Goal: Task Accomplishment & Management: Manage account settings

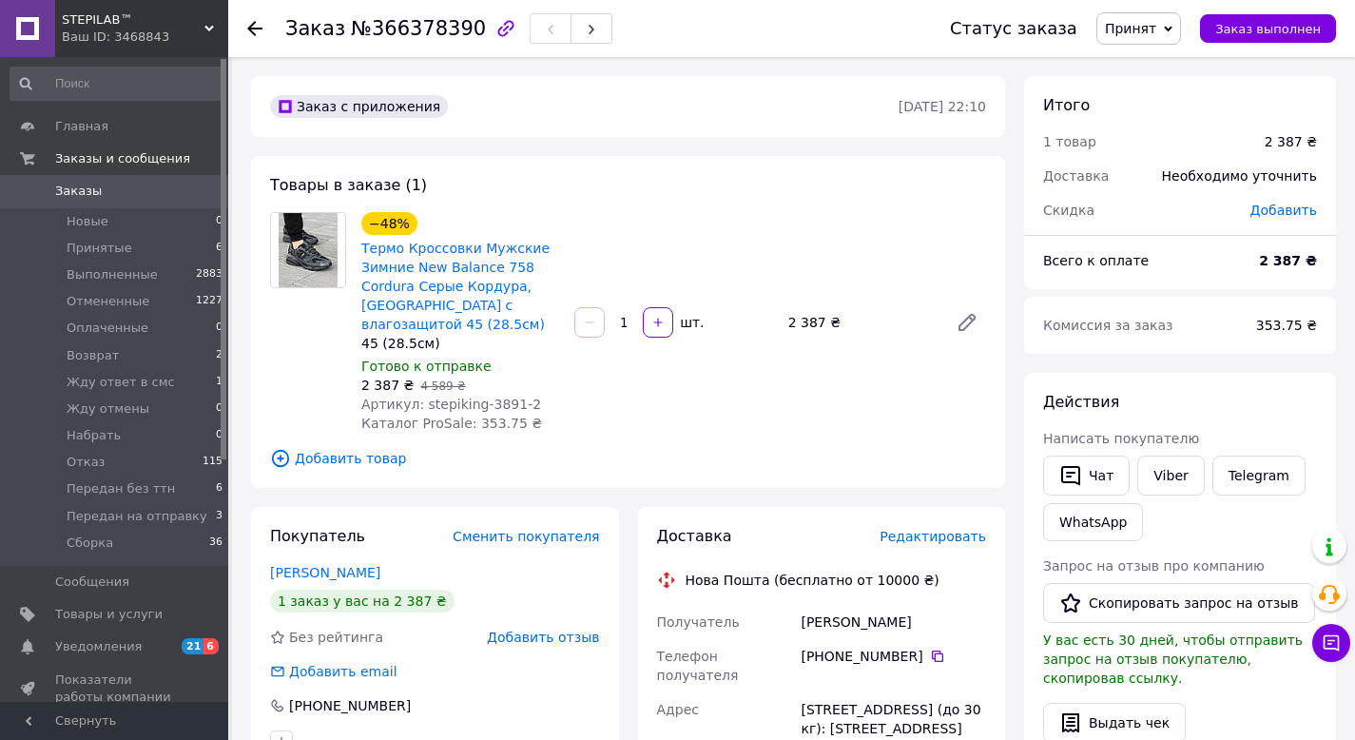
click at [505, 399] on span "Артикул: stepiking-3891-2" at bounding box center [451, 403] width 180 height 15
copy span "3891"
click at [936, 656] on icon at bounding box center [937, 655] width 15 height 15
click at [813, 613] on div "Кохтюк Дмитро" at bounding box center [893, 622] width 193 height 34
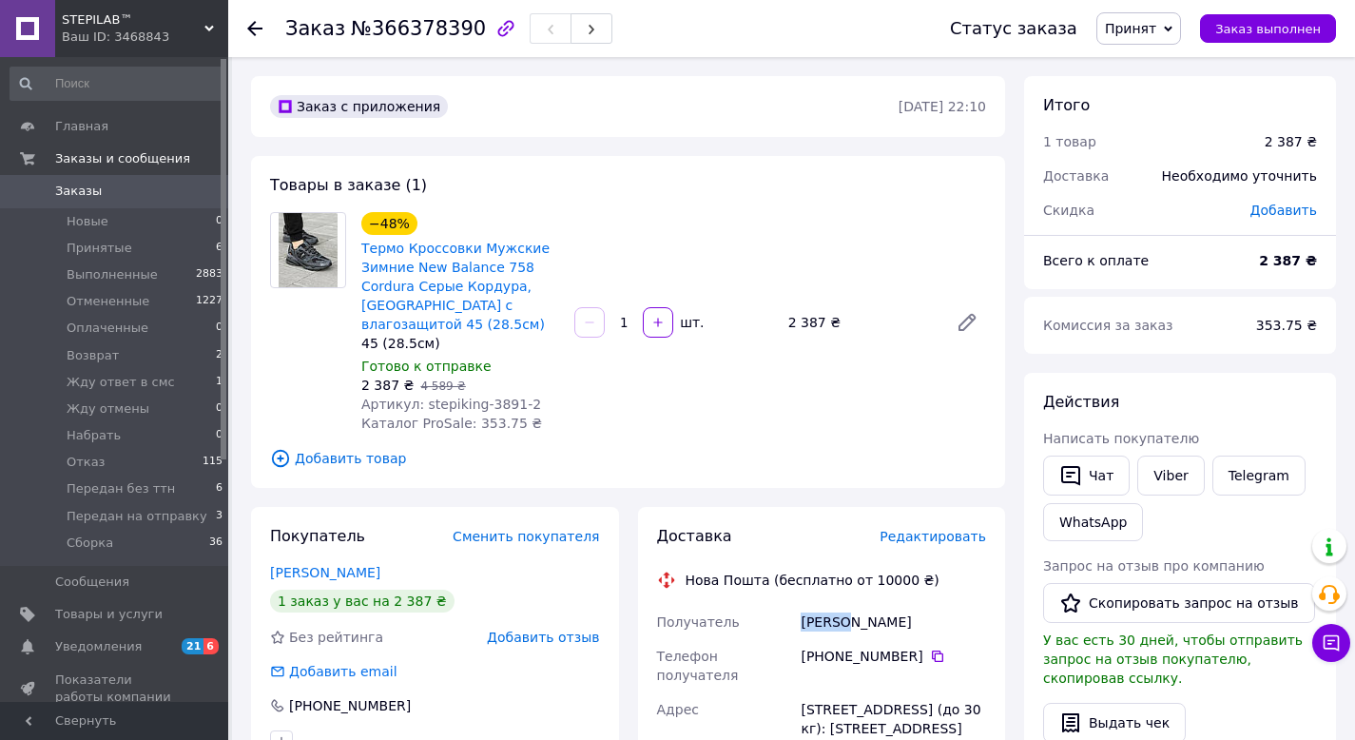
click at [813, 613] on div "Кохтюк Дмитро" at bounding box center [893, 622] width 193 height 34
copy div "Кохтюк"
click at [863, 622] on div "Кохтюк Дмитро" at bounding box center [893, 622] width 193 height 34
copy div "Дмитро"
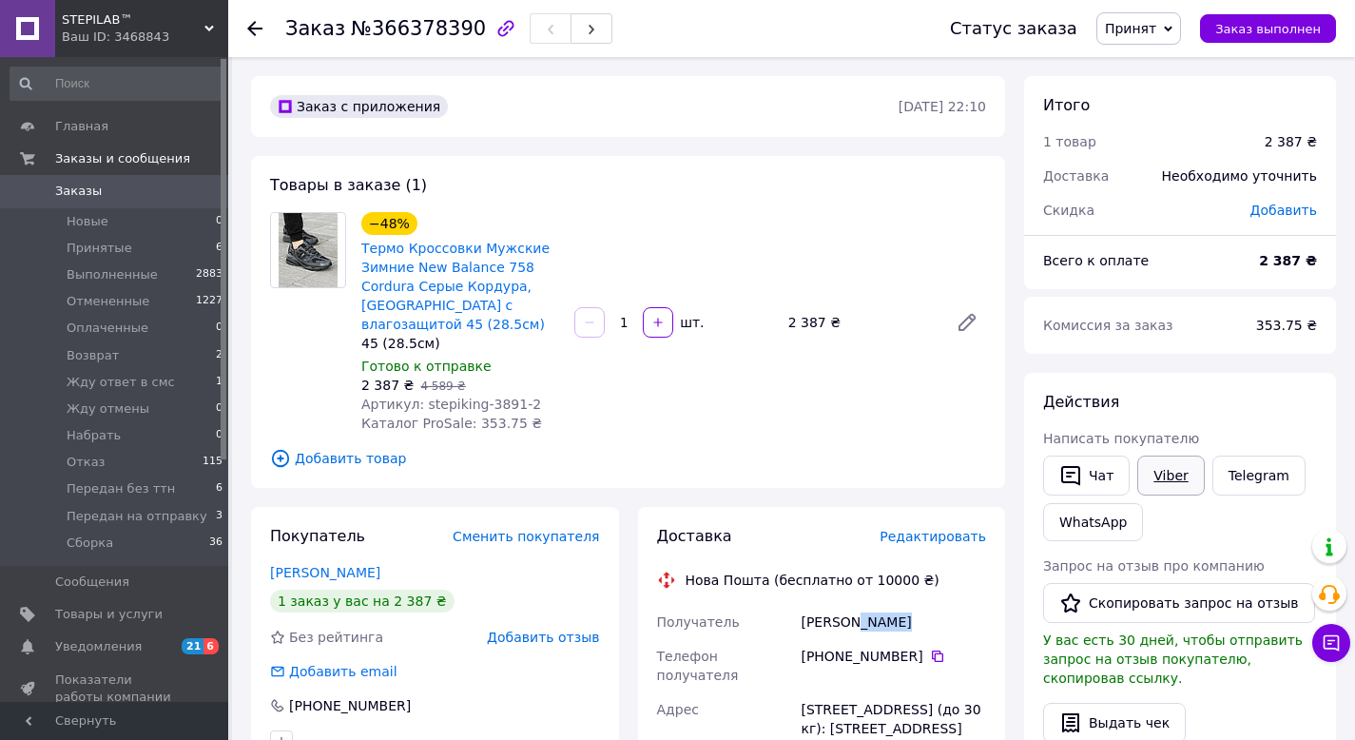
click at [1169, 473] on link "Viber" at bounding box center [1170, 475] width 67 height 40
click at [1118, 32] on span "Принят" at bounding box center [1130, 28] width 51 height 15
drag, startPoint x: 1181, startPoint y: 162, endPoint x: 944, endPoint y: 212, distance: 242.0
click at [1181, 161] on li "Передан без ттн" at bounding box center [1177, 159] width 160 height 29
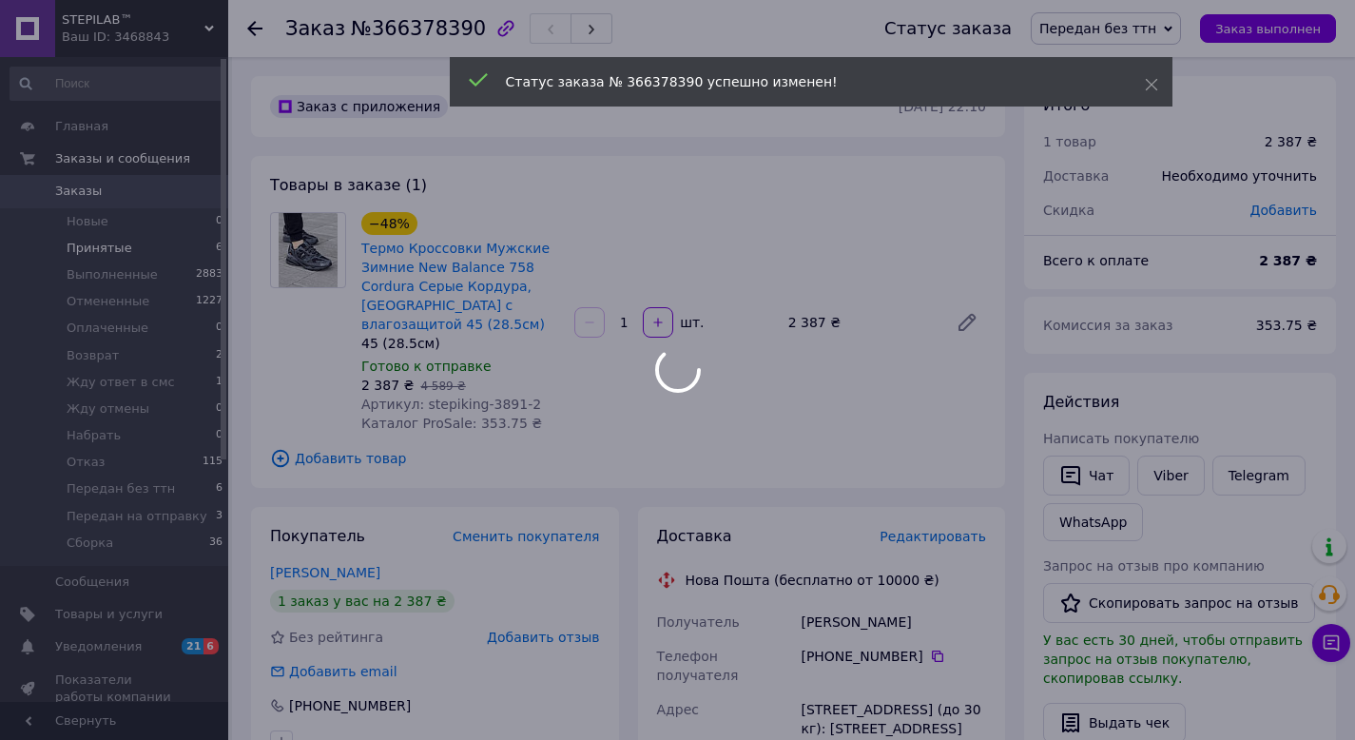
click at [109, 246] on span "Принятые" at bounding box center [100, 248] width 66 height 17
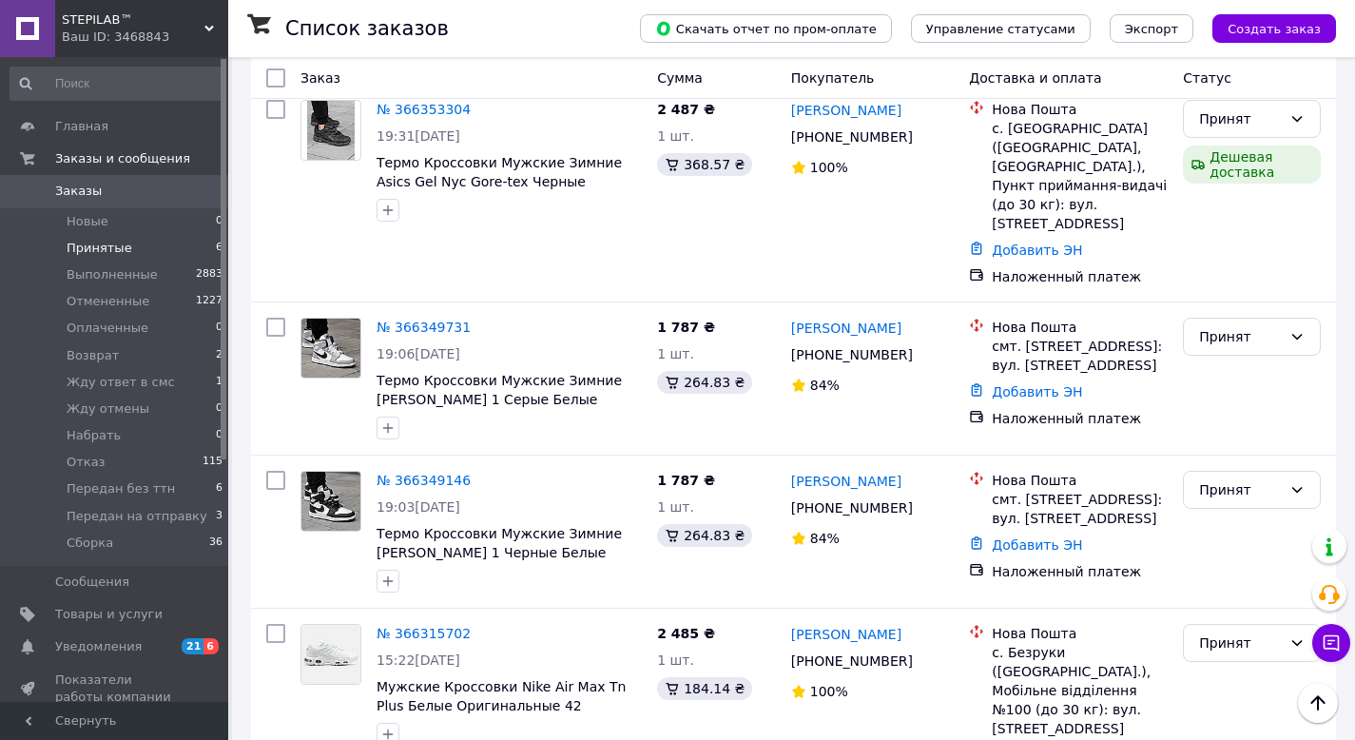
scroll to position [511, 0]
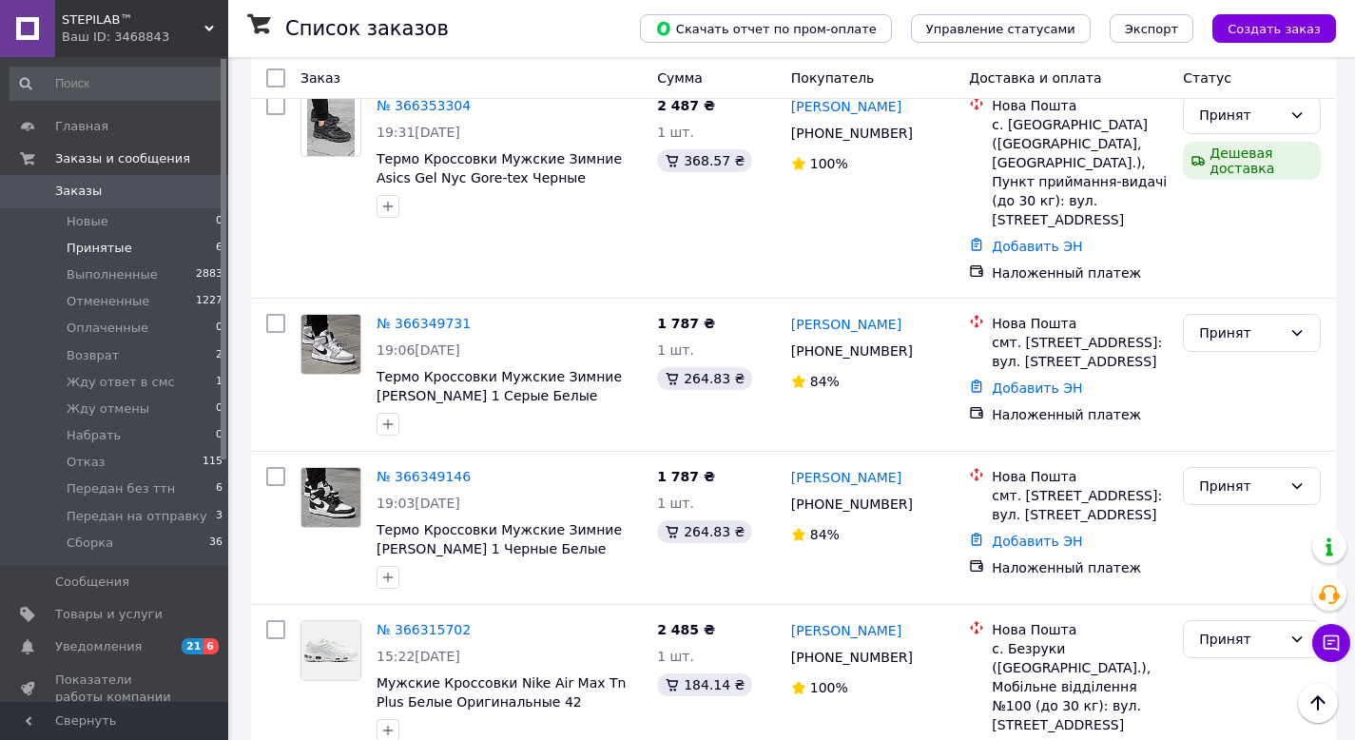
click at [123, 194] on span "Заказы" at bounding box center [115, 191] width 121 height 17
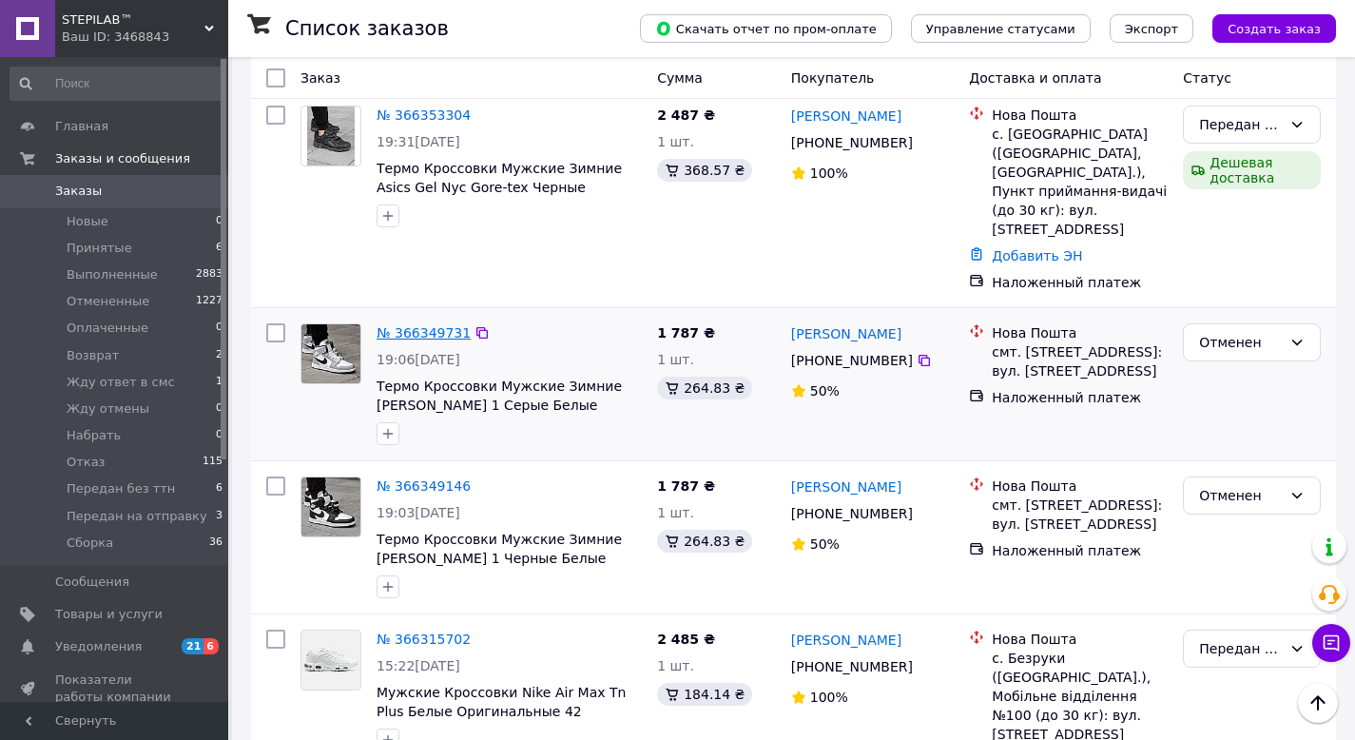
click at [415, 325] on link "№ 366349731" at bounding box center [423, 332] width 94 height 15
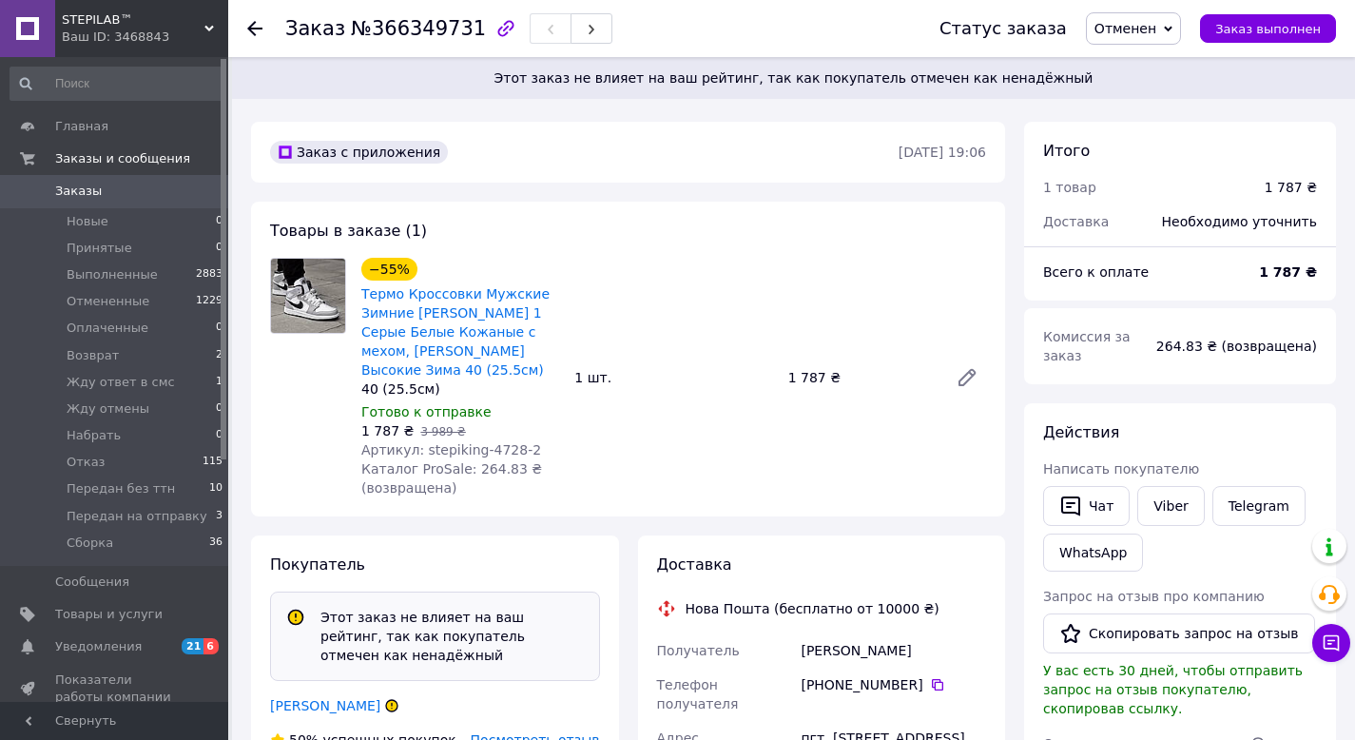
click at [496, 443] on span "Артикул: stepiking-4728-2" at bounding box center [451, 449] width 180 height 15
copy span "4728"
click at [926, 680] on div "[PHONE_NUMBER]" at bounding box center [893, 684] width 185 height 19
click at [931, 681] on icon at bounding box center [937, 684] width 15 height 15
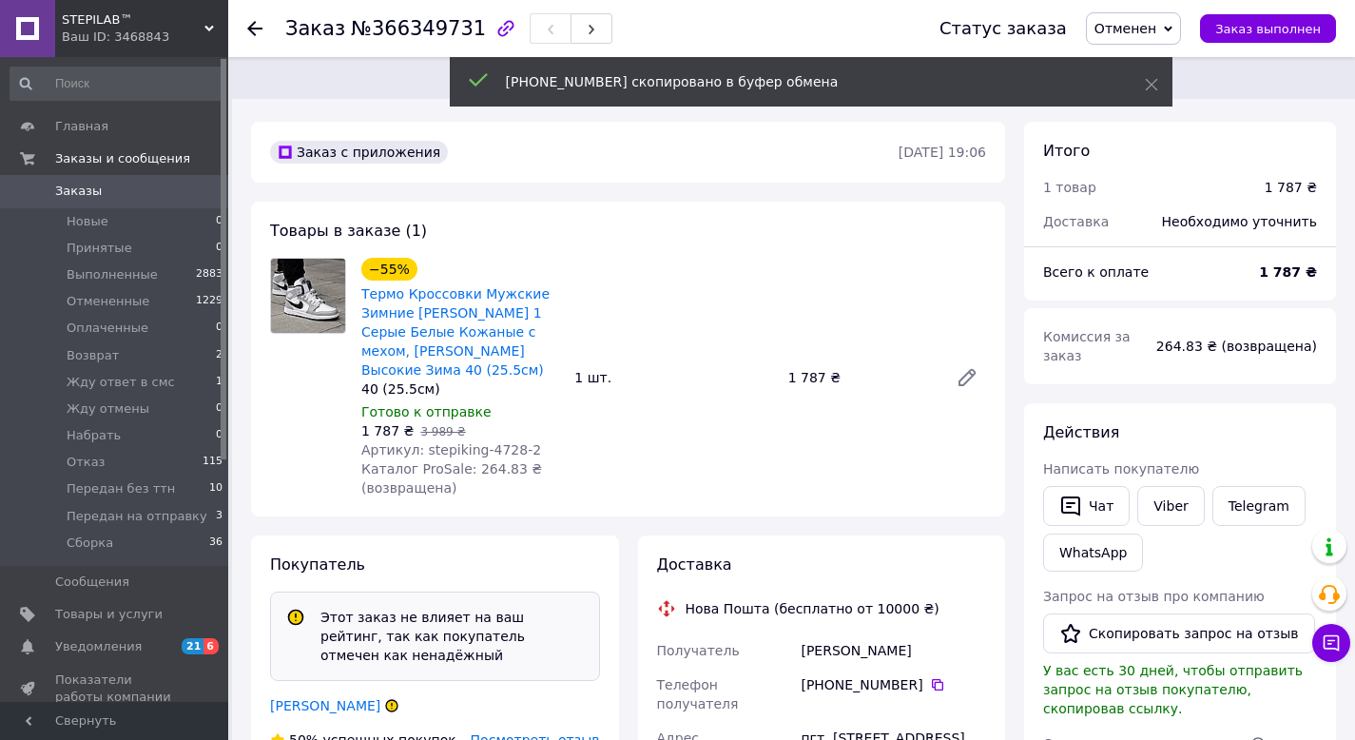
click at [838, 656] on div "[PERSON_NAME]" at bounding box center [893, 650] width 193 height 34
click at [837, 656] on div "[PERSON_NAME]" at bounding box center [893, 650] width 193 height 34
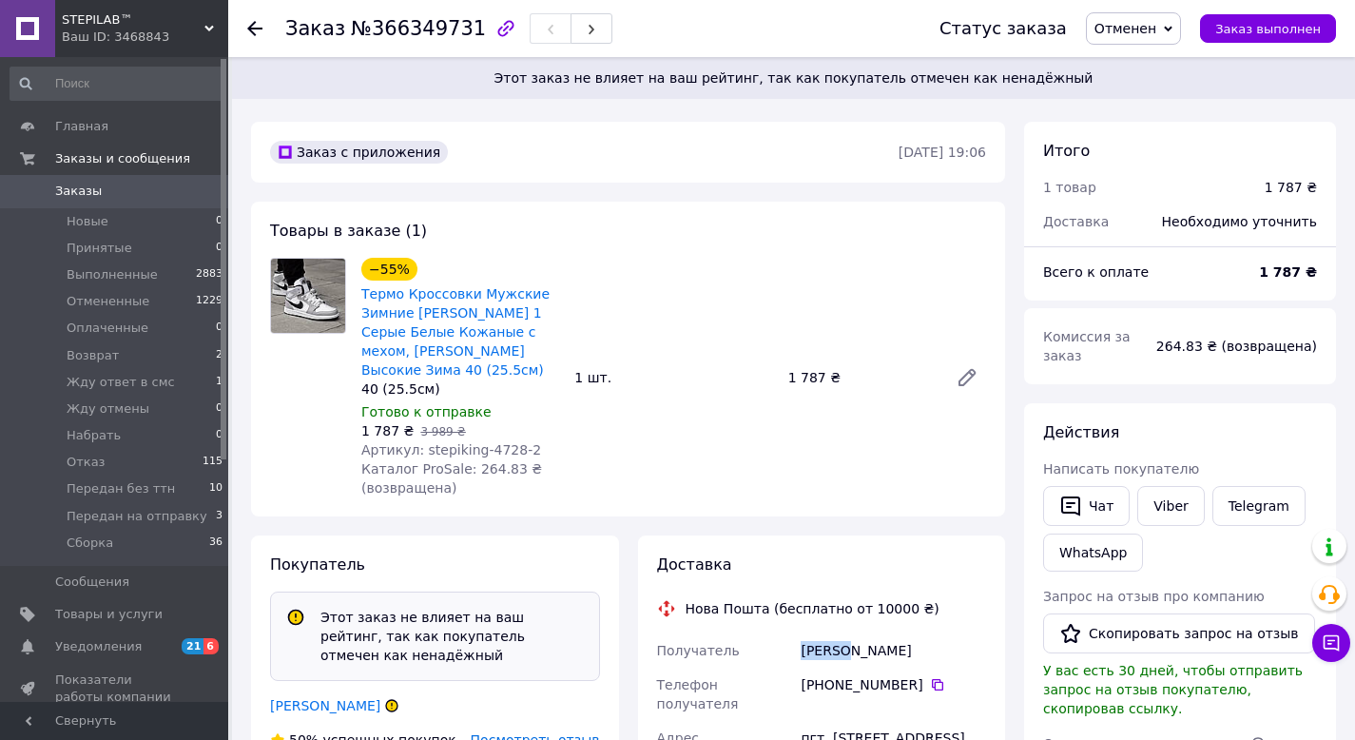
copy div "[PERSON_NAME]"
click at [860, 642] on div "[PERSON_NAME]" at bounding box center [893, 650] width 193 height 34
copy div "[PERSON_NAME]"
click at [860, 721] on div "пгт. [STREET_ADDRESS] [STREET_ADDRESS]" at bounding box center [893, 738] width 193 height 34
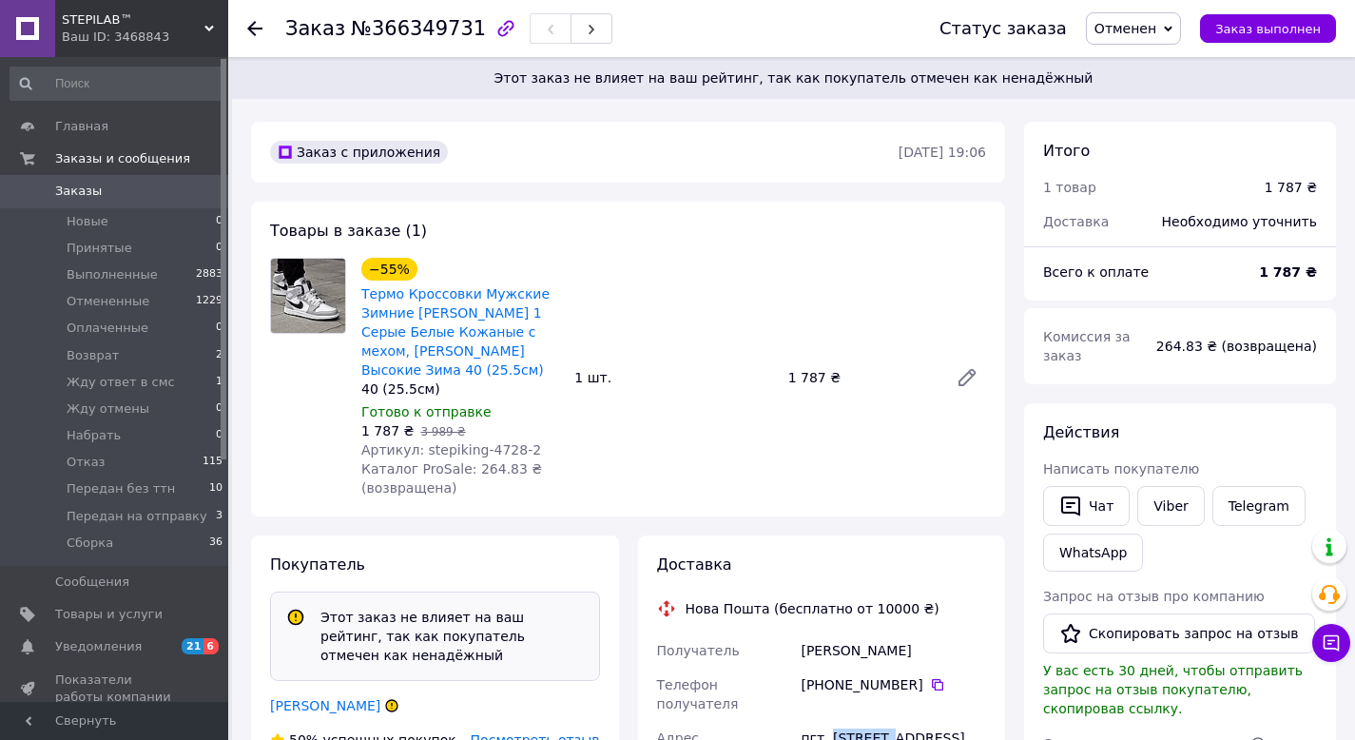
click at [860, 721] on div "пгт. [STREET_ADDRESS] [STREET_ADDRESS]" at bounding box center [893, 738] width 193 height 34
copy div "Печенеги"
click at [531, 432] on div "1 787 ₴   3 989 ₴" at bounding box center [460, 430] width 198 height 19
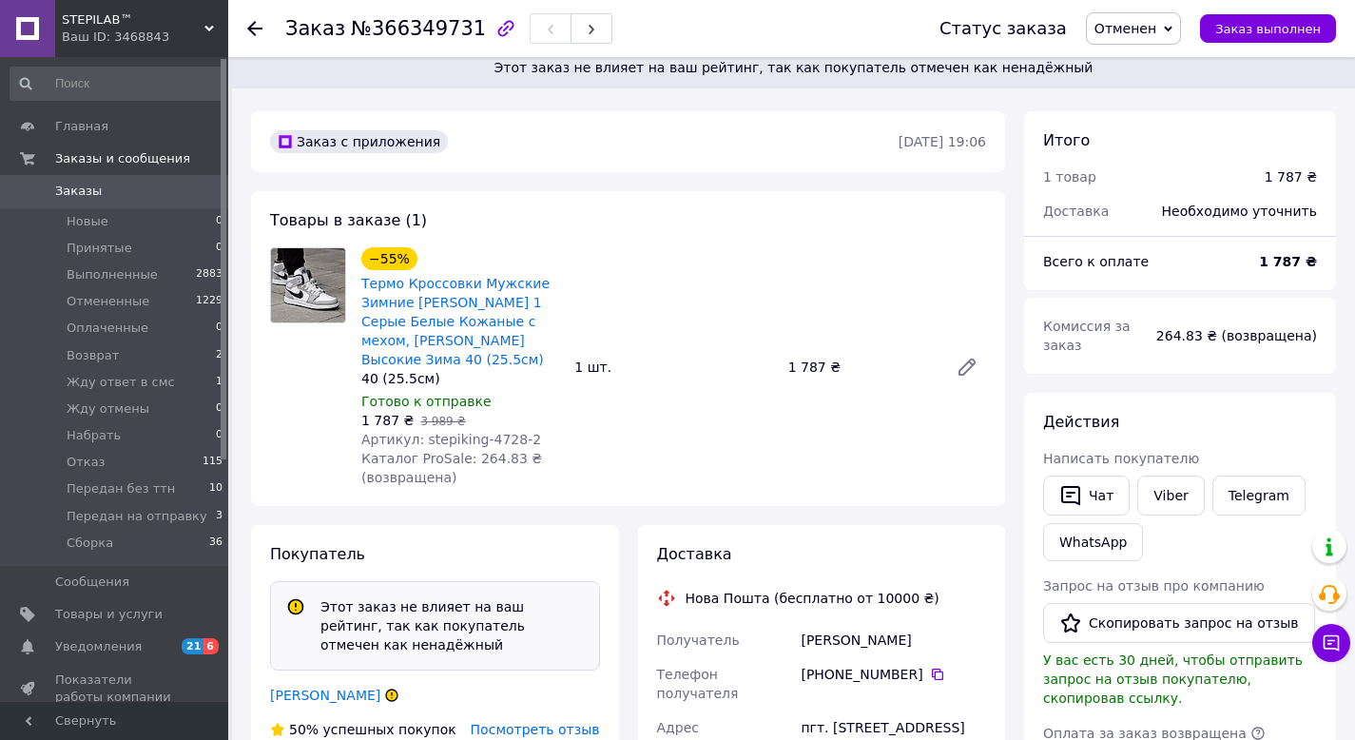
scroll to position [26, 0]
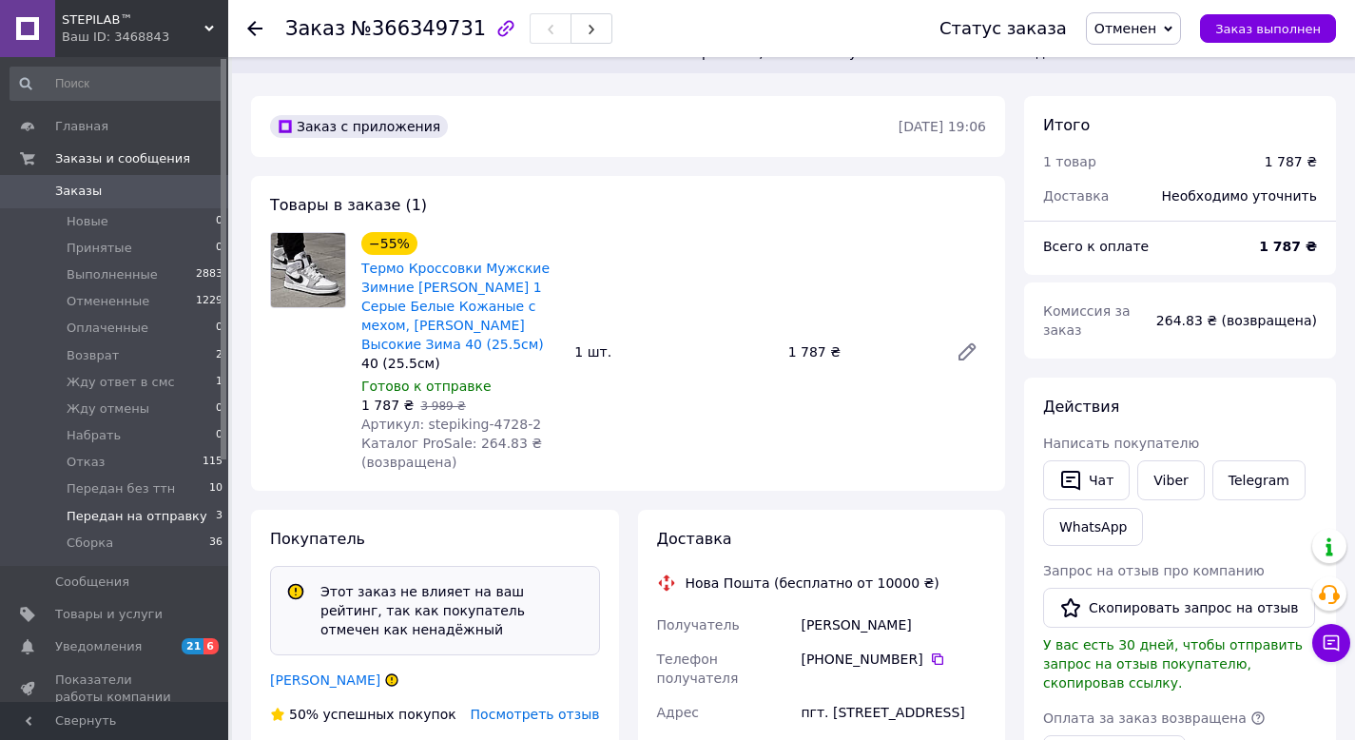
click at [171, 504] on li "Передан на отправку 3" at bounding box center [117, 516] width 234 height 27
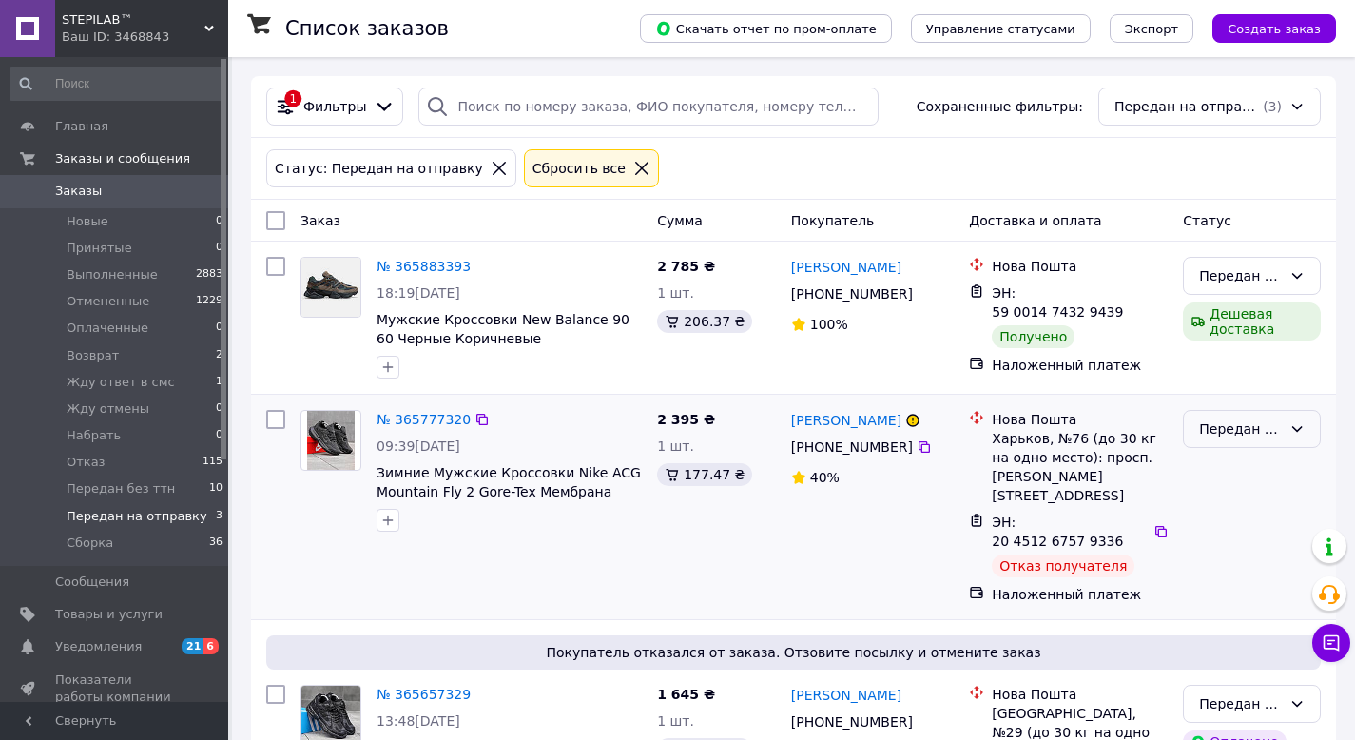
click at [1192, 421] on div "Передан на отправку" at bounding box center [1252, 429] width 138 height 38
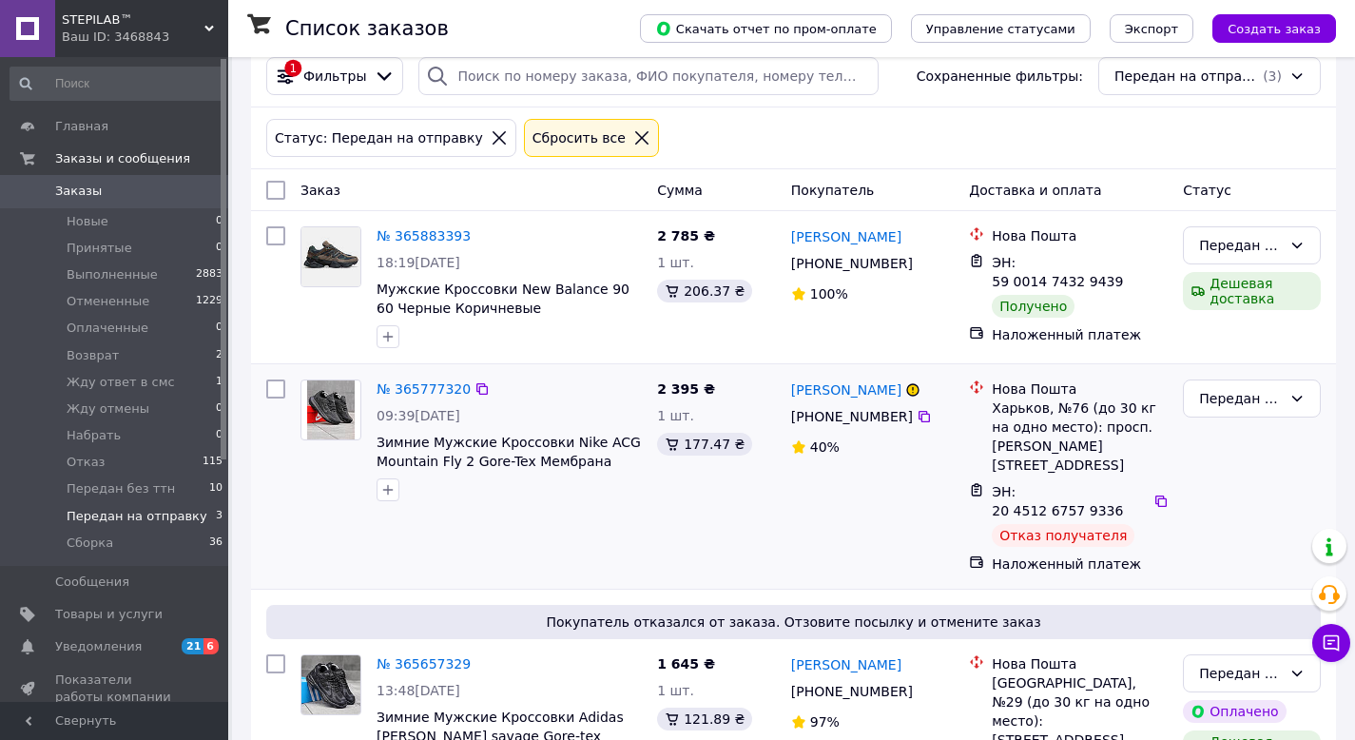
scroll to position [97, 0]
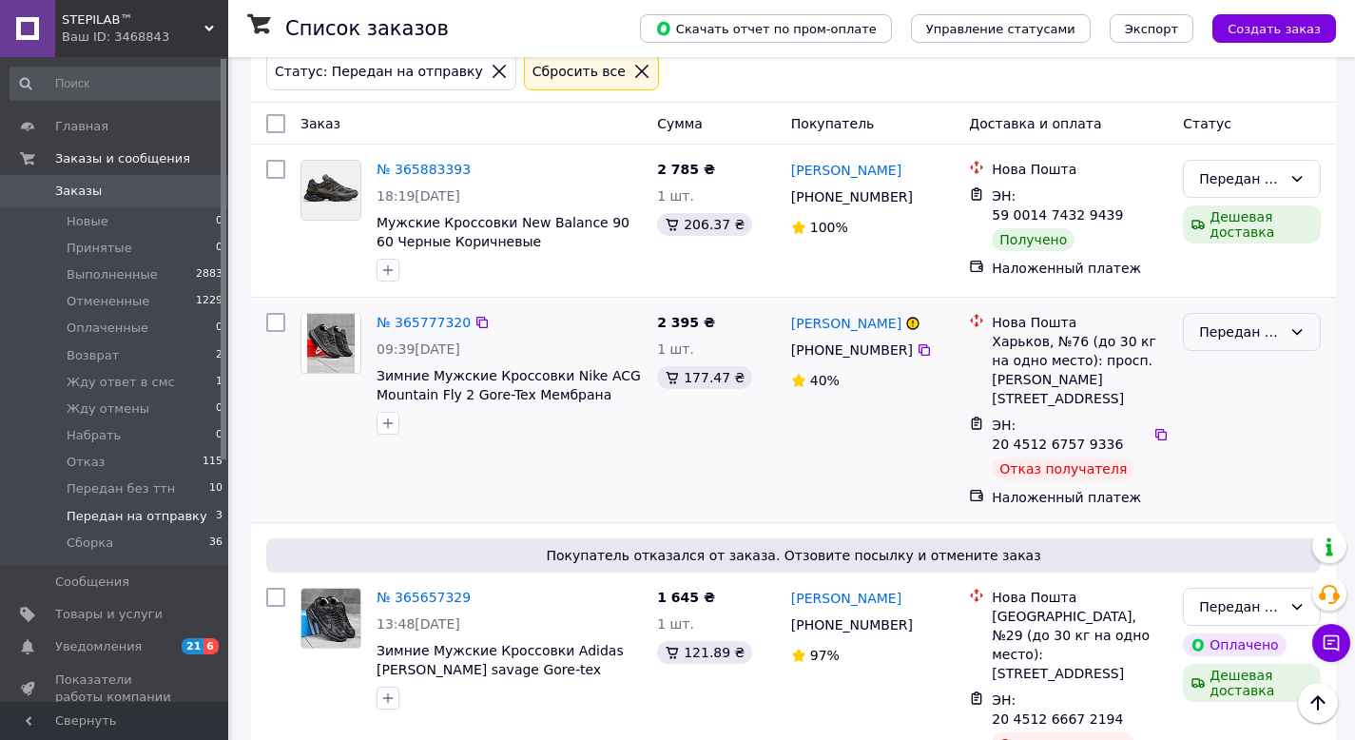
click at [1219, 333] on div "Передан на отправку" at bounding box center [1240, 331] width 83 height 21
click at [1227, 425] on li "Отказ" at bounding box center [1252, 414] width 136 height 34
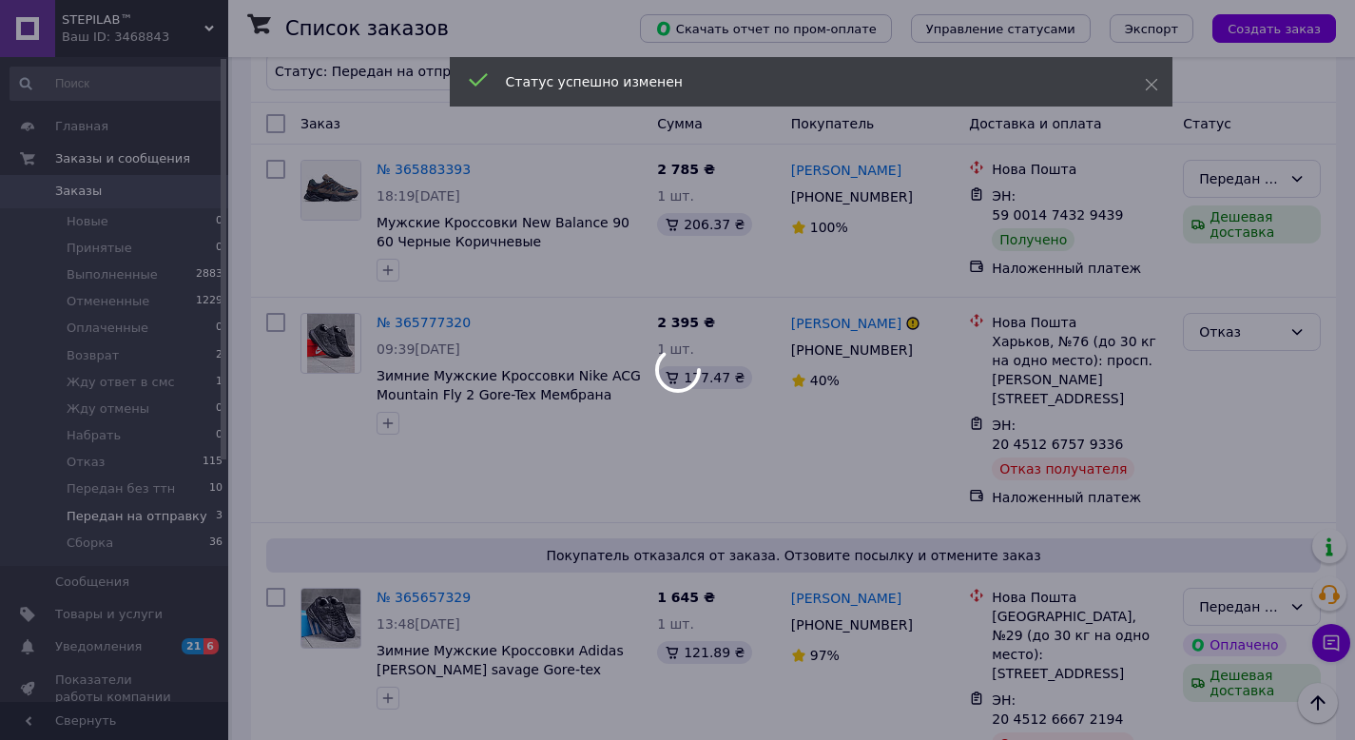
click at [1232, 565] on body "STEPILAB™ Ваш ID: 3468843 Сайт STEPILAB™ Кабинет покупателя Проверить состояние…" at bounding box center [677, 359] width 1355 height 913
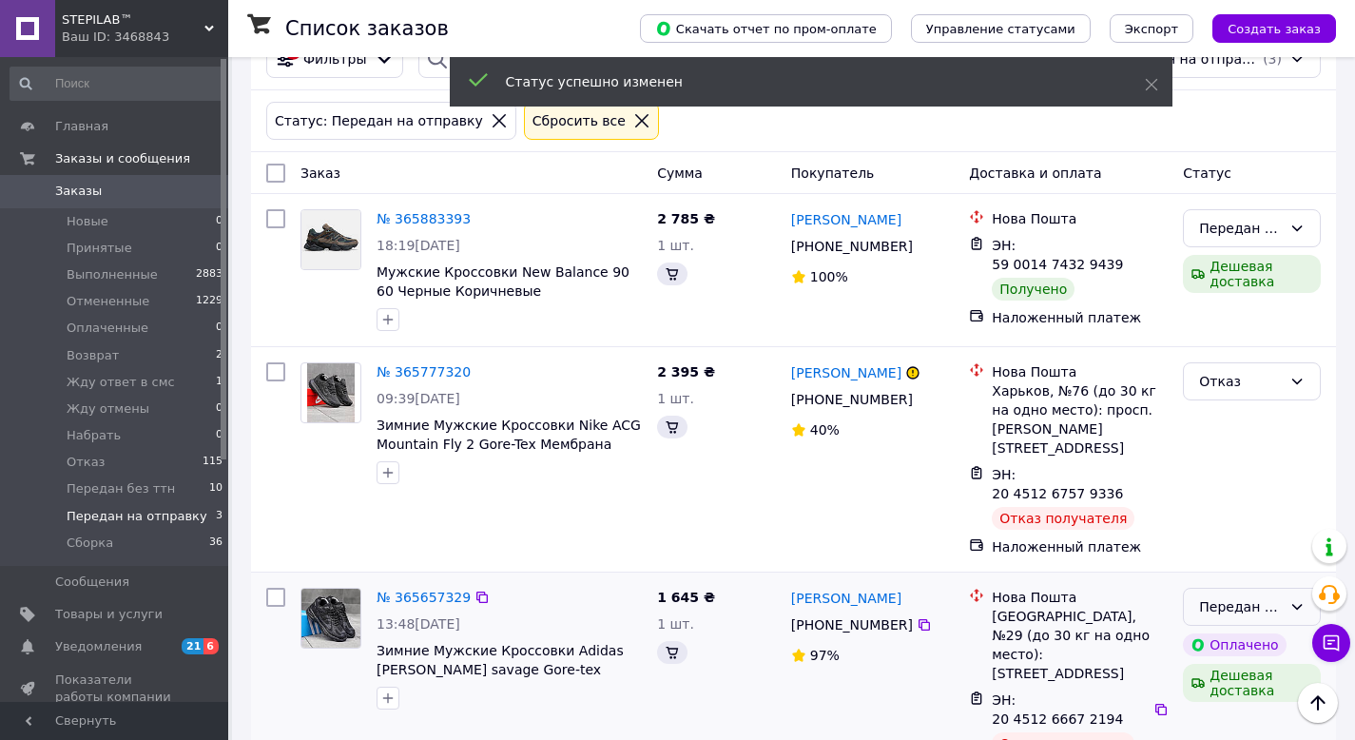
scroll to position [97, 0]
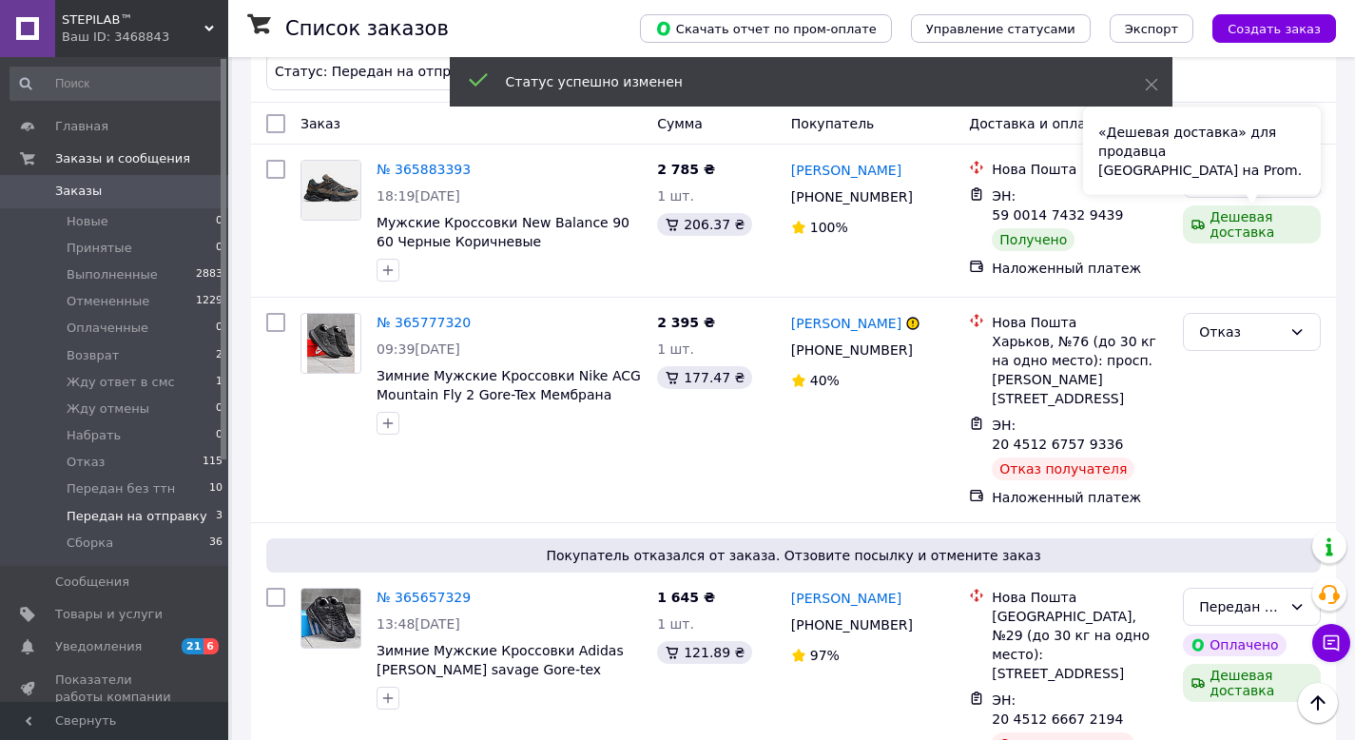
click at [1220, 183] on div "«Дешевая доставка» для продавца Новой Почтой на Prom." at bounding box center [1202, 150] width 238 height 87
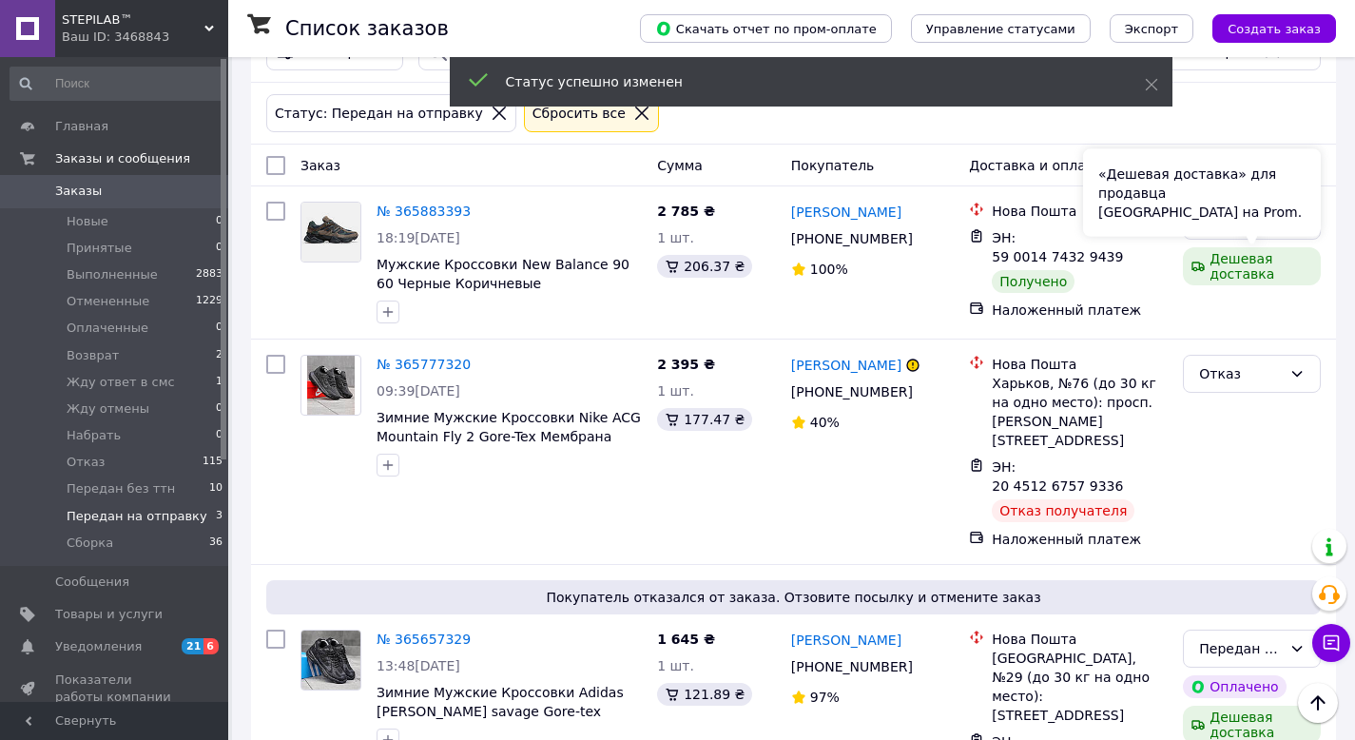
scroll to position [0, 0]
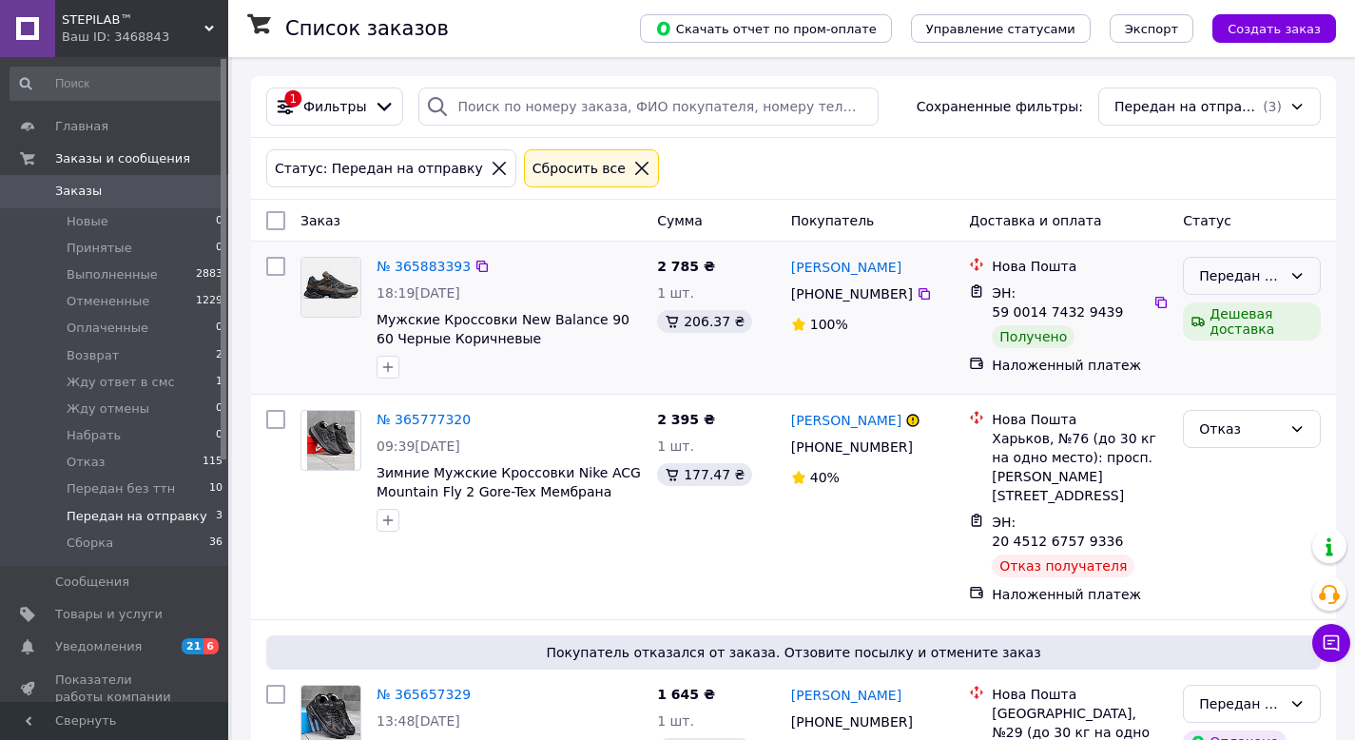
click at [1295, 271] on icon at bounding box center [1296, 275] width 15 height 15
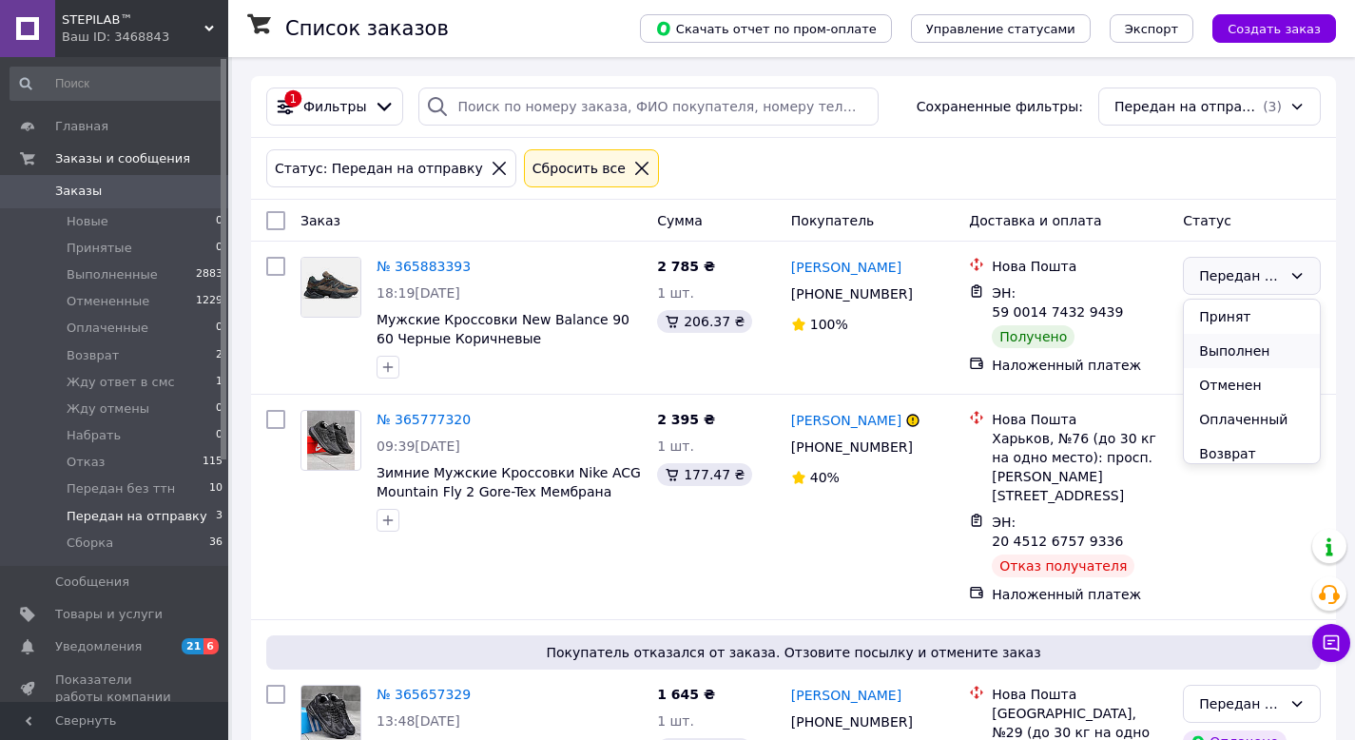
click at [1257, 353] on li "Выполнен" at bounding box center [1252, 351] width 136 height 34
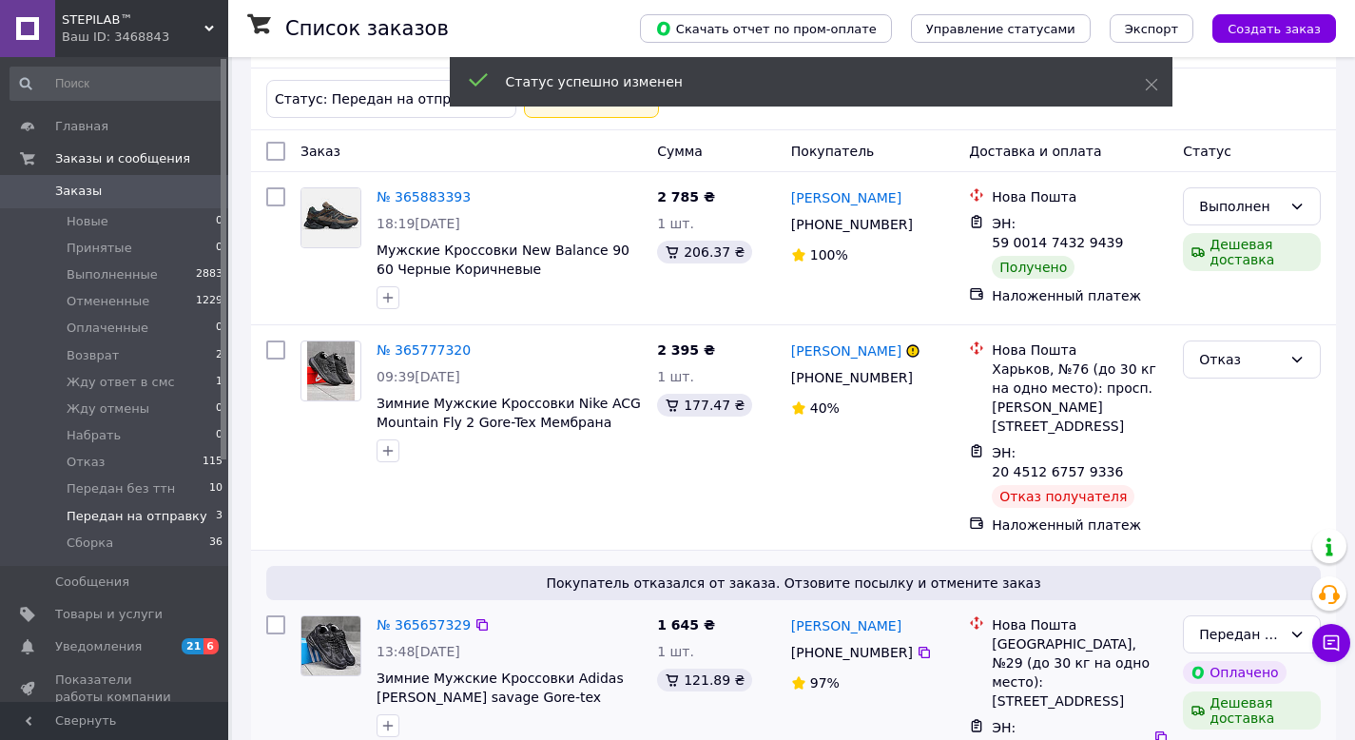
scroll to position [97, 0]
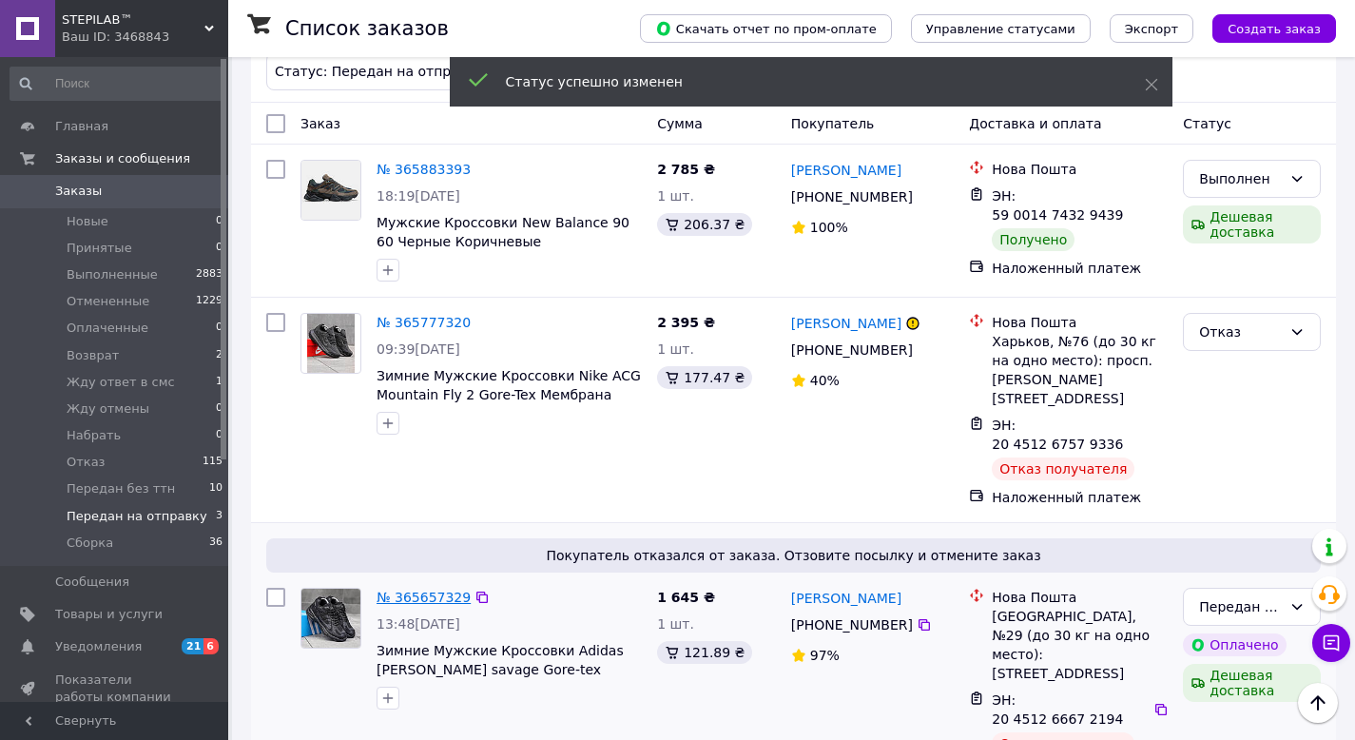
click at [454, 589] on link "№ 365657329" at bounding box center [423, 596] width 94 height 15
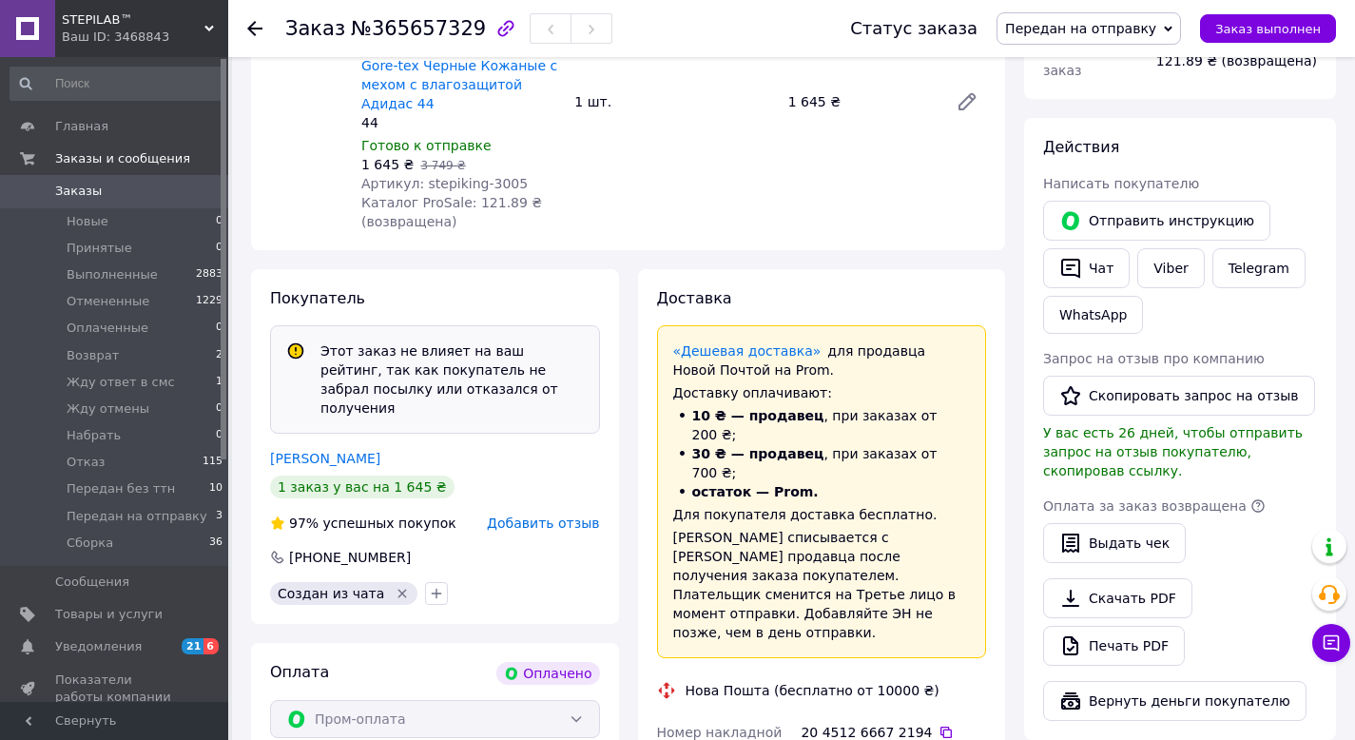
scroll to position [900, 0]
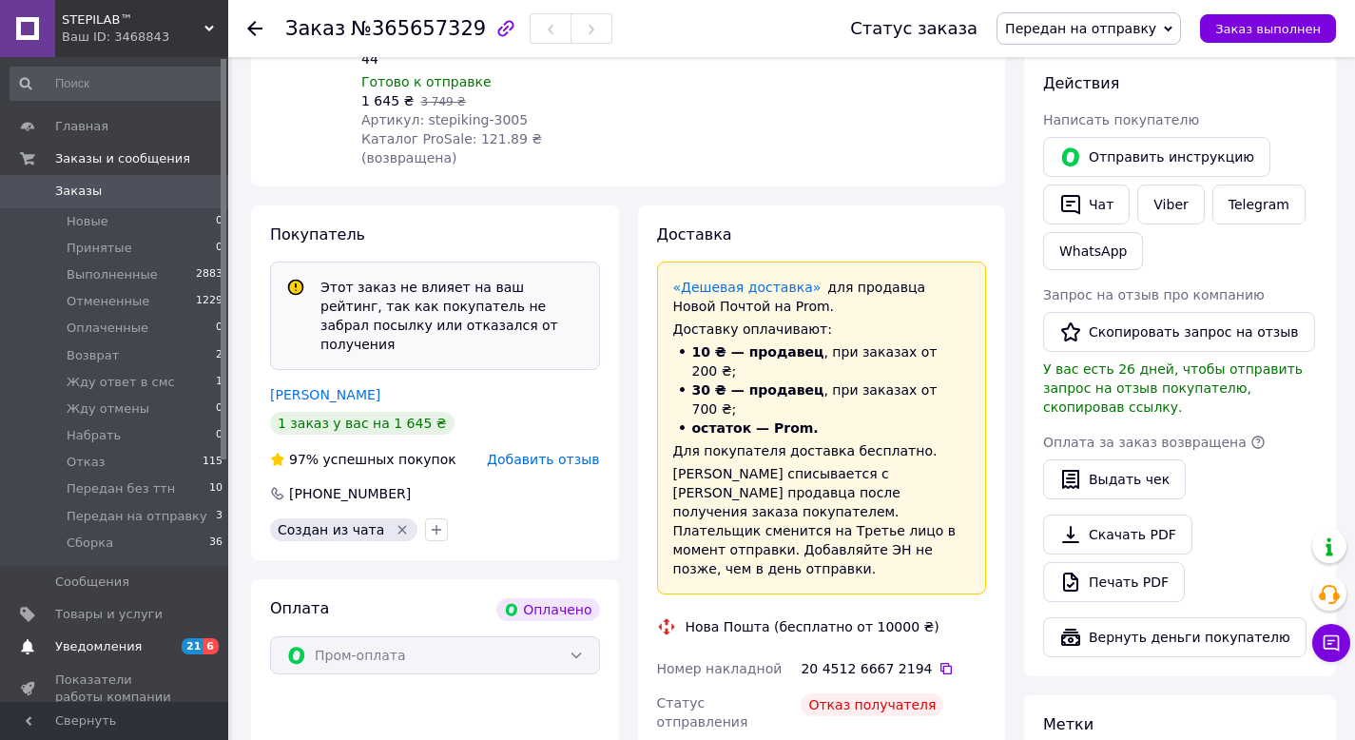
click at [139, 647] on span "Уведомления" at bounding box center [115, 646] width 121 height 17
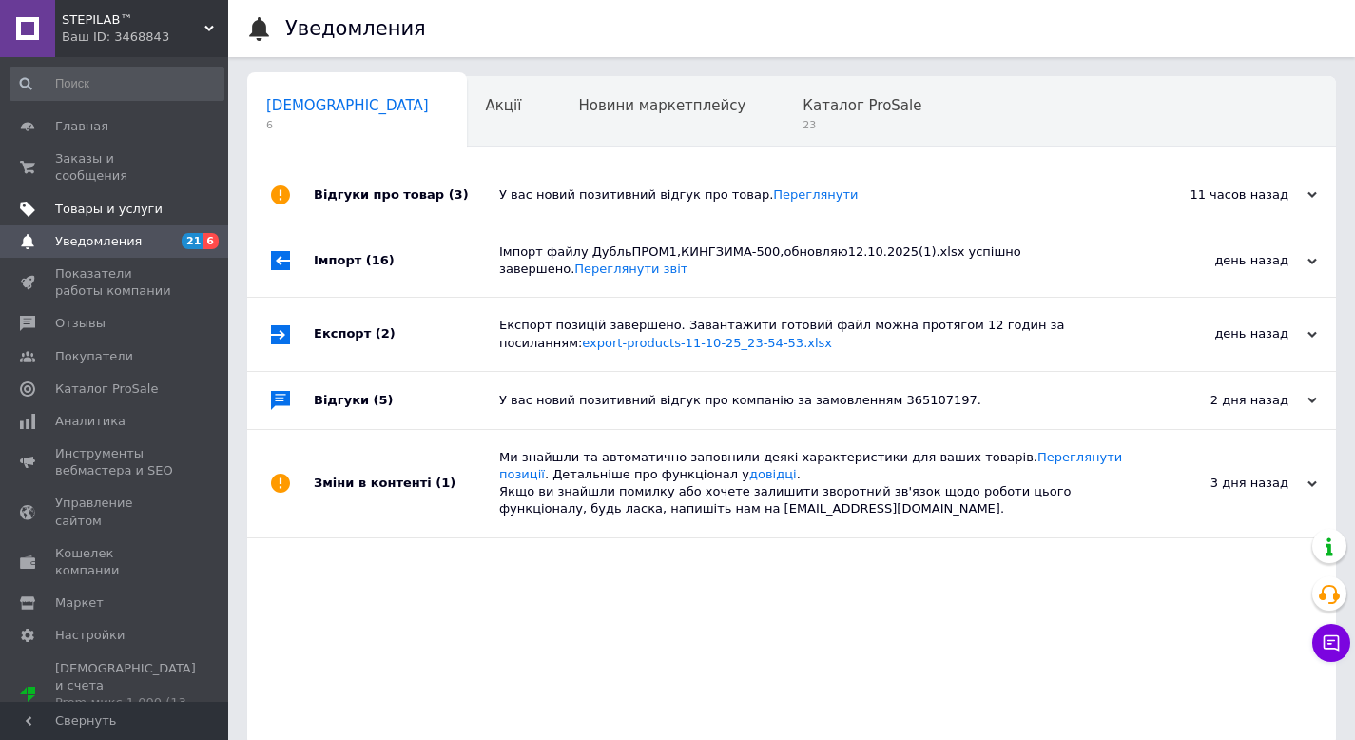
click at [126, 216] on span "Товары и услуги" at bounding box center [108, 209] width 107 height 17
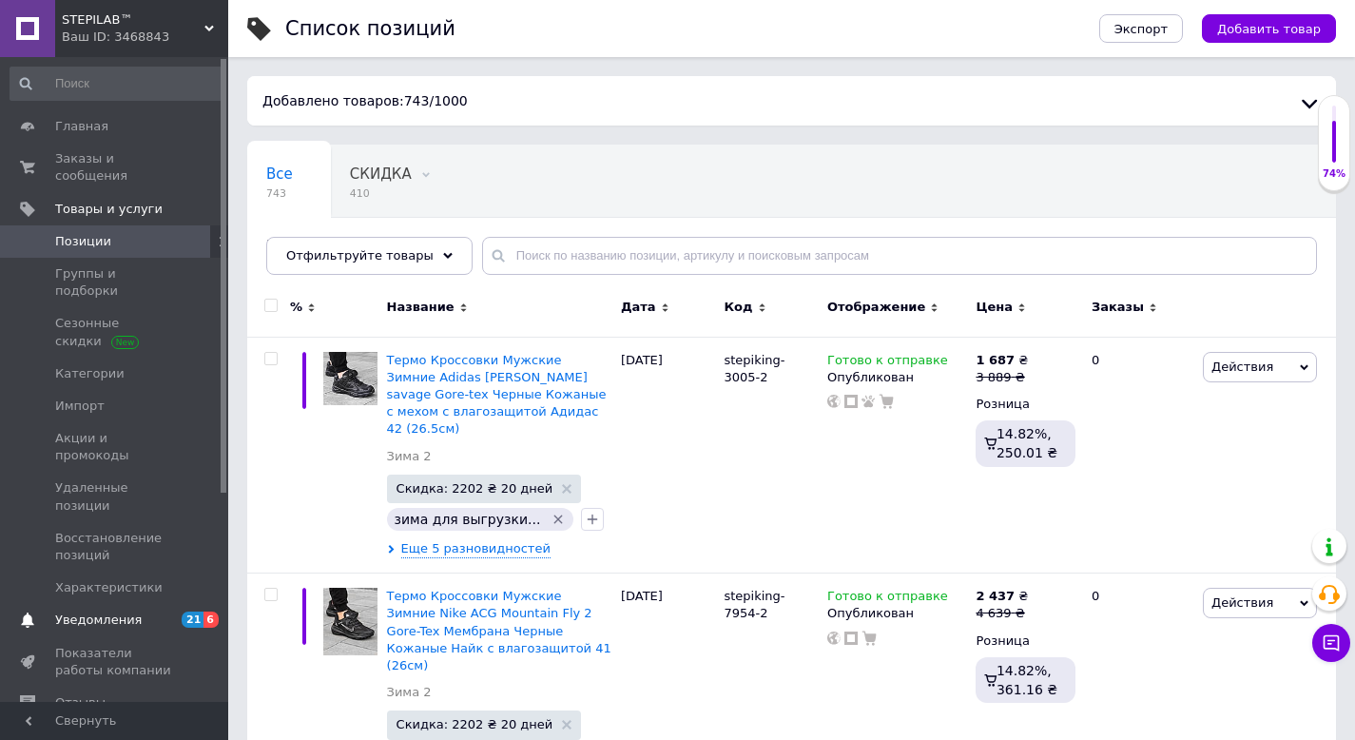
click at [146, 604] on link "Уведомления 21 6" at bounding box center [117, 620] width 234 height 32
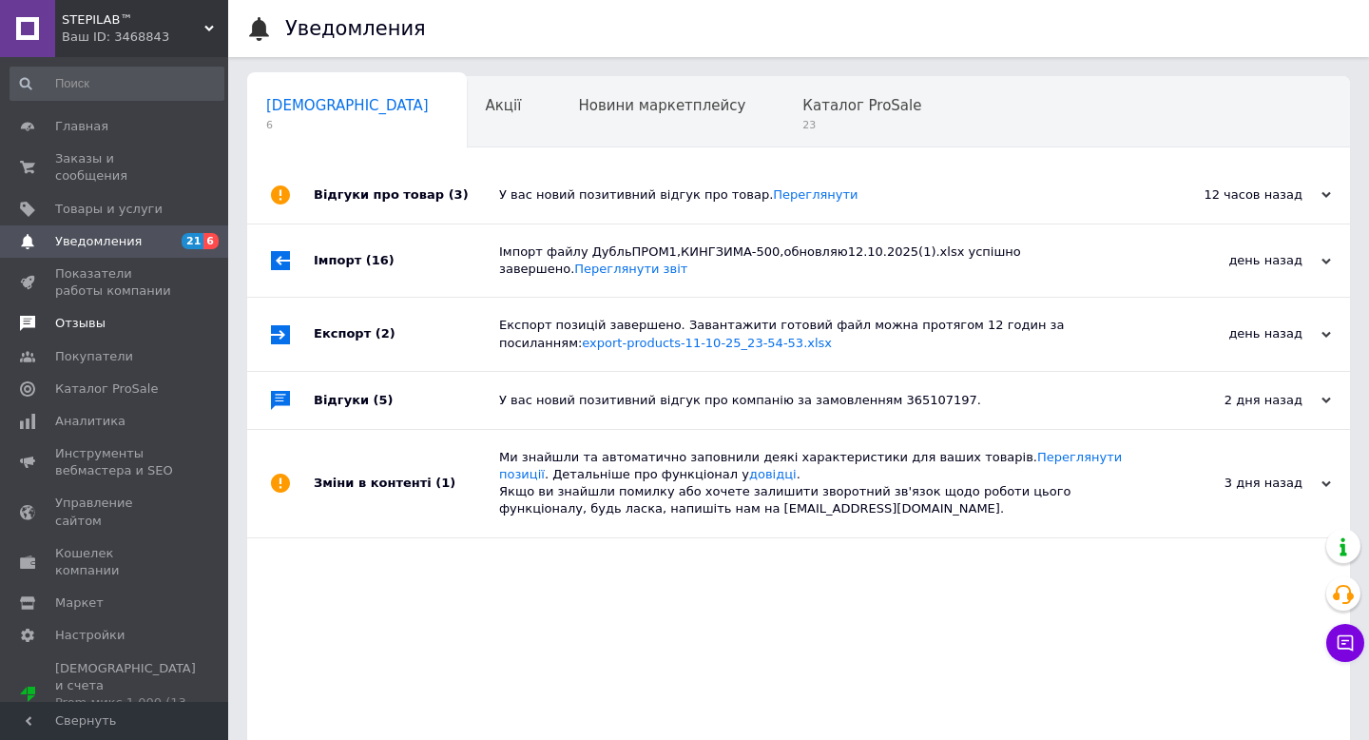
click at [84, 324] on span "Отзывы" at bounding box center [80, 323] width 50 height 17
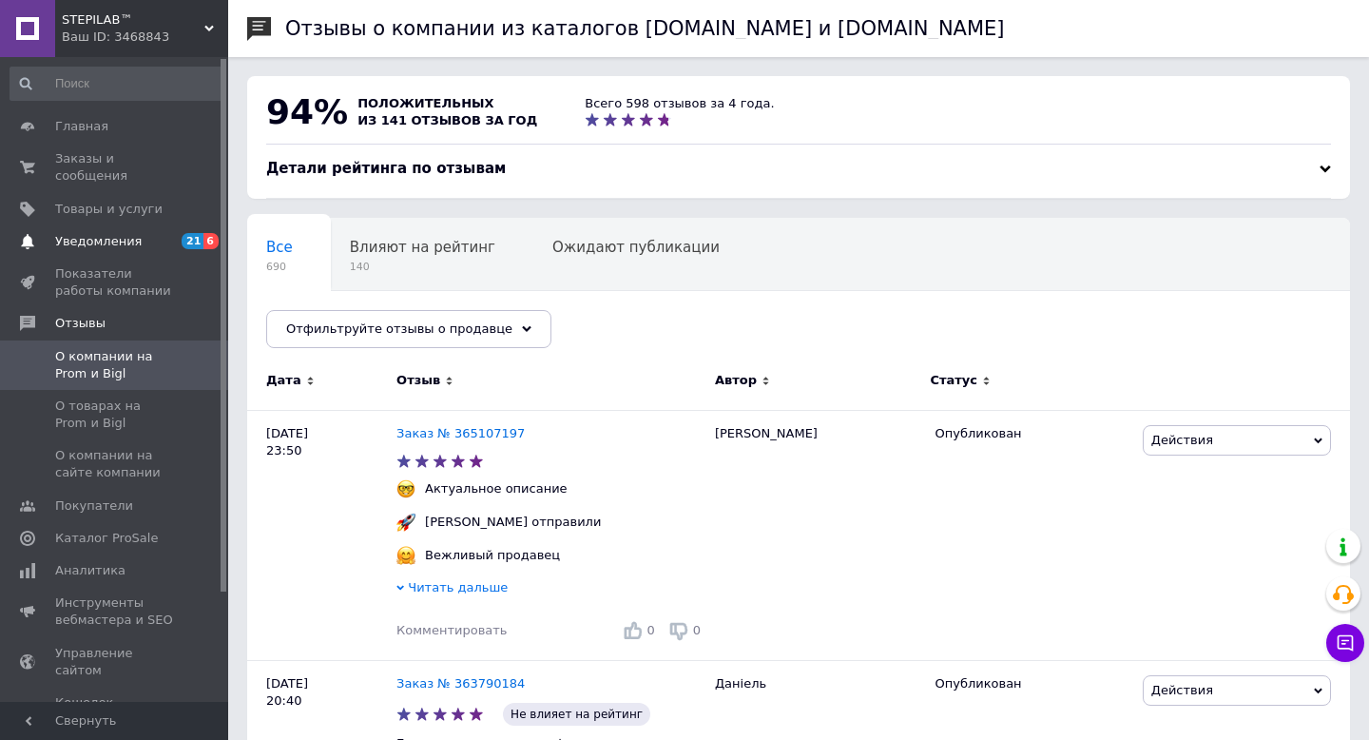
click at [149, 244] on span "Уведомления" at bounding box center [115, 241] width 121 height 17
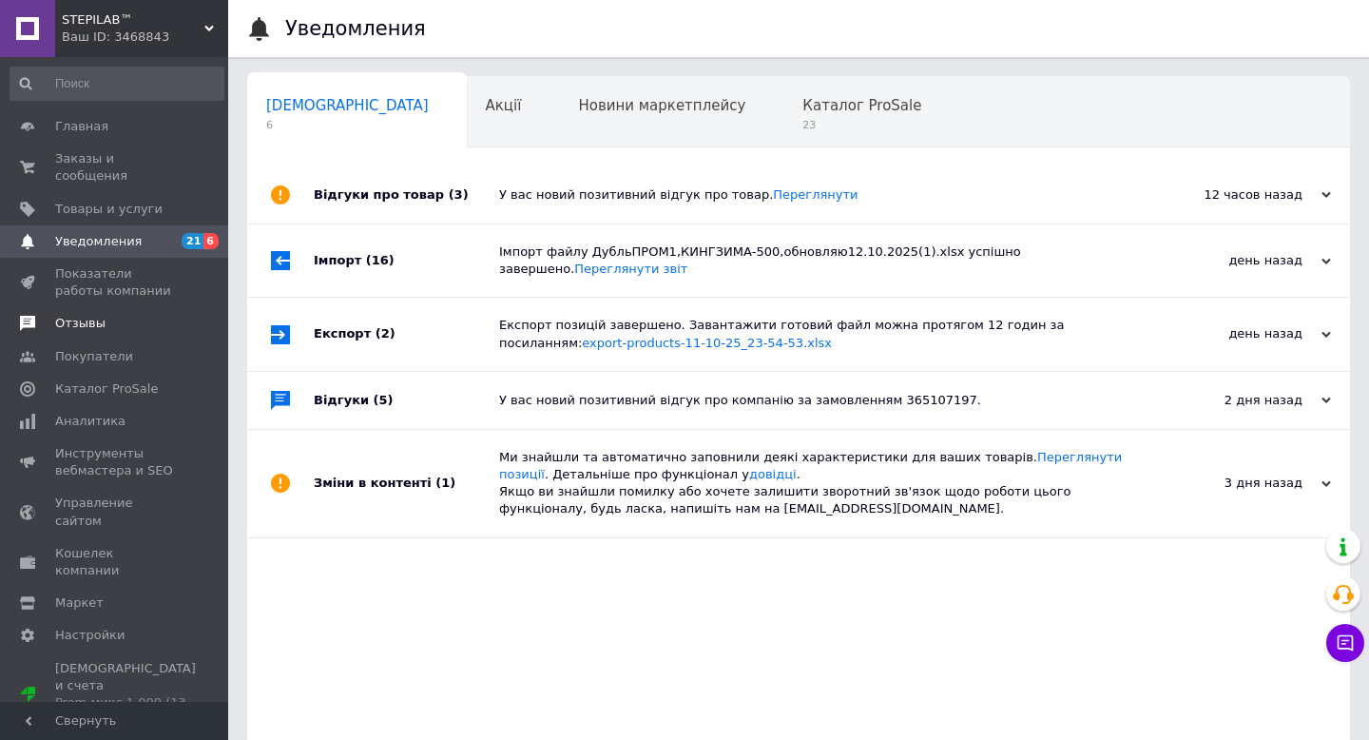
click at [72, 315] on span "Отзывы" at bounding box center [80, 323] width 50 height 17
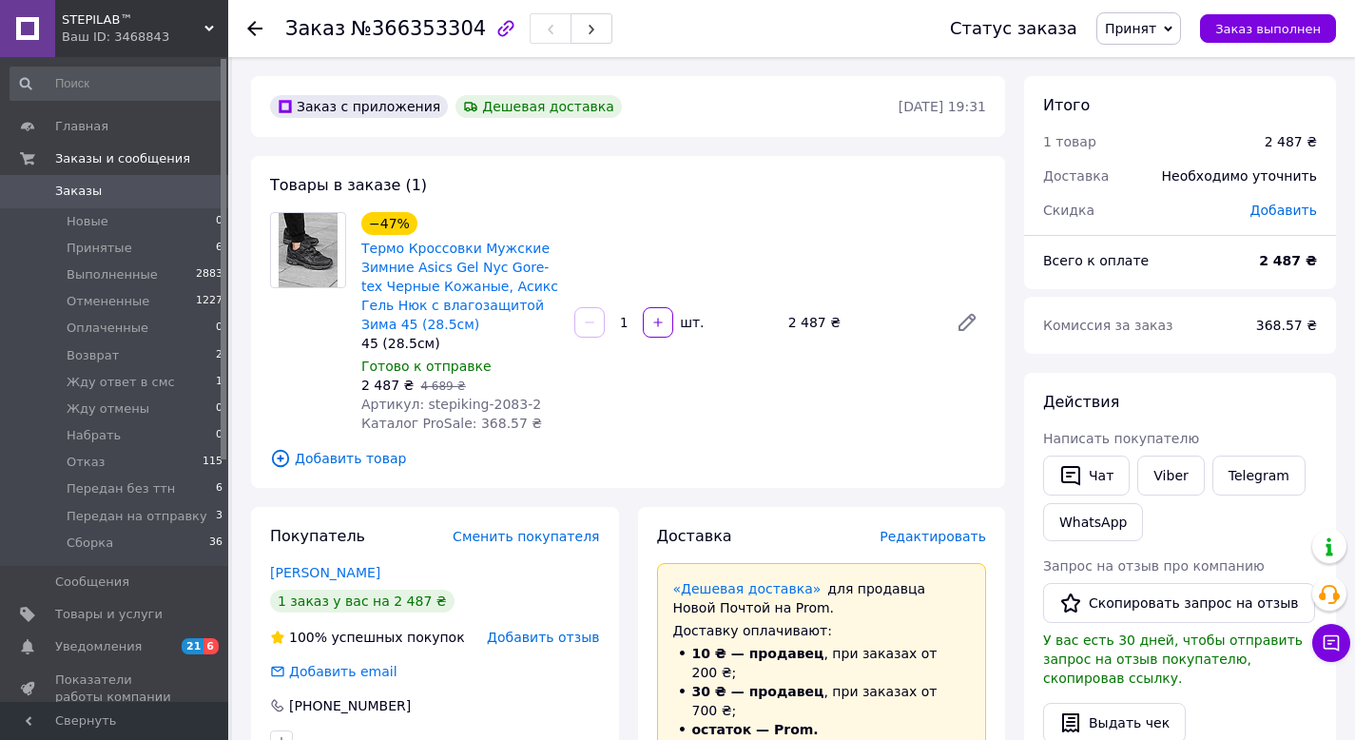
click at [497, 399] on span "Артикул: stepiking-2083-2" at bounding box center [451, 403] width 180 height 15
copy span "2083"
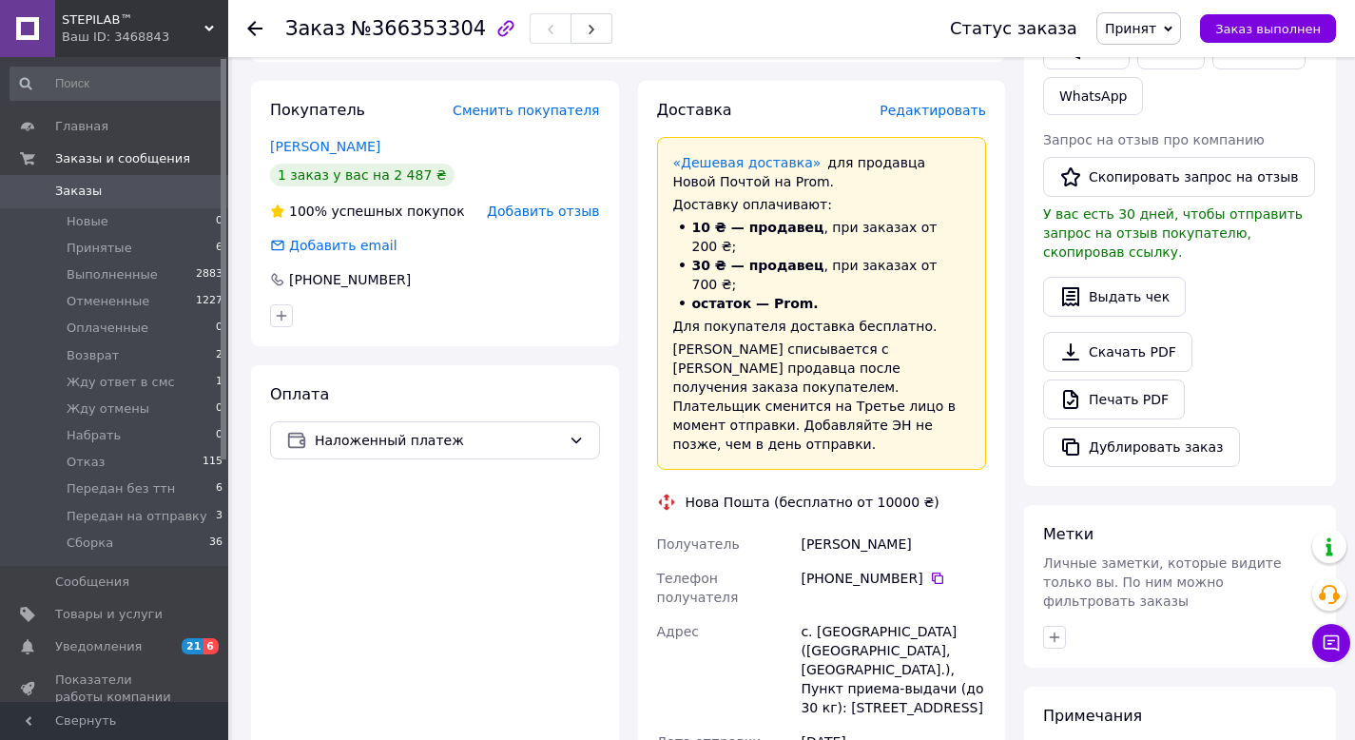
scroll to position [563, 0]
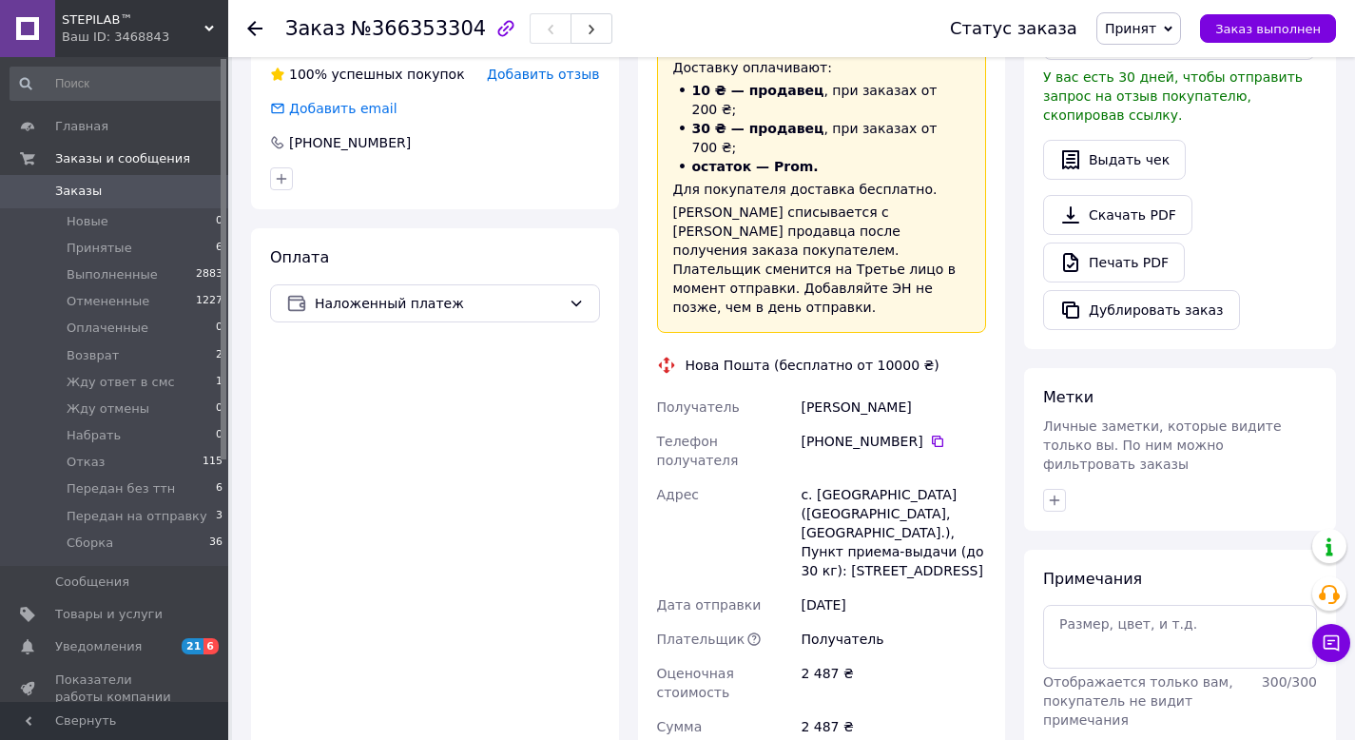
click at [941, 432] on div "+380 98 545 64 12" at bounding box center [893, 441] width 185 height 19
click at [938, 434] on icon at bounding box center [937, 441] width 15 height 15
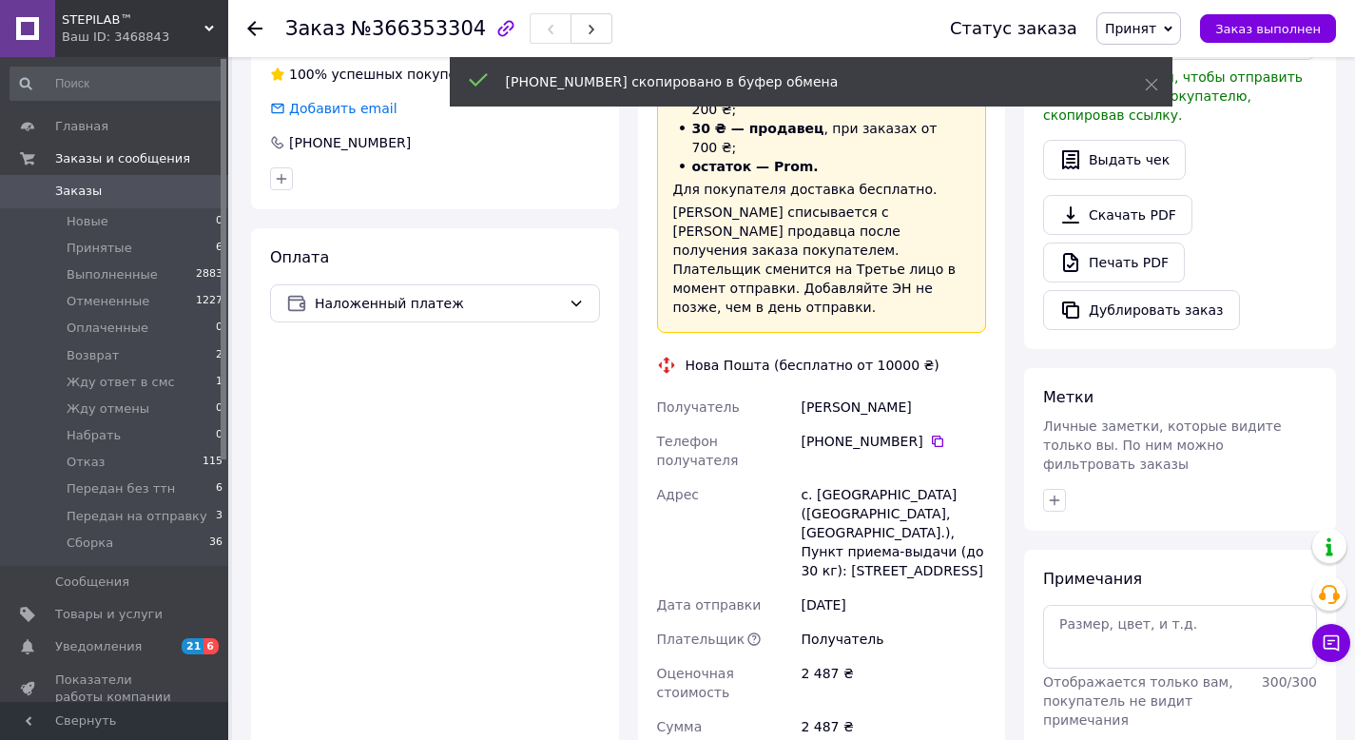
click at [830, 390] on div "Мороз Олександр" at bounding box center [893, 407] width 193 height 34
click at [829, 390] on div "Мороз Олександр" at bounding box center [893, 407] width 193 height 34
copy div "Мороз"
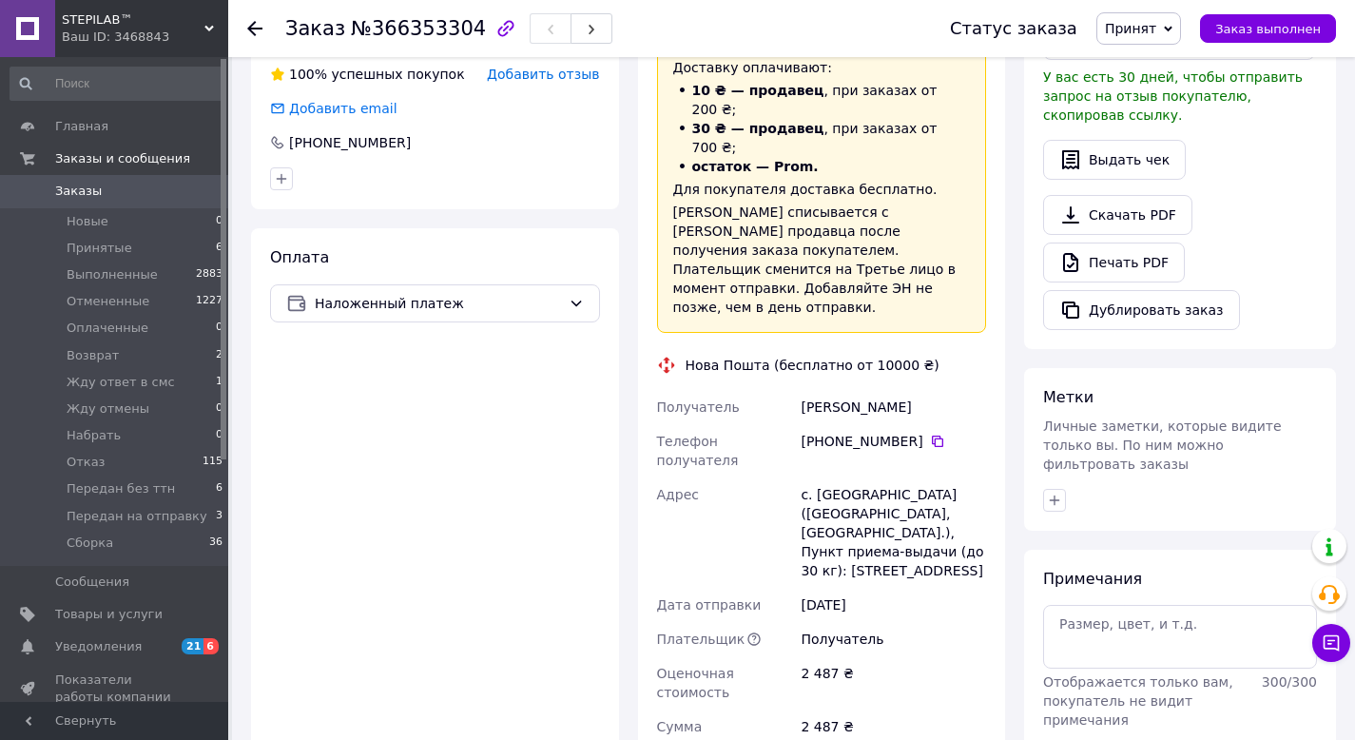
click at [878, 390] on div "Мороз Олександр" at bounding box center [893, 407] width 193 height 34
copy div "[PERSON_NAME]"
click at [855, 477] on div "с. Карпиловка (Ровенская обл., Ровенский р-н.), Пункт приема-выдачи (до 30 кг):…" at bounding box center [893, 532] width 193 height 110
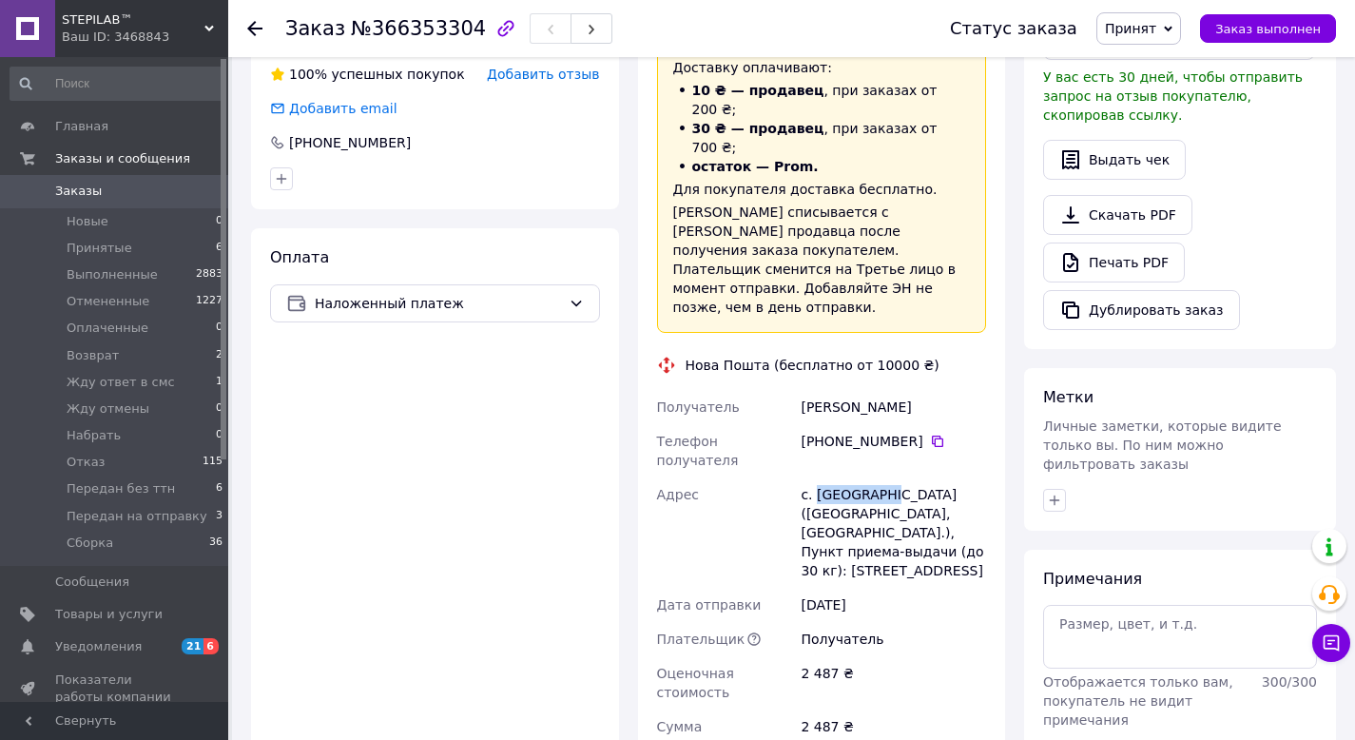
copy div "Карпиловка"
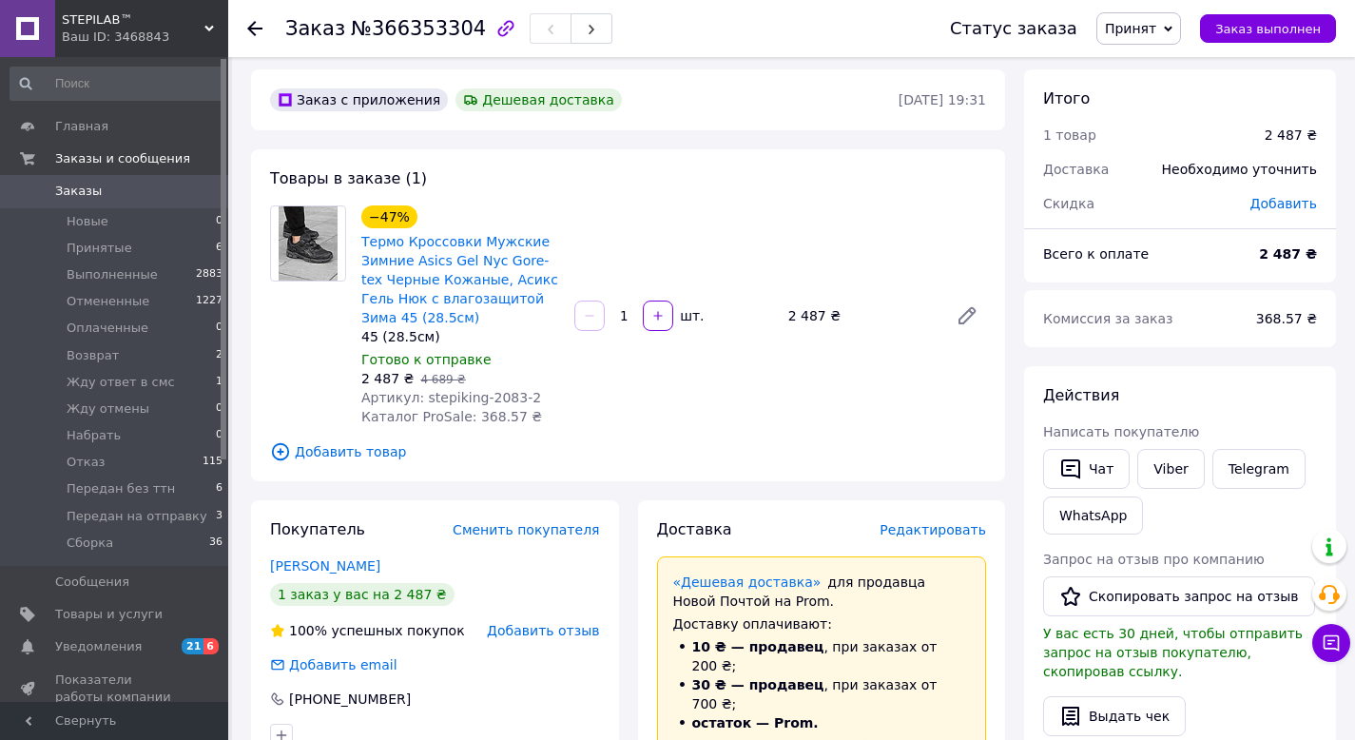
scroll to position [0, 0]
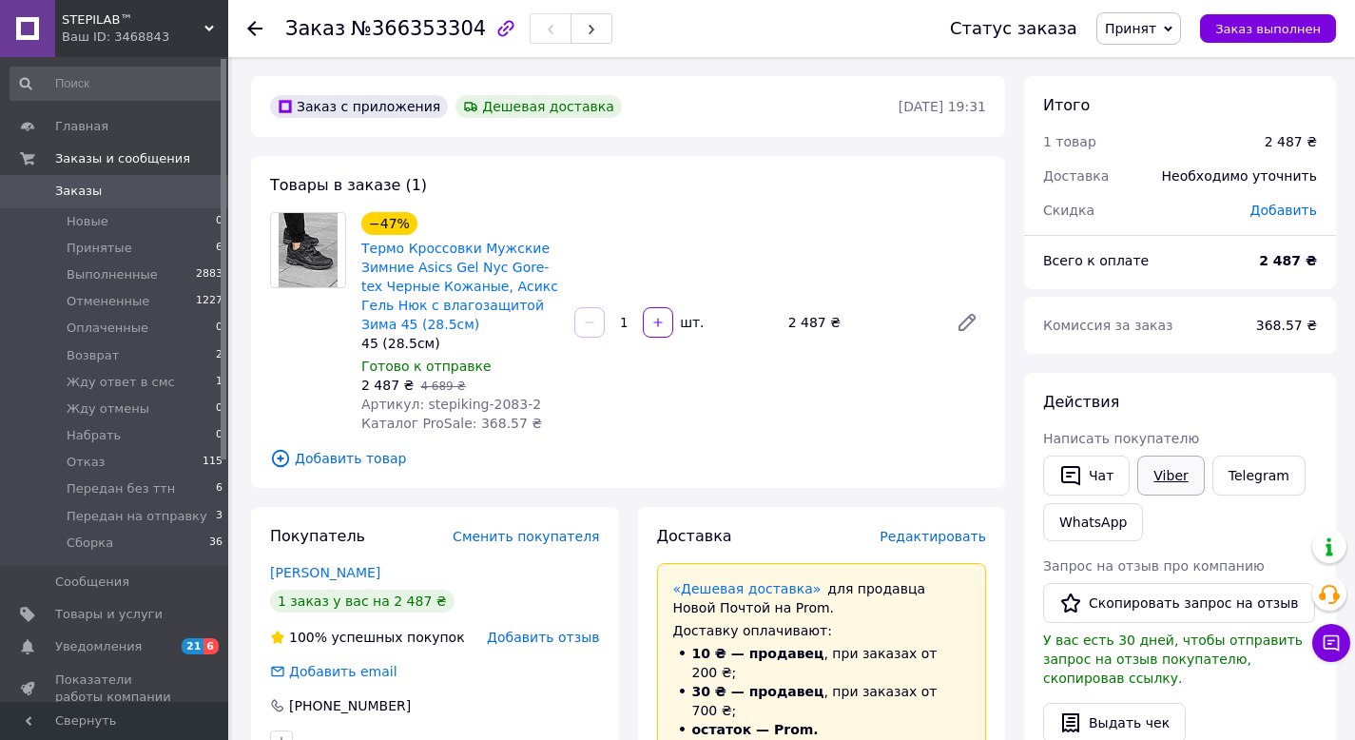
click at [1158, 475] on link "Viber" at bounding box center [1170, 475] width 67 height 40
click at [1123, 35] on span "Принят" at bounding box center [1130, 28] width 51 height 15
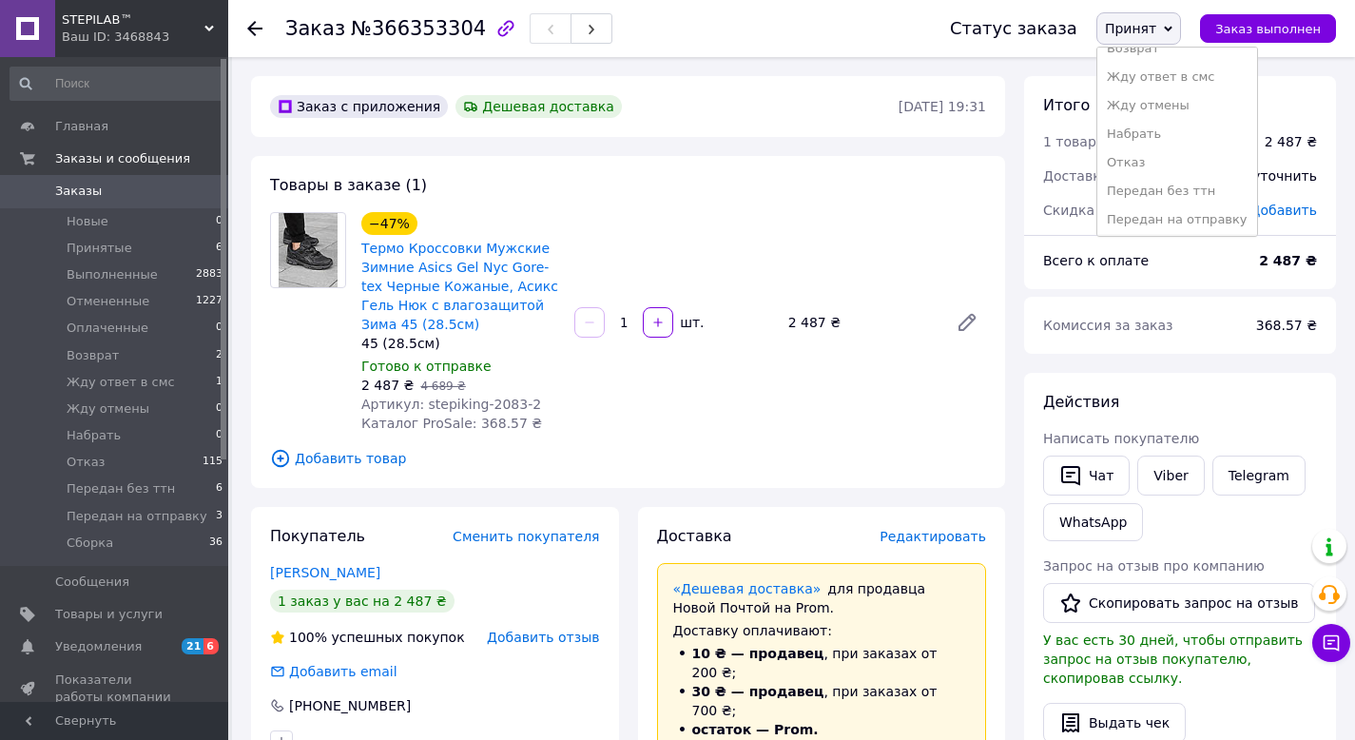
scroll to position [135, 0]
click at [1200, 163] on li "Передан без ттн" at bounding box center [1177, 159] width 160 height 29
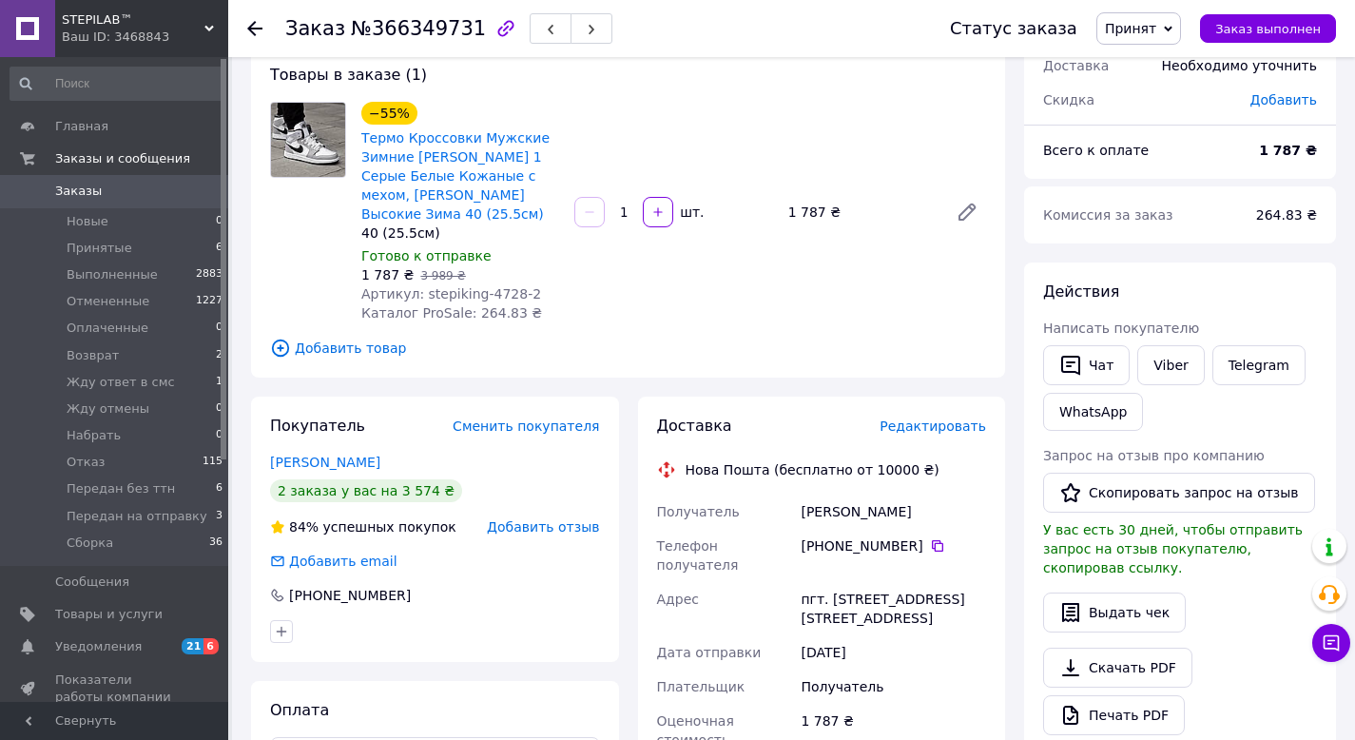
scroll to position [315, 0]
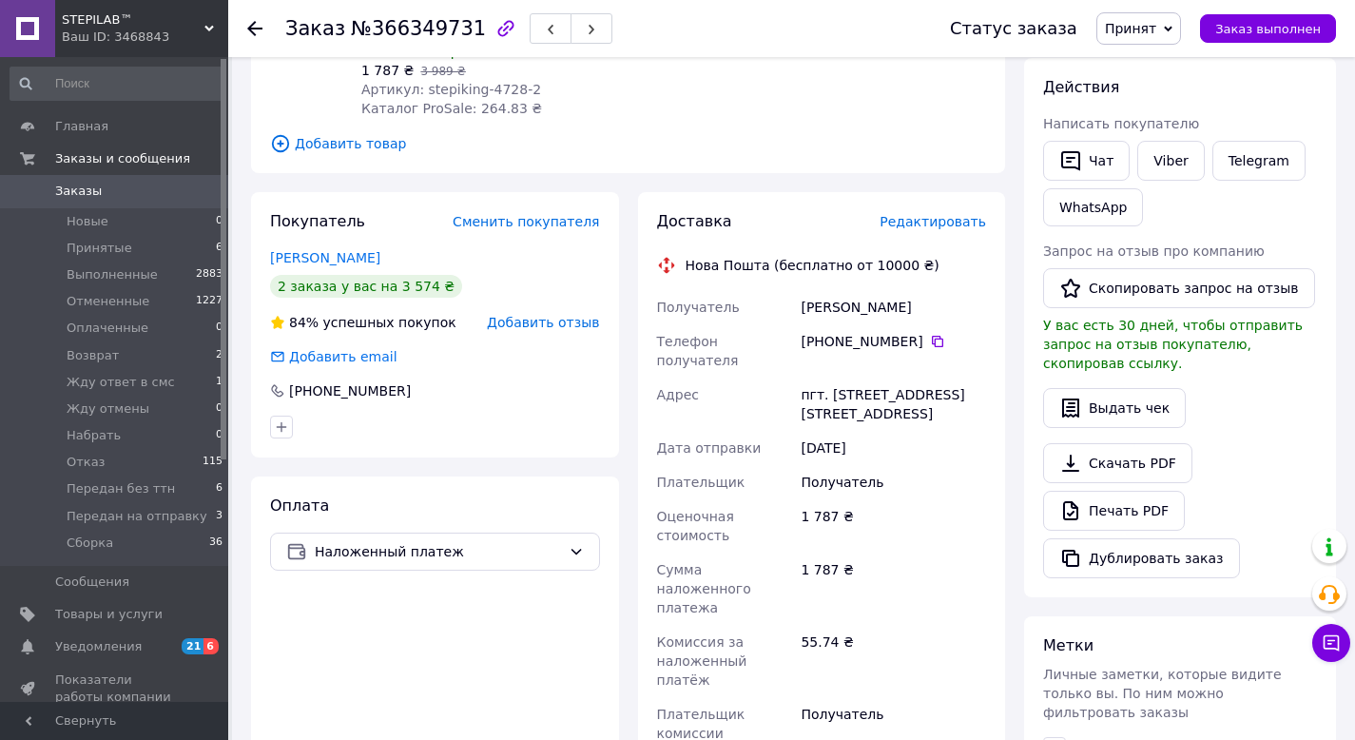
click at [326, 268] on div "Покупатель Сменить покупателя [PERSON_NAME] 2 заказа у вас на 3 574 ₴ 84% успеш…" at bounding box center [435, 324] width 368 height 265
click at [328, 262] on link "Черняк Владислав" at bounding box center [325, 257] width 110 height 15
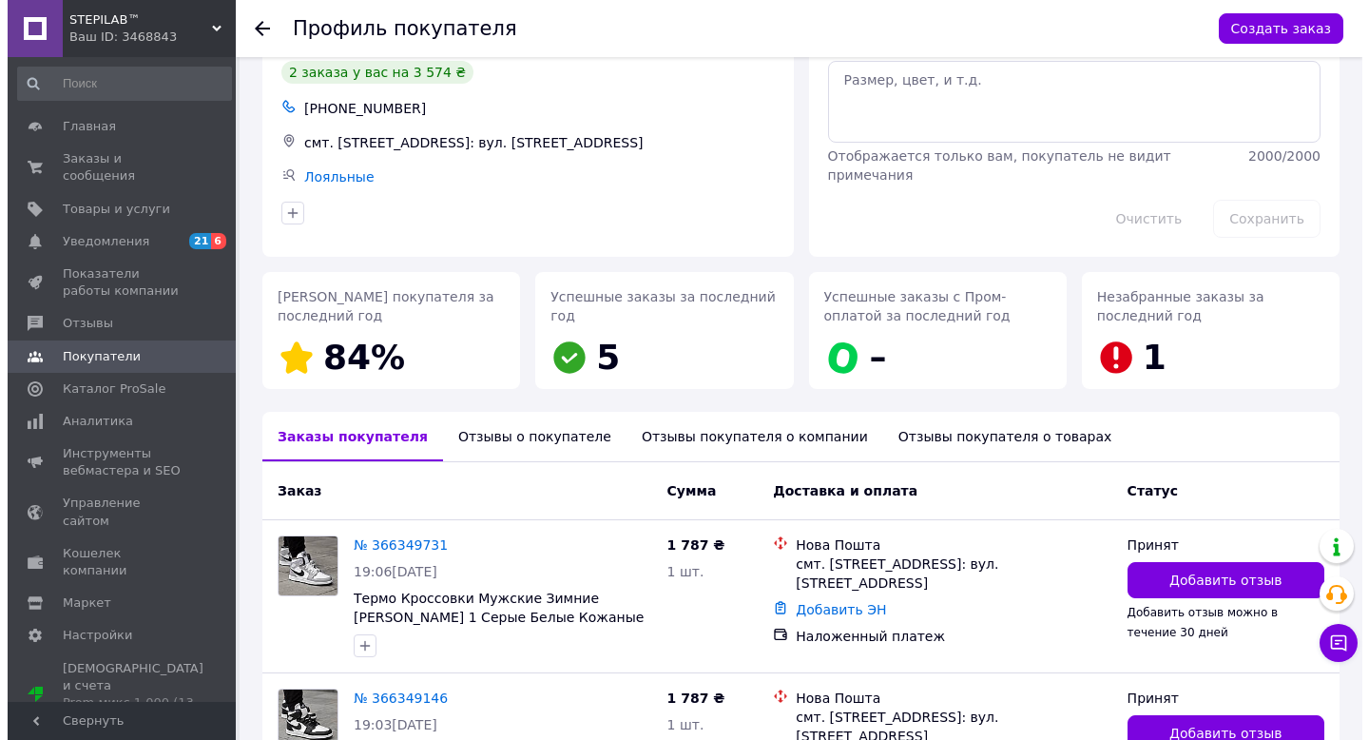
scroll to position [244, 0]
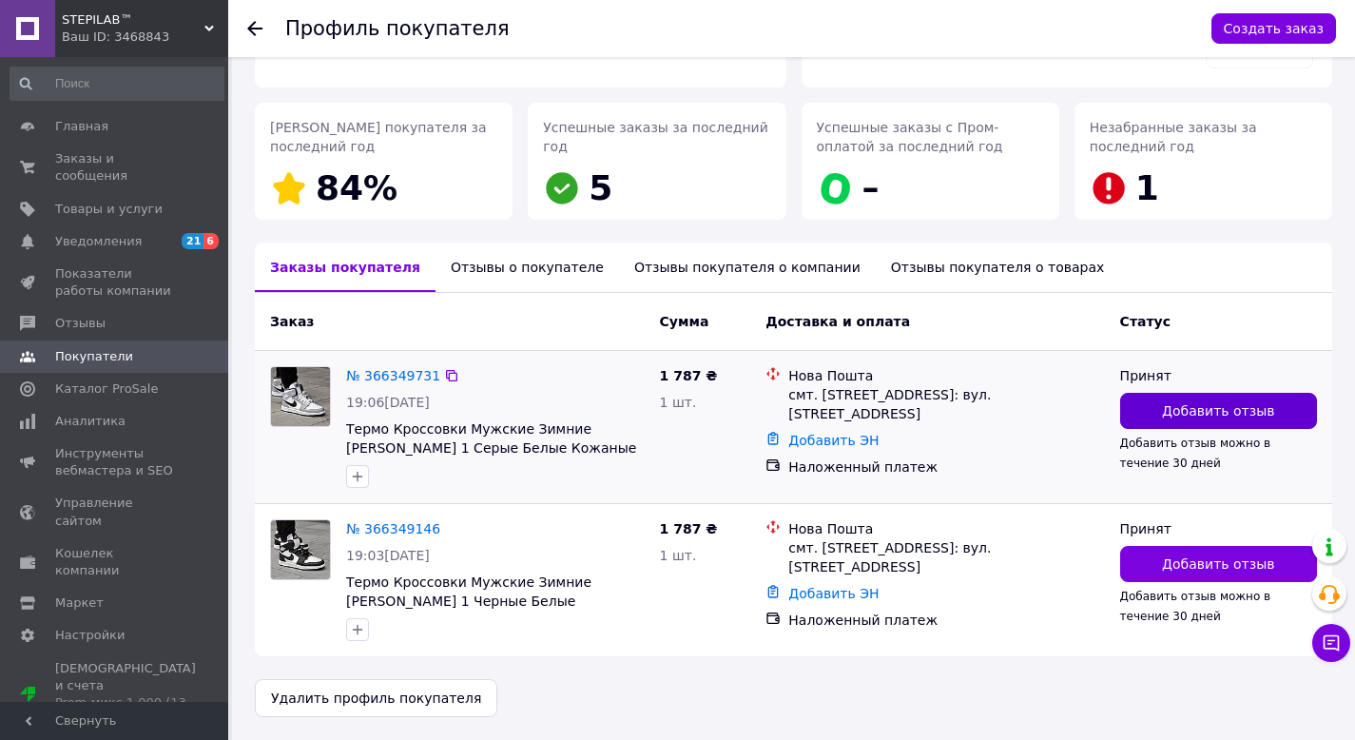
click at [1136, 408] on button "Добавить отзыв" at bounding box center [1218, 411] width 197 height 36
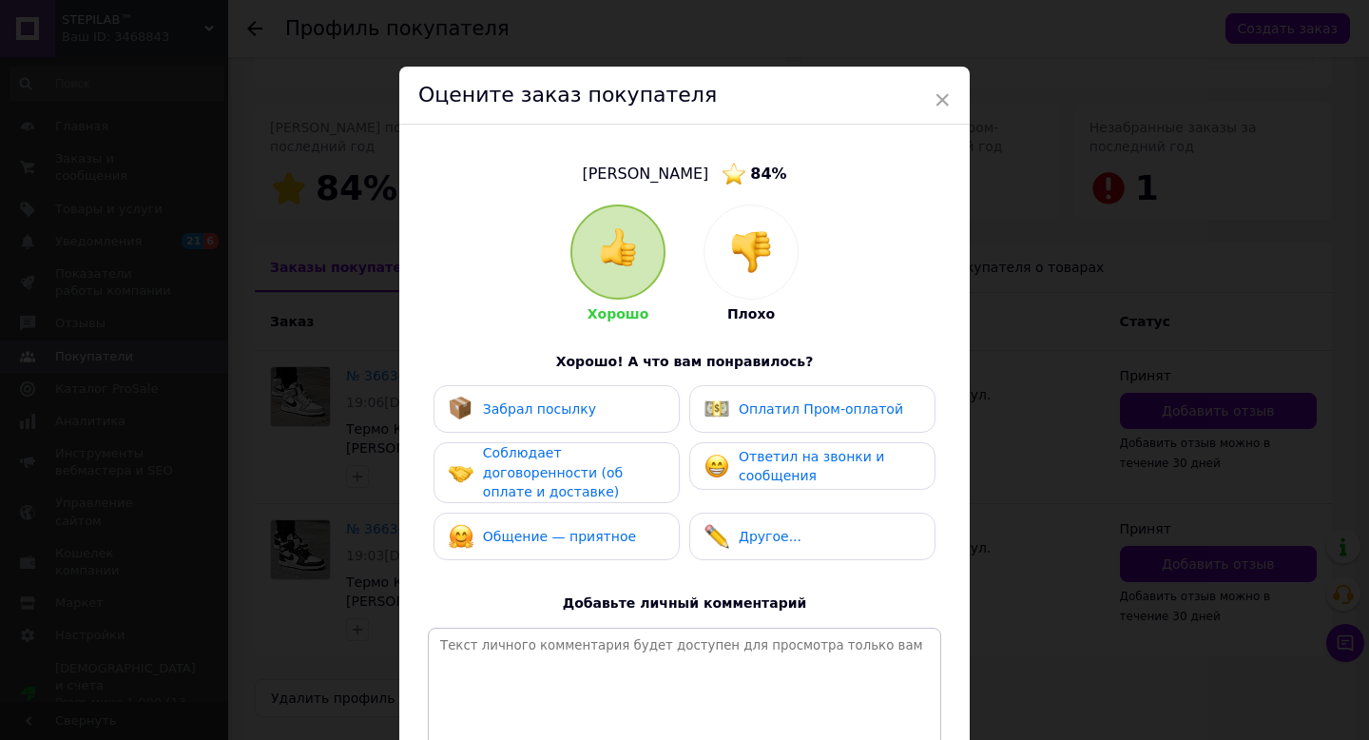
click at [749, 265] on img at bounding box center [751, 252] width 42 height 42
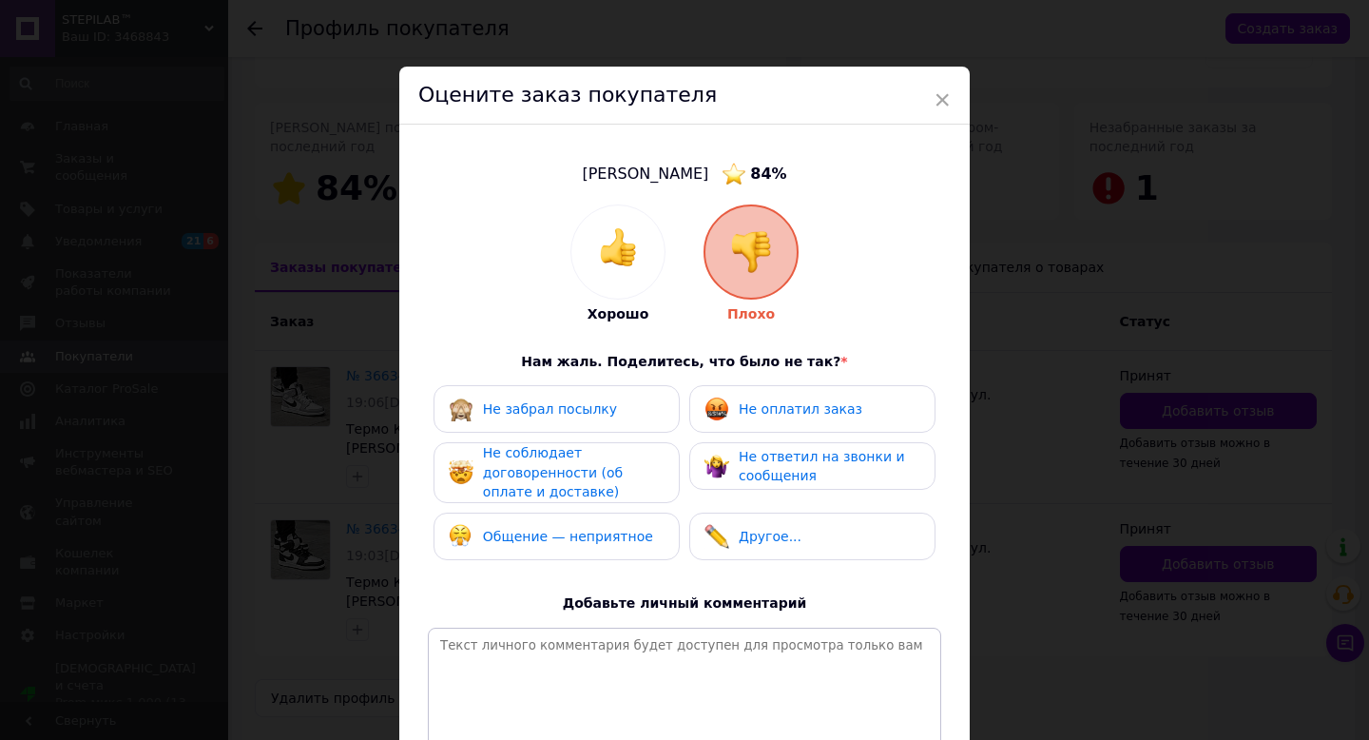
click at [581, 536] on span "Общение — неприятное" at bounding box center [568, 536] width 170 height 15
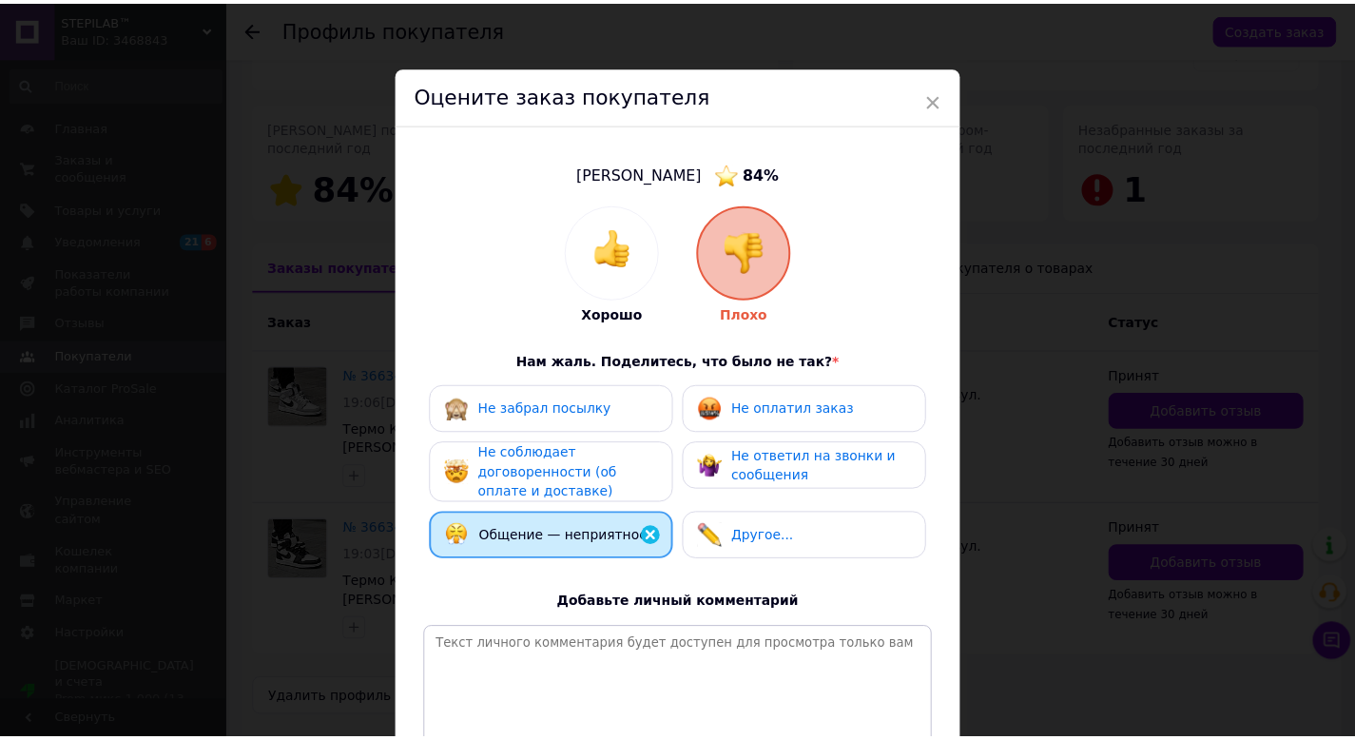
scroll to position [188, 0]
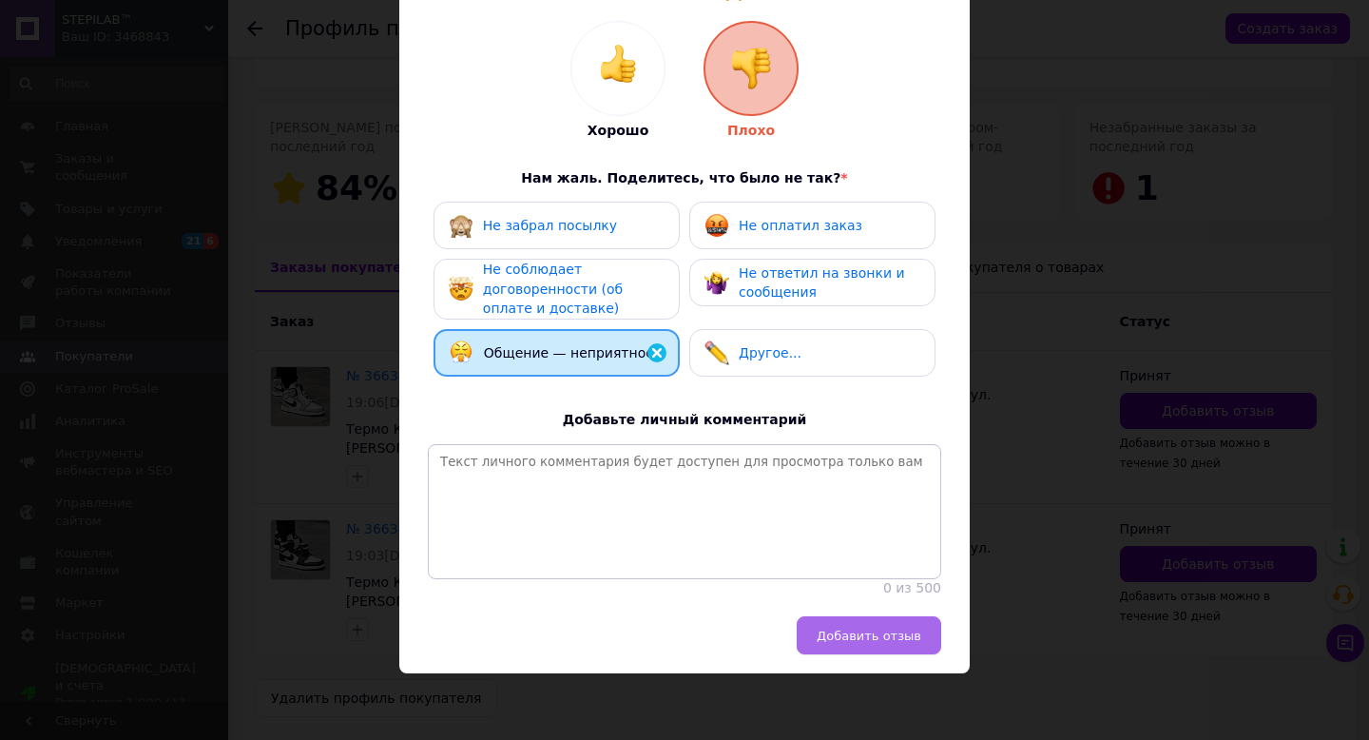
click at [834, 629] on span "Добавить отзыв" at bounding box center [869, 635] width 105 height 14
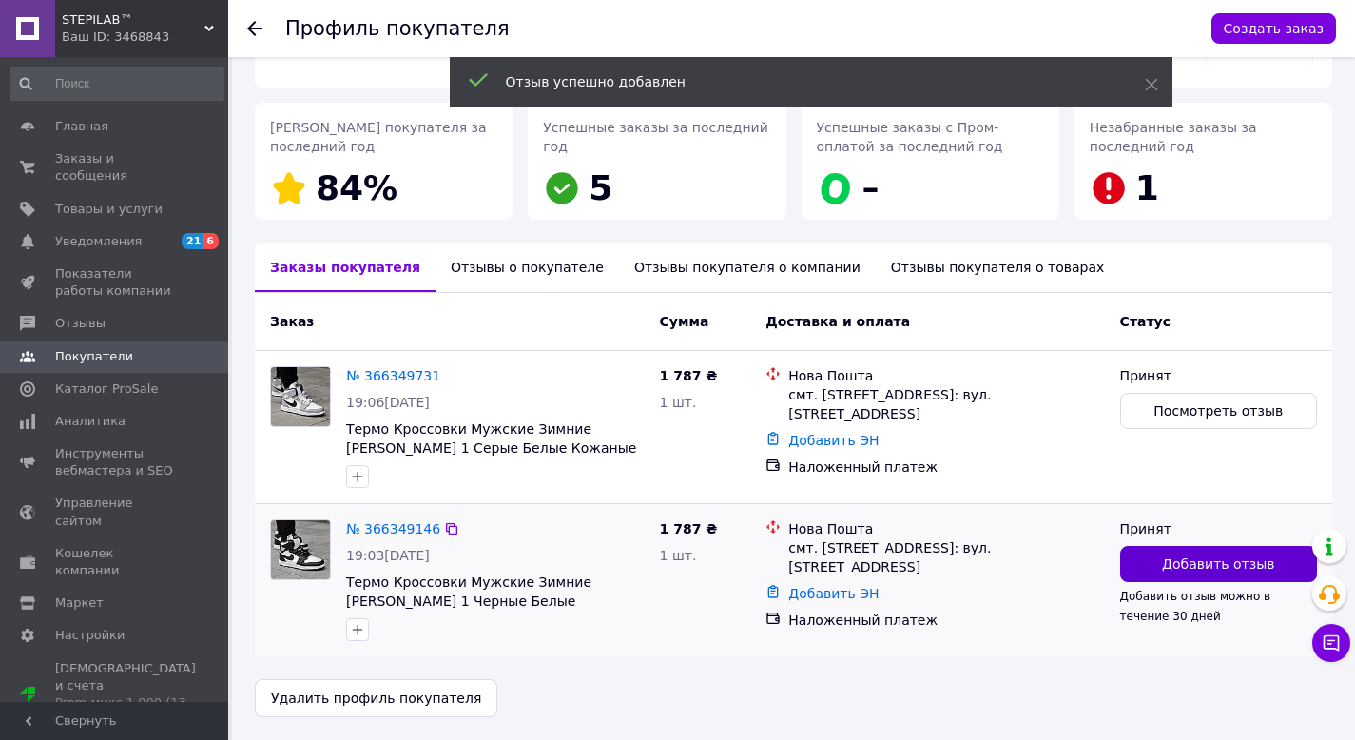
click at [1152, 569] on button "Добавить отзыв" at bounding box center [1218, 564] width 197 height 36
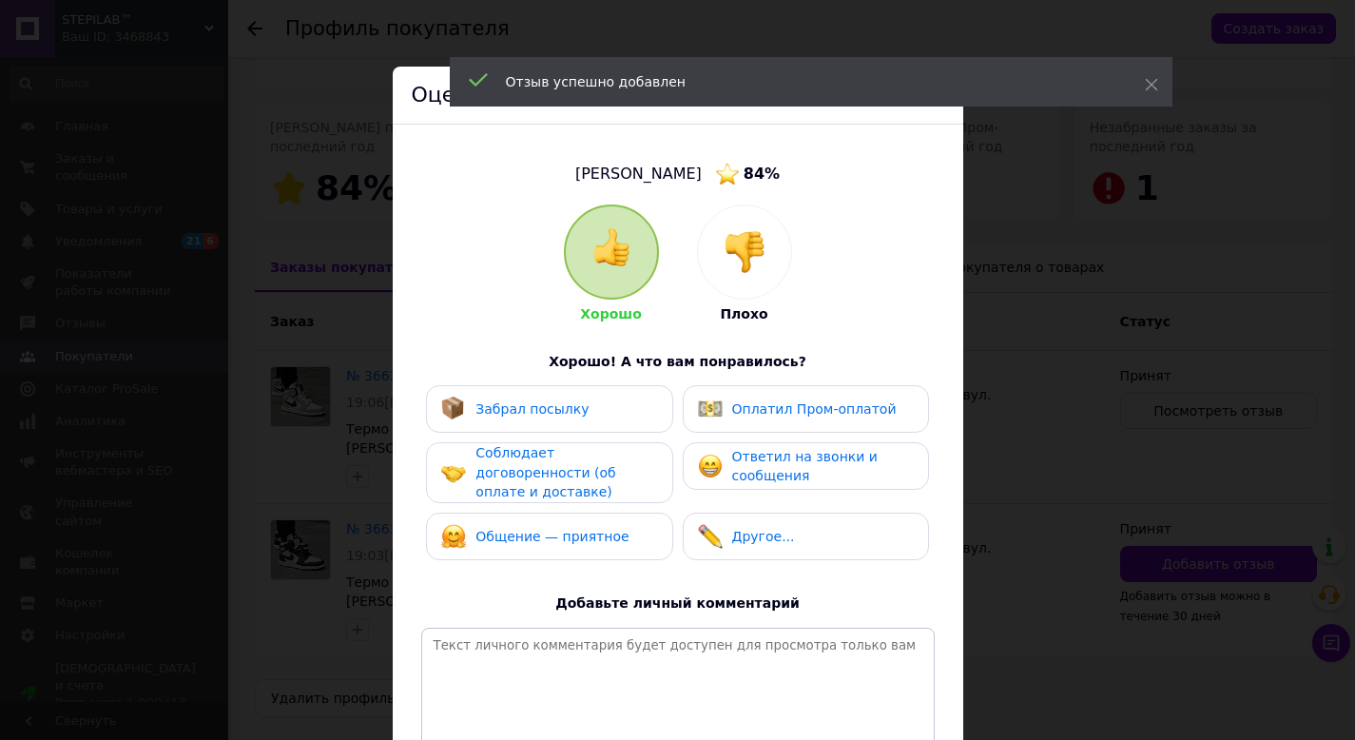
click at [767, 282] on div at bounding box center [744, 251] width 93 height 93
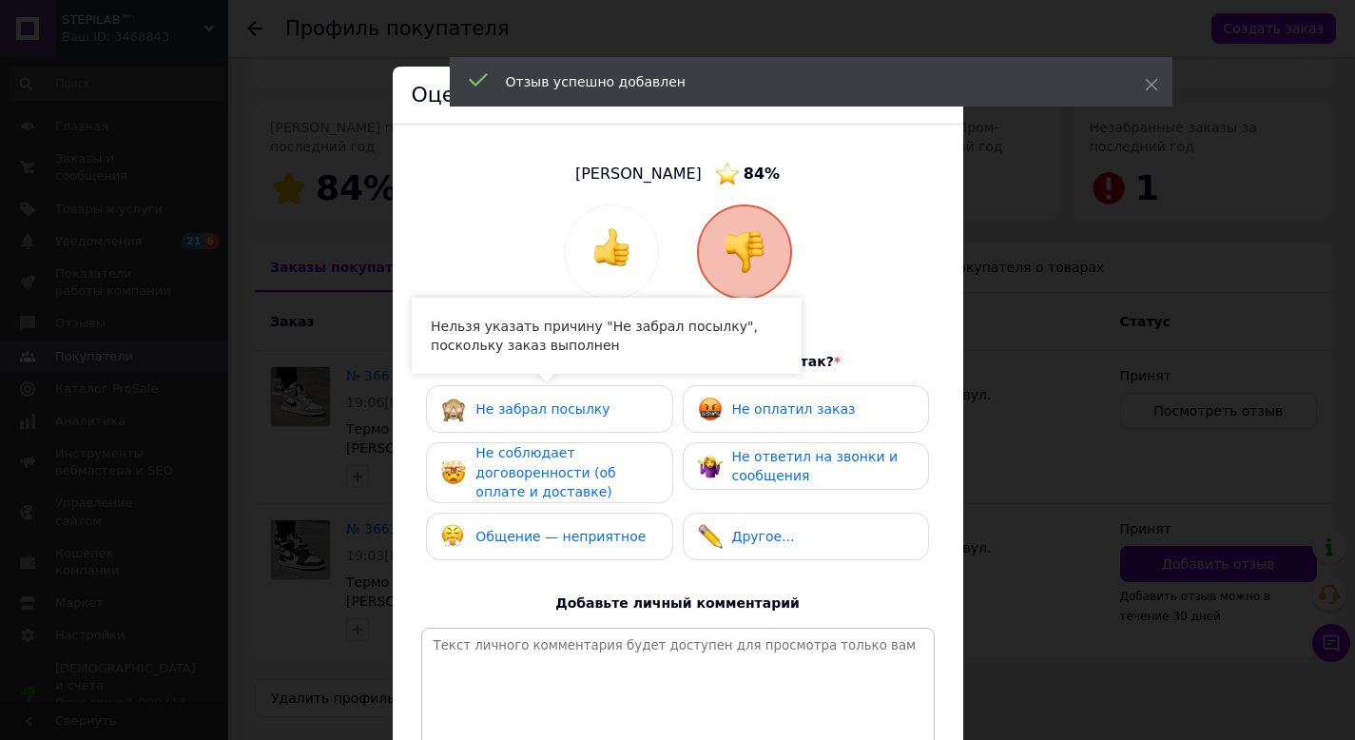
click at [561, 546] on div "Общение — неприятное" at bounding box center [543, 536] width 204 height 25
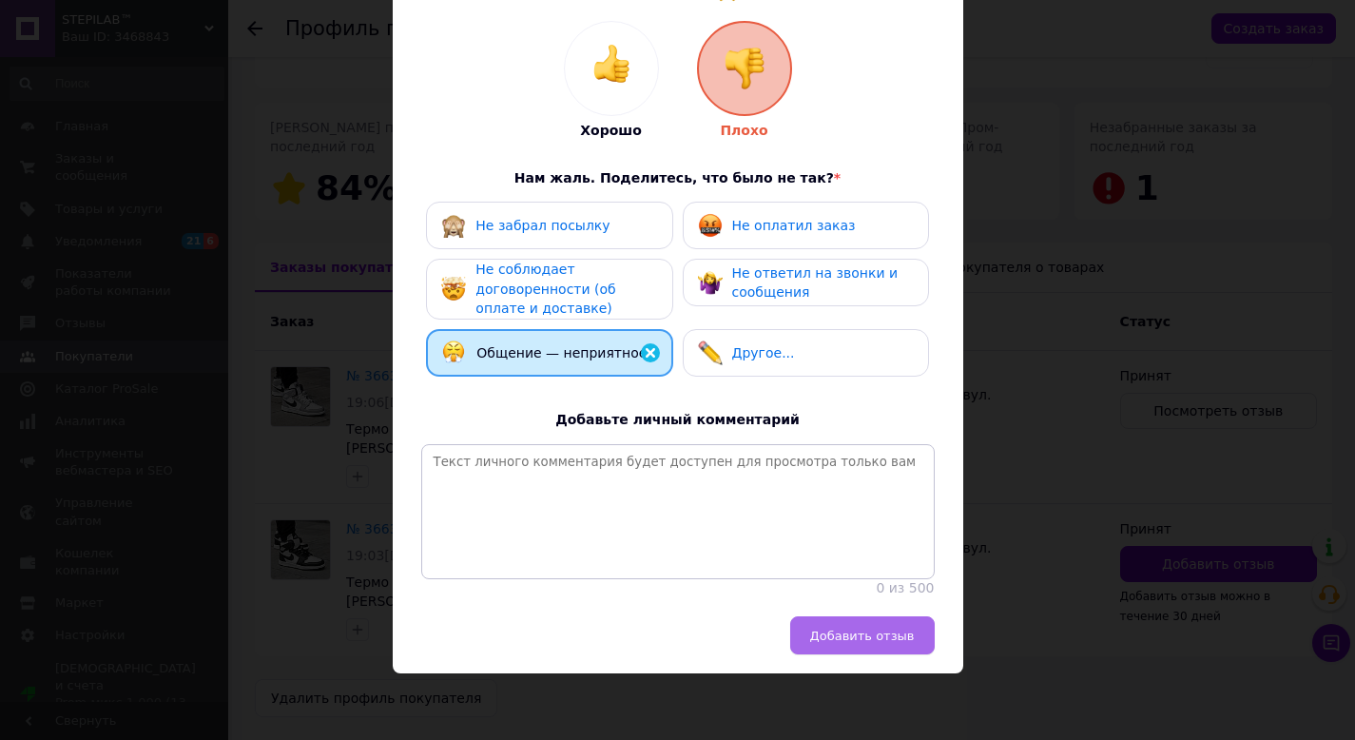
click at [850, 640] on span "Добавить отзыв" at bounding box center [862, 635] width 105 height 14
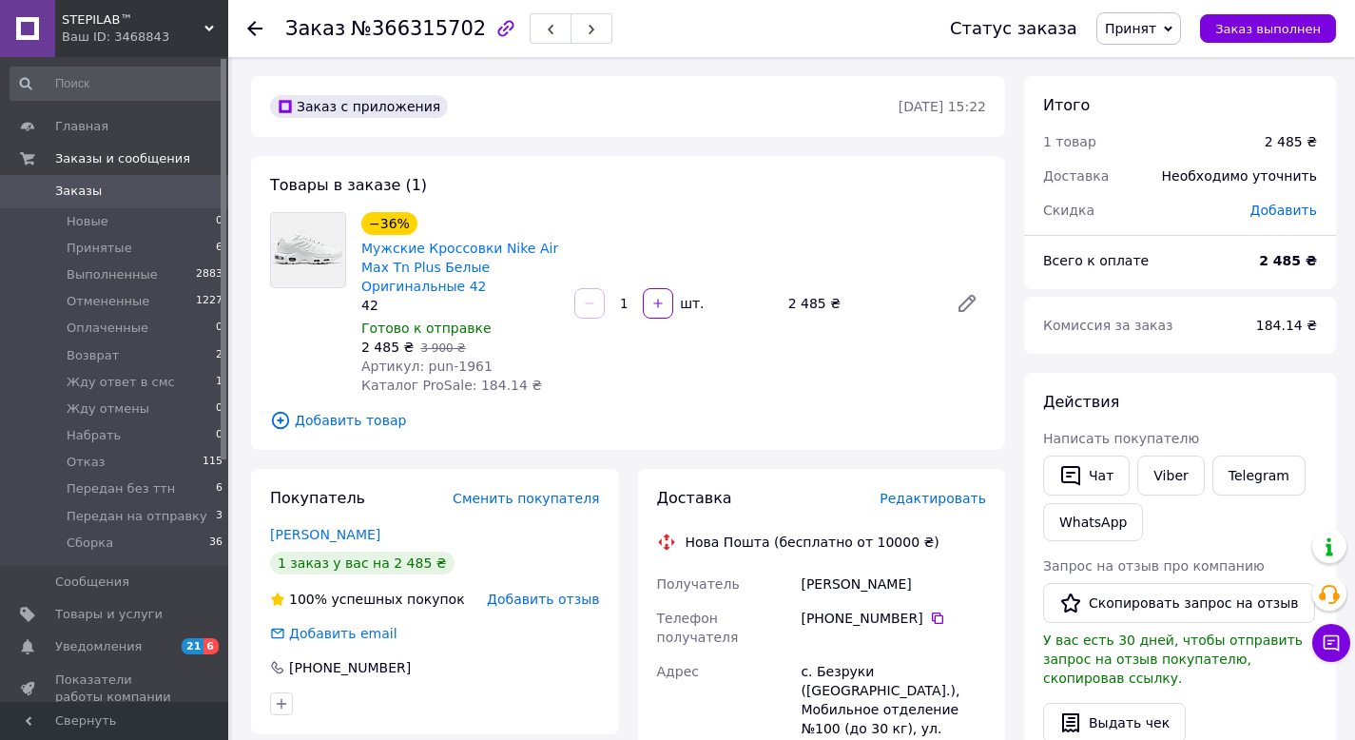
click at [467, 367] on span "Артикул: pun-1961" at bounding box center [426, 365] width 131 height 15
click at [468, 367] on span "Артикул: pun-1961" at bounding box center [426, 365] width 131 height 15
copy span "1961"
click at [934, 619] on icon at bounding box center [937, 617] width 15 height 15
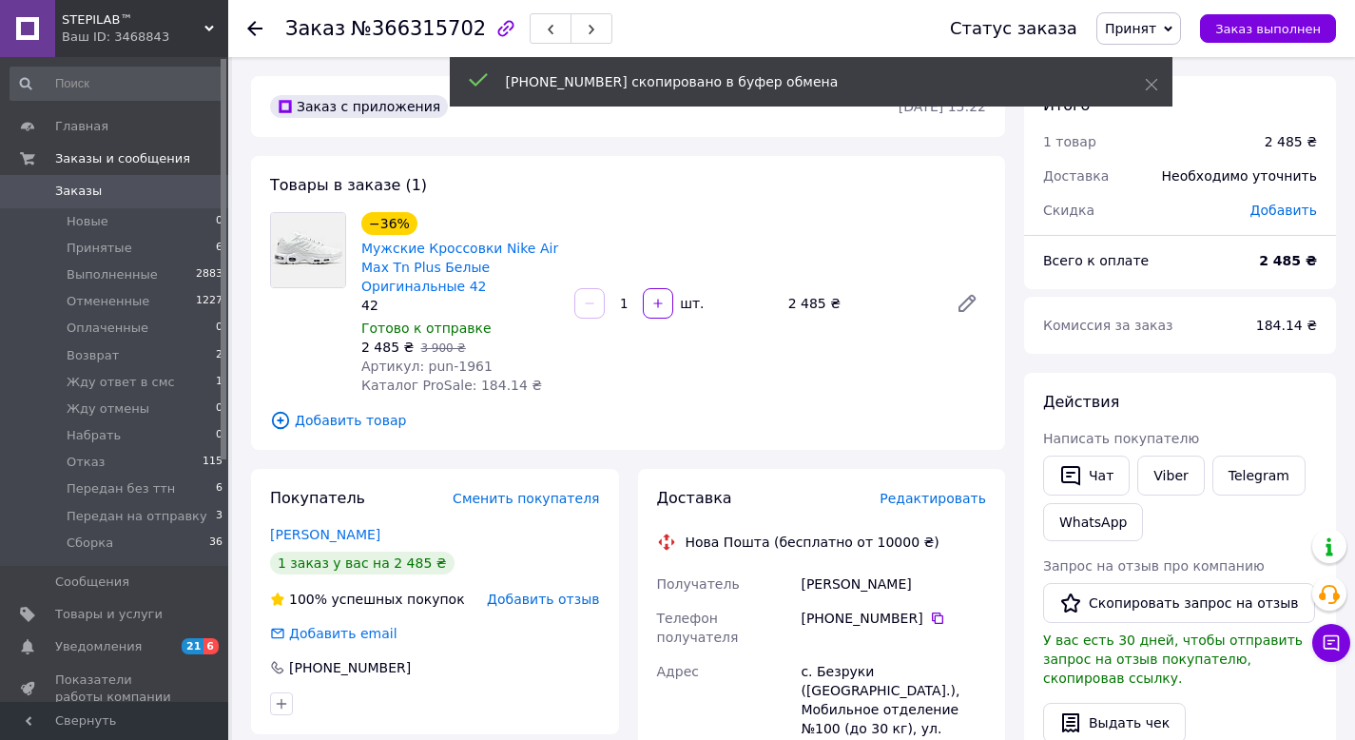
click at [814, 584] on div "Ігнатенко Павло" at bounding box center [893, 584] width 193 height 34
click at [814, 583] on div "Ігнатенко Павло" at bounding box center [893, 584] width 193 height 34
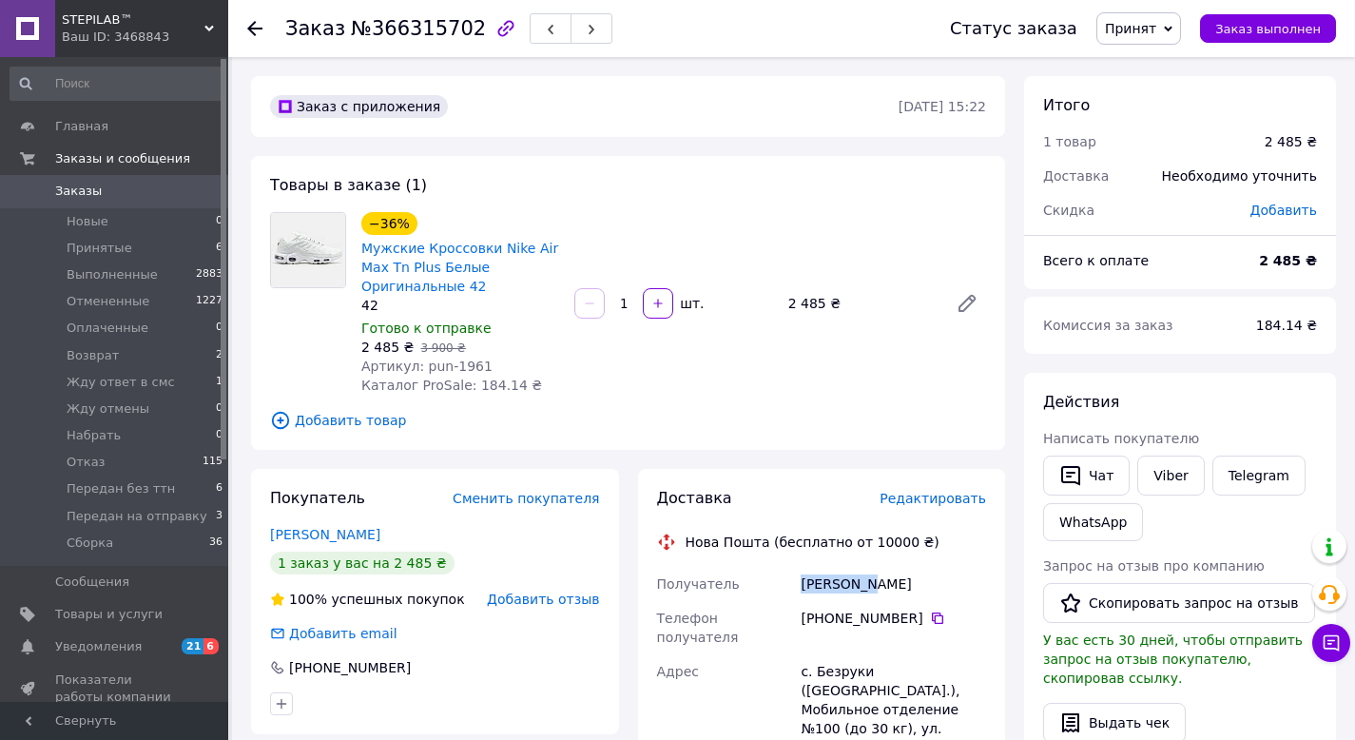
copy div "Ігнатенко"
click at [887, 582] on div "Ігнатенко Павло" at bounding box center [893, 584] width 193 height 34
copy div "Павло"
click at [847, 654] on div "с. Безруки (Харьковская обл.), Мобильное отделение №100 (до 30 кг), ул. Шевченк…" at bounding box center [893, 718] width 193 height 129
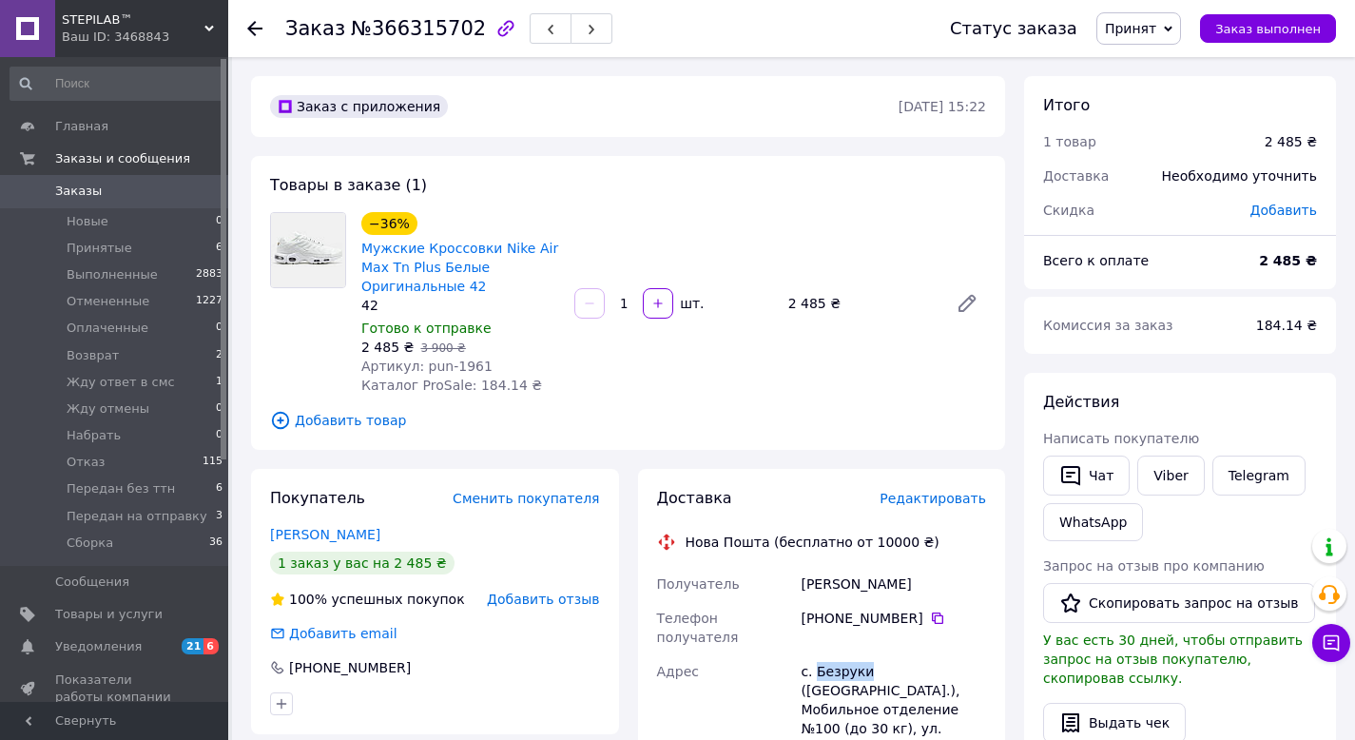
click at [847, 654] on div "с. Безруки (Харьковская обл.), Мобильное отделение №100 (до 30 кг), ул. Шевченк…" at bounding box center [893, 718] width 193 height 129
copy div "Безруки"
click at [1168, 481] on link "Viber" at bounding box center [1170, 475] width 67 height 40
click at [1136, 33] on span "Принят" at bounding box center [1130, 28] width 51 height 15
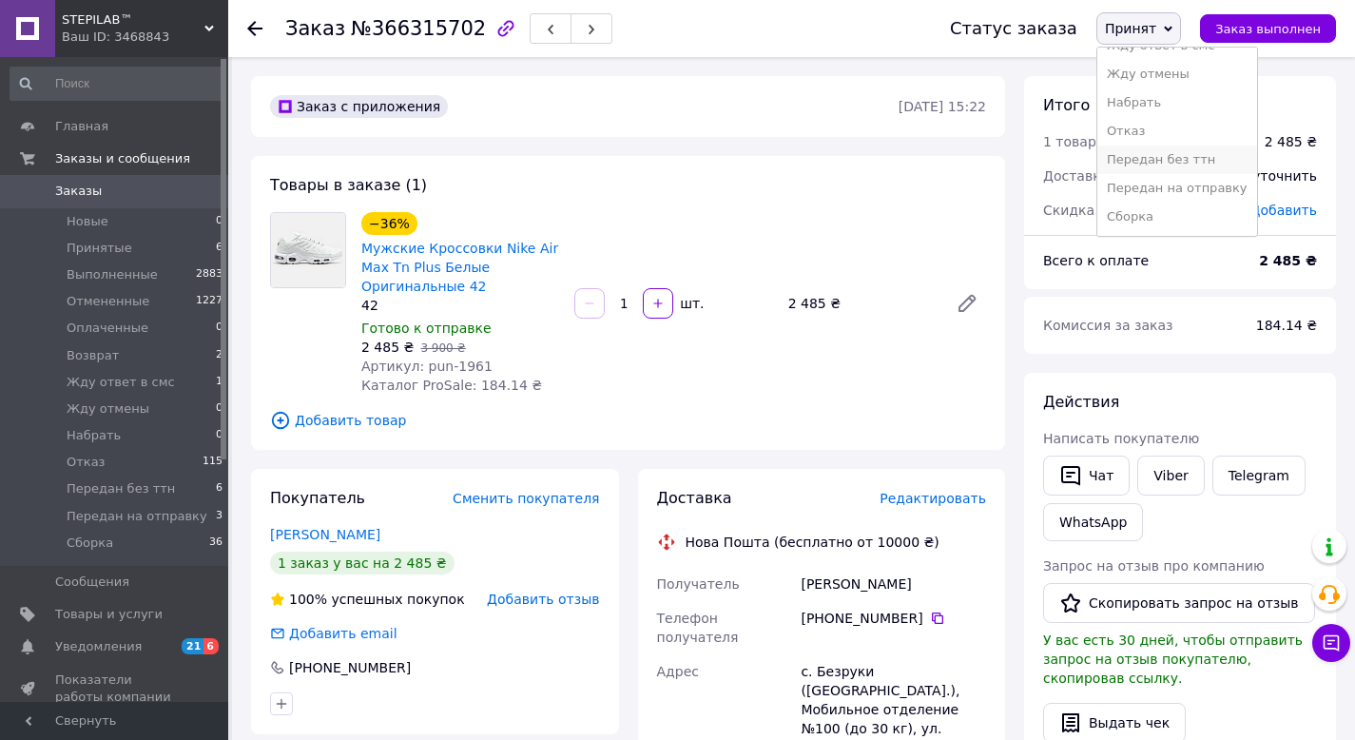
click at [1185, 156] on li "Передан без ттн" at bounding box center [1177, 159] width 160 height 29
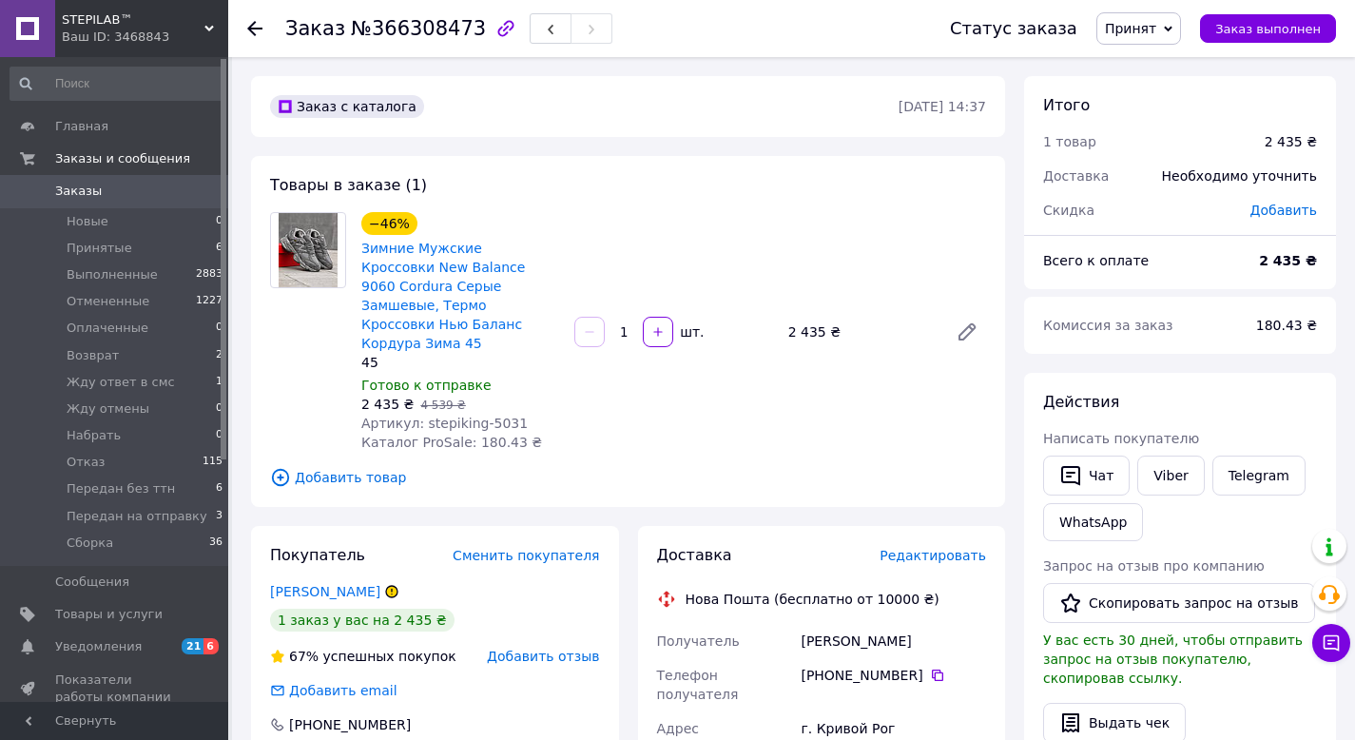
click at [488, 415] on span "Артикул: stepiking-5031" at bounding box center [444, 422] width 166 height 15
copy span "5031"
click at [931, 667] on icon at bounding box center [937, 674] width 15 height 15
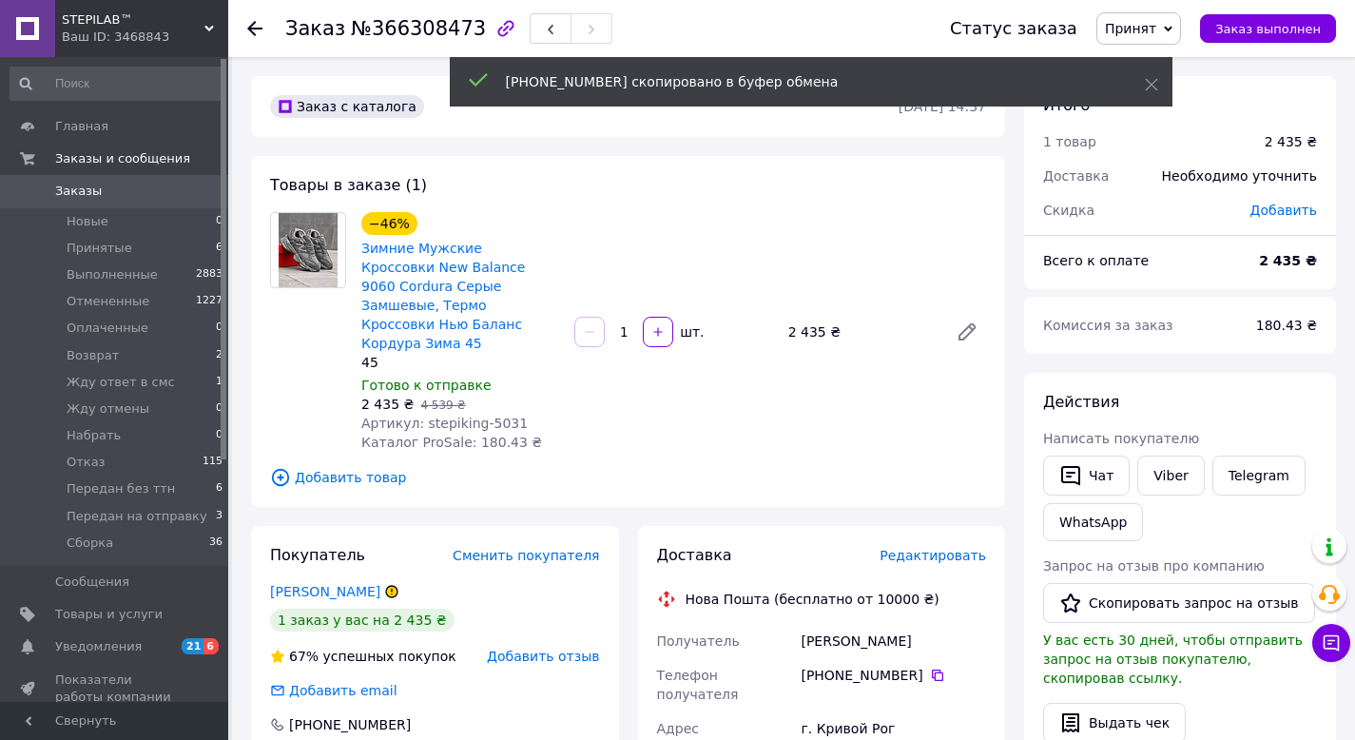
click at [804, 624] on div "Бакум Світлана" at bounding box center [893, 641] width 193 height 34
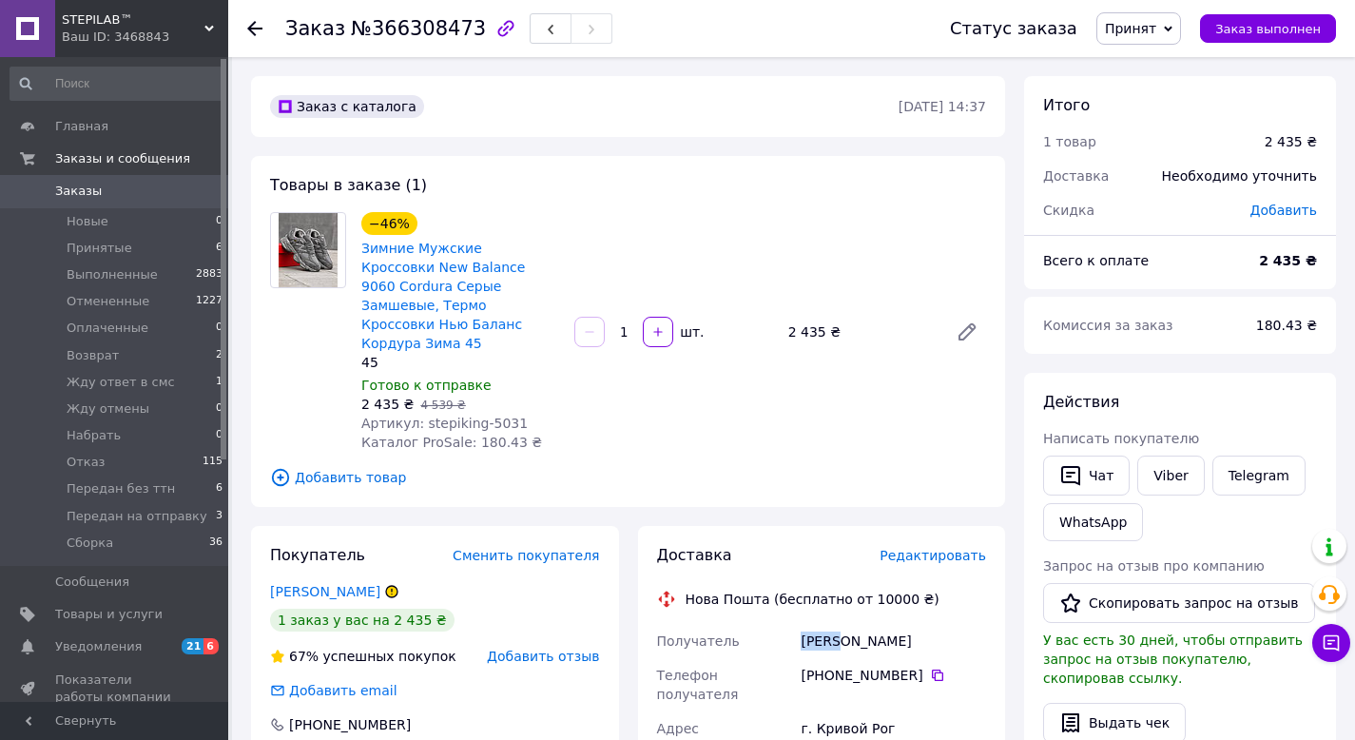
copy div "Бакум"
click at [855, 624] on div "Бакум Світлана" at bounding box center [893, 641] width 193 height 34
copy div "Світлана"
click at [1150, 18] on span "Принят" at bounding box center [1138, 28] width 85 height 32
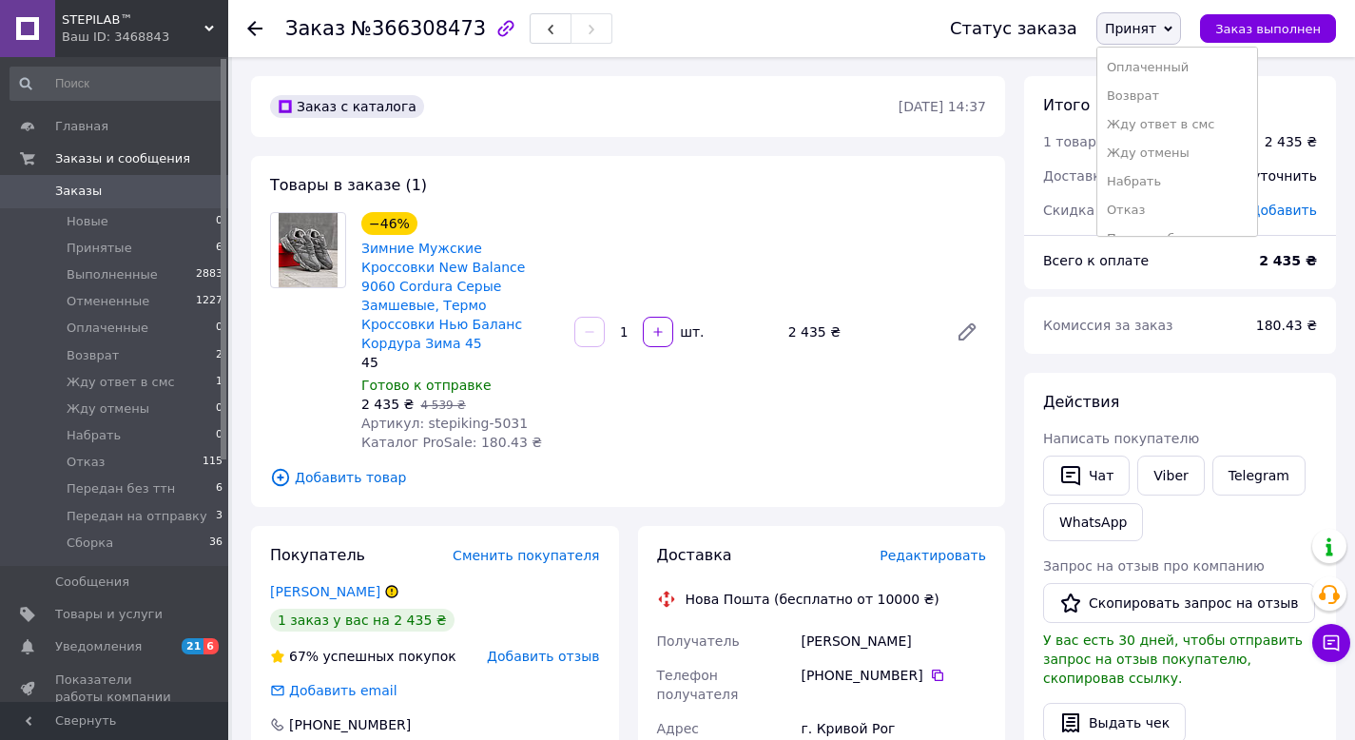
scroll to position [135, 0]
click at [1181, 164] on li "Передан без ттн" at bounding box center [1177, 159] width 160 height 29
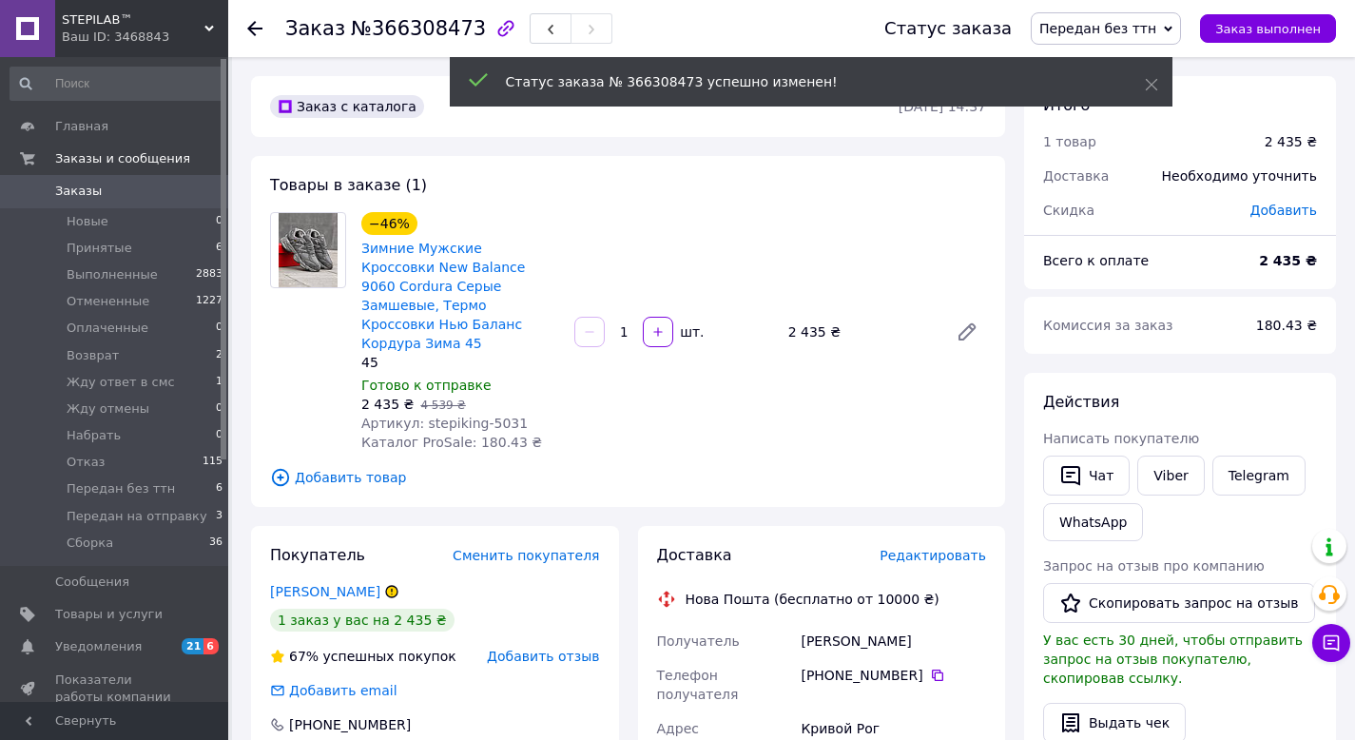
click at [1168, 498] on div "Чат Viber Telegram WhatsApp" at bounding box center [1179, 498] width 281 height 93
click at [1174, 480] on link "Viber" at bounding box center [1170, 475] width 67 height 40
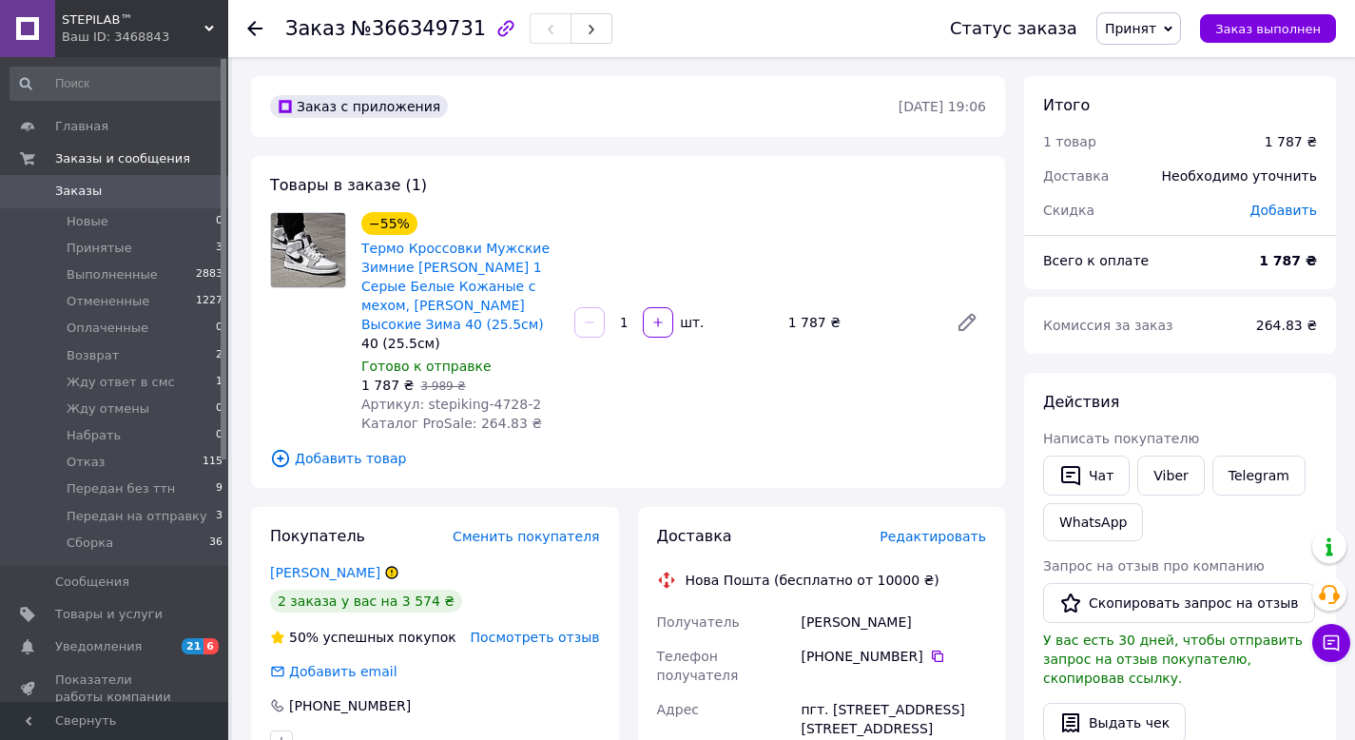
click at [1148, 31] on span "Принят" at bounding box center [1130, 28] width 51 height 15
click at [1152, 93] on li "Отменен" at bounding box center [1177, 95] width 160 height 29
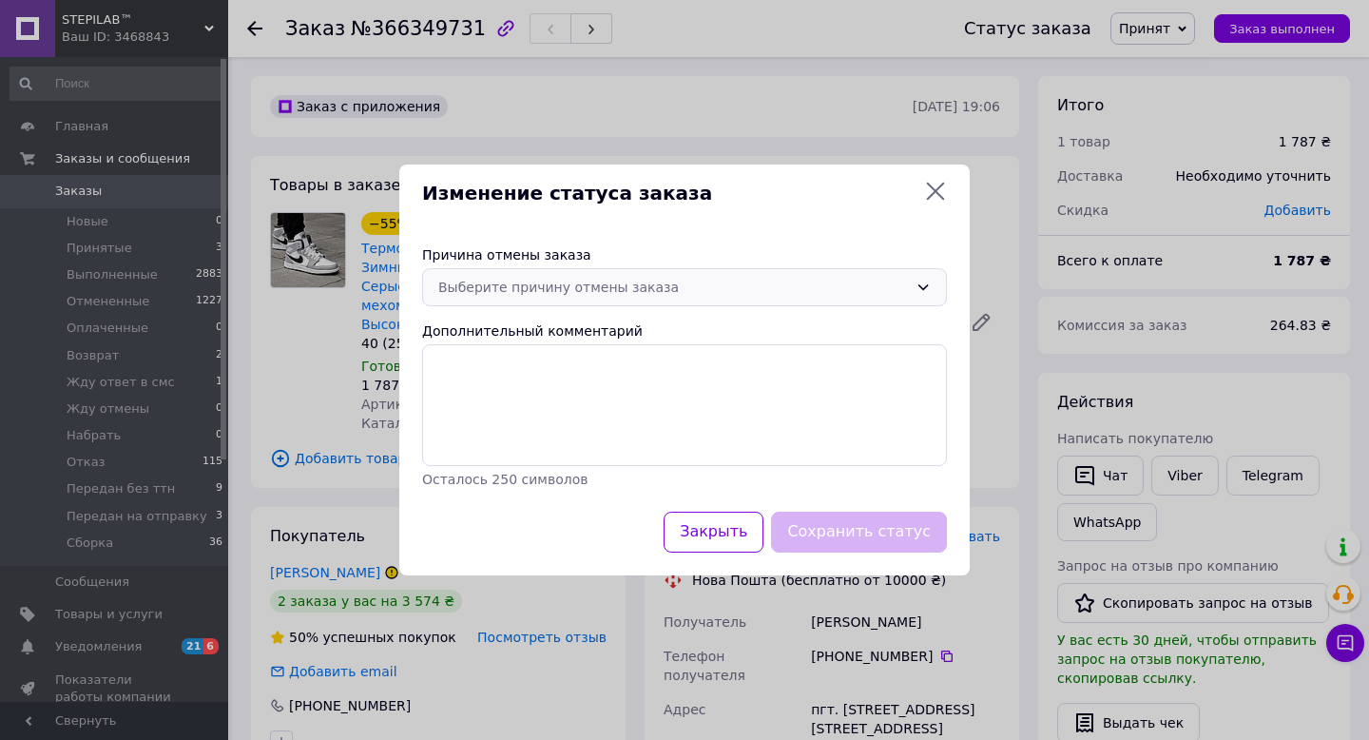
click at [592, 299] on div "Выберите причину отмены заказа" at bounding box center [684, 287] width 525 height 38
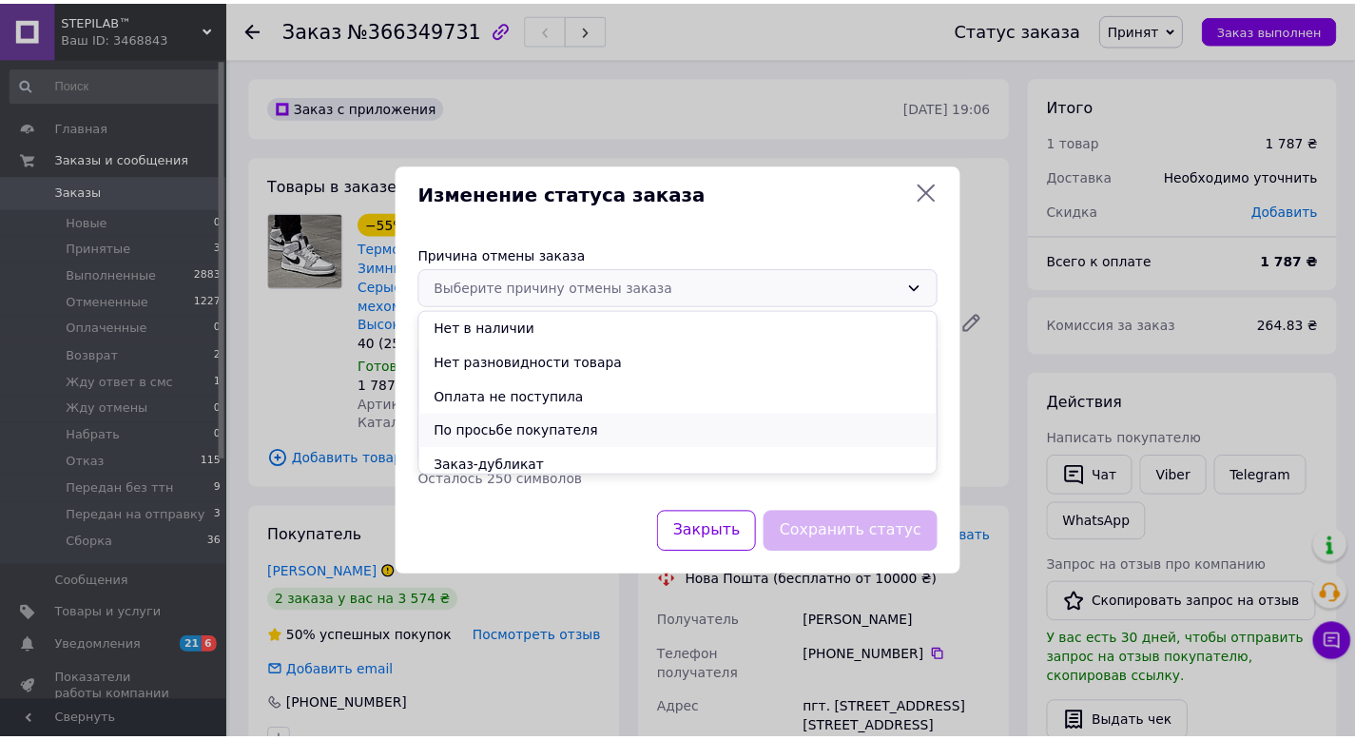
scroll to position [4, 0]
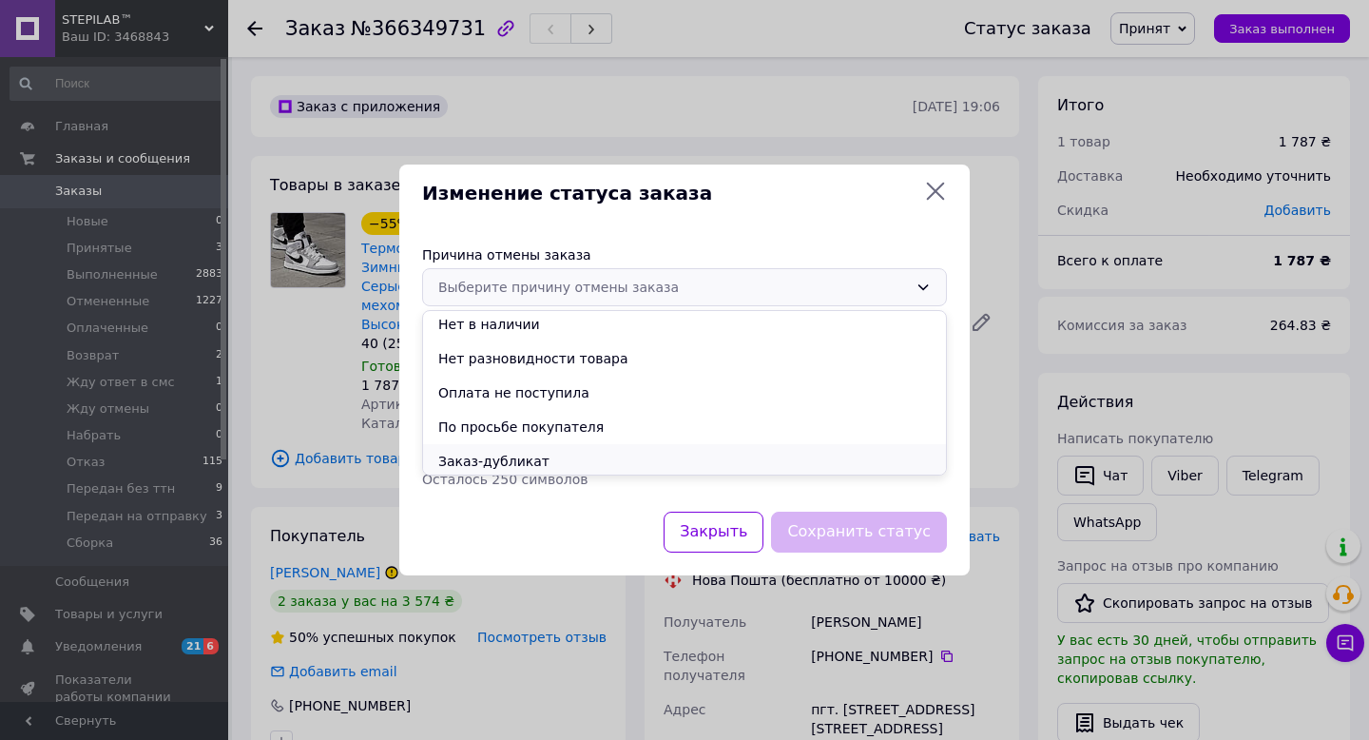
click at [550, 448] on li "Заказ-дубликат" at bounding box center [684, 461] width 523 height 34
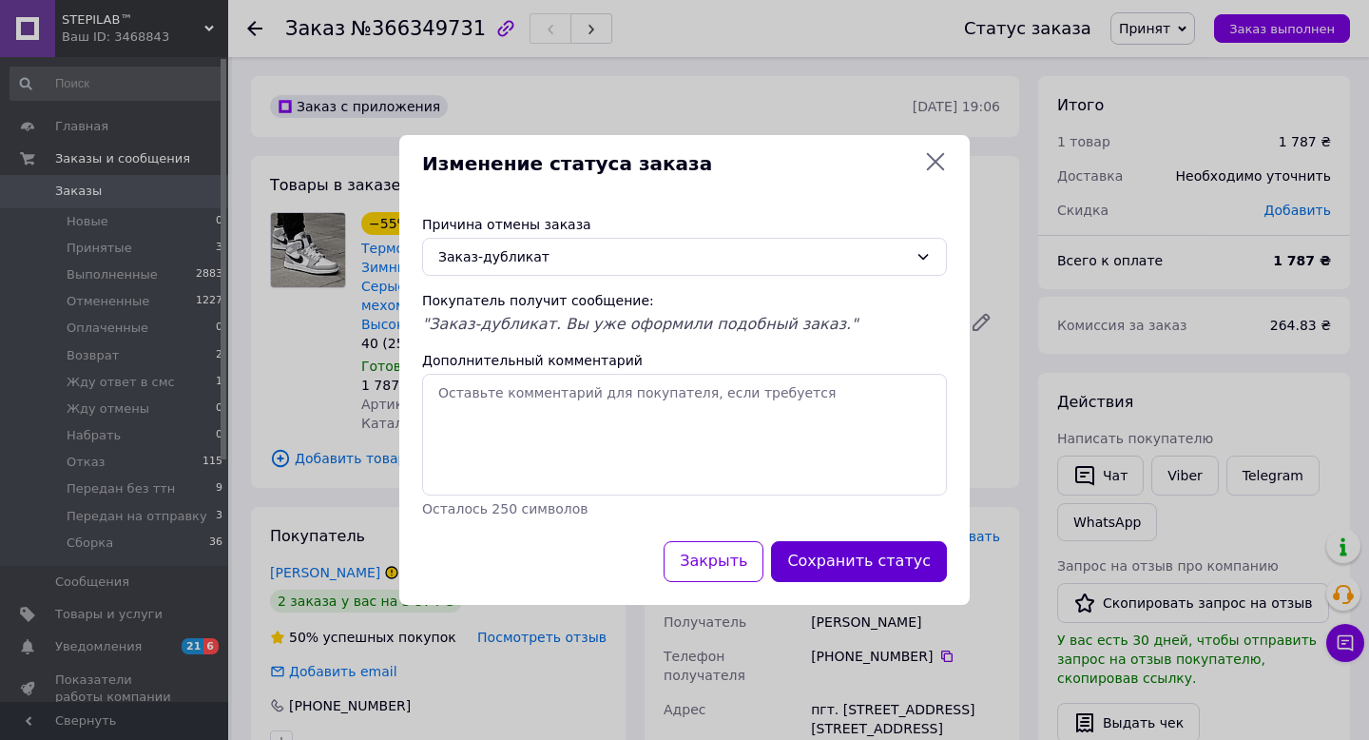
click at [878, 566] on button "Сохранить статус" at bounding box center [859, 561] width 176 height 41
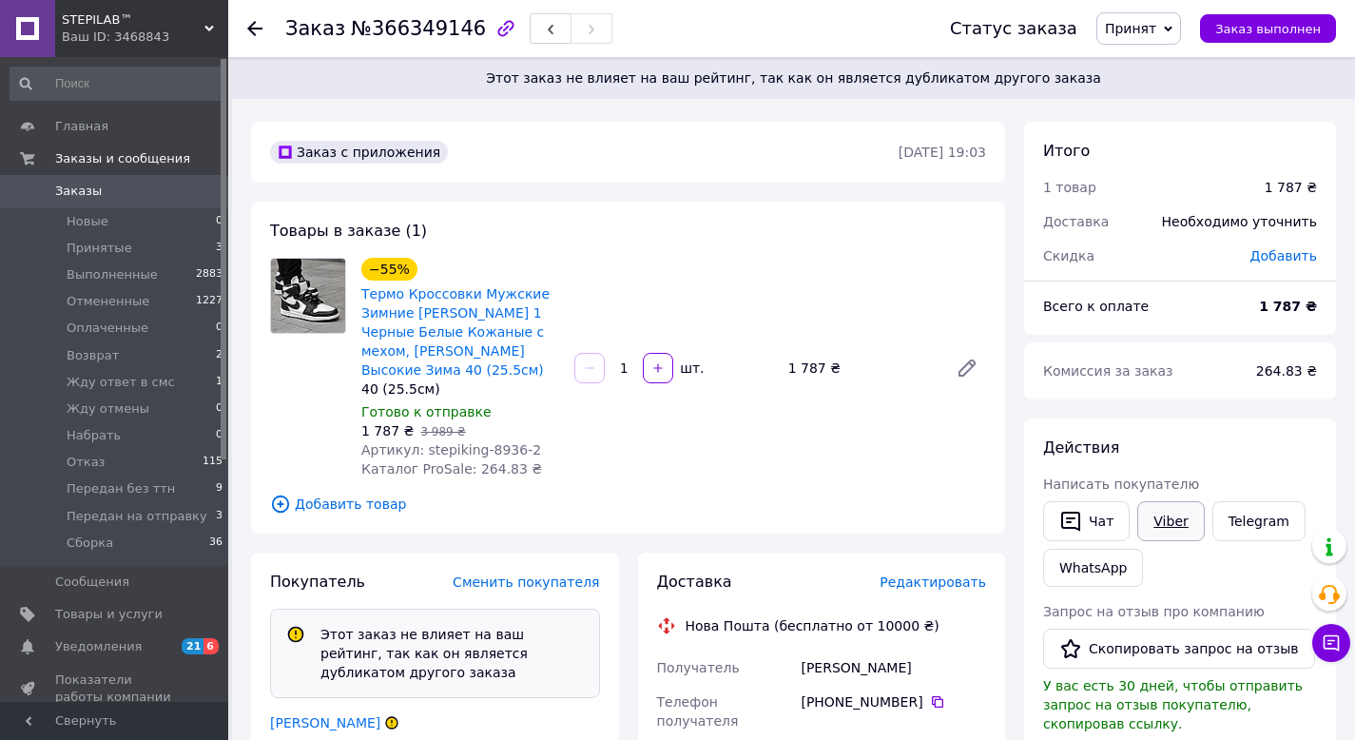
click at [1154, 520] on link "Viber" at bounding box center [1170, 521] width 67 height 40
click at [1136, 34] on span "Принят" at bounding box center [1130, 28] width 51 height 15
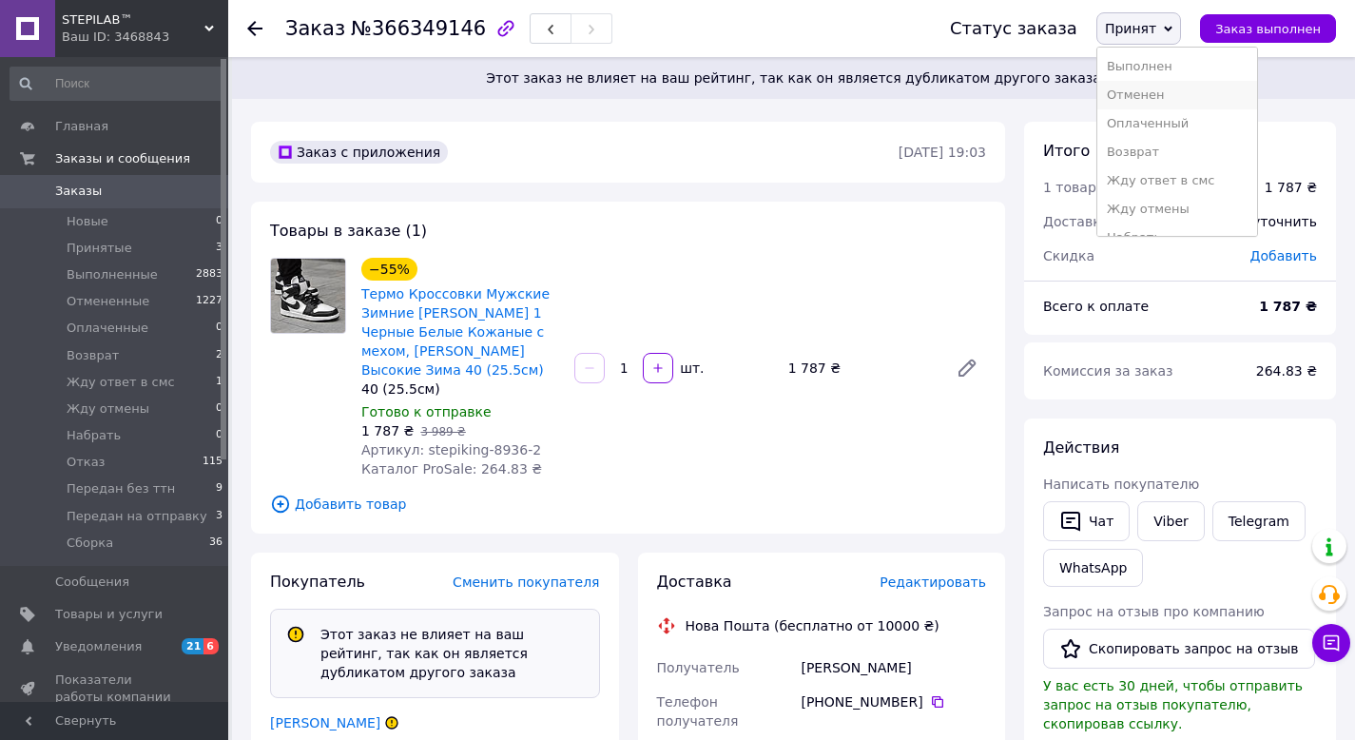
click at [1160, 92] on li "Отменен" at bounding box center [1177, 95] width 160 height 29
